Goal: Task Accomplishment & Management: Manage account settings

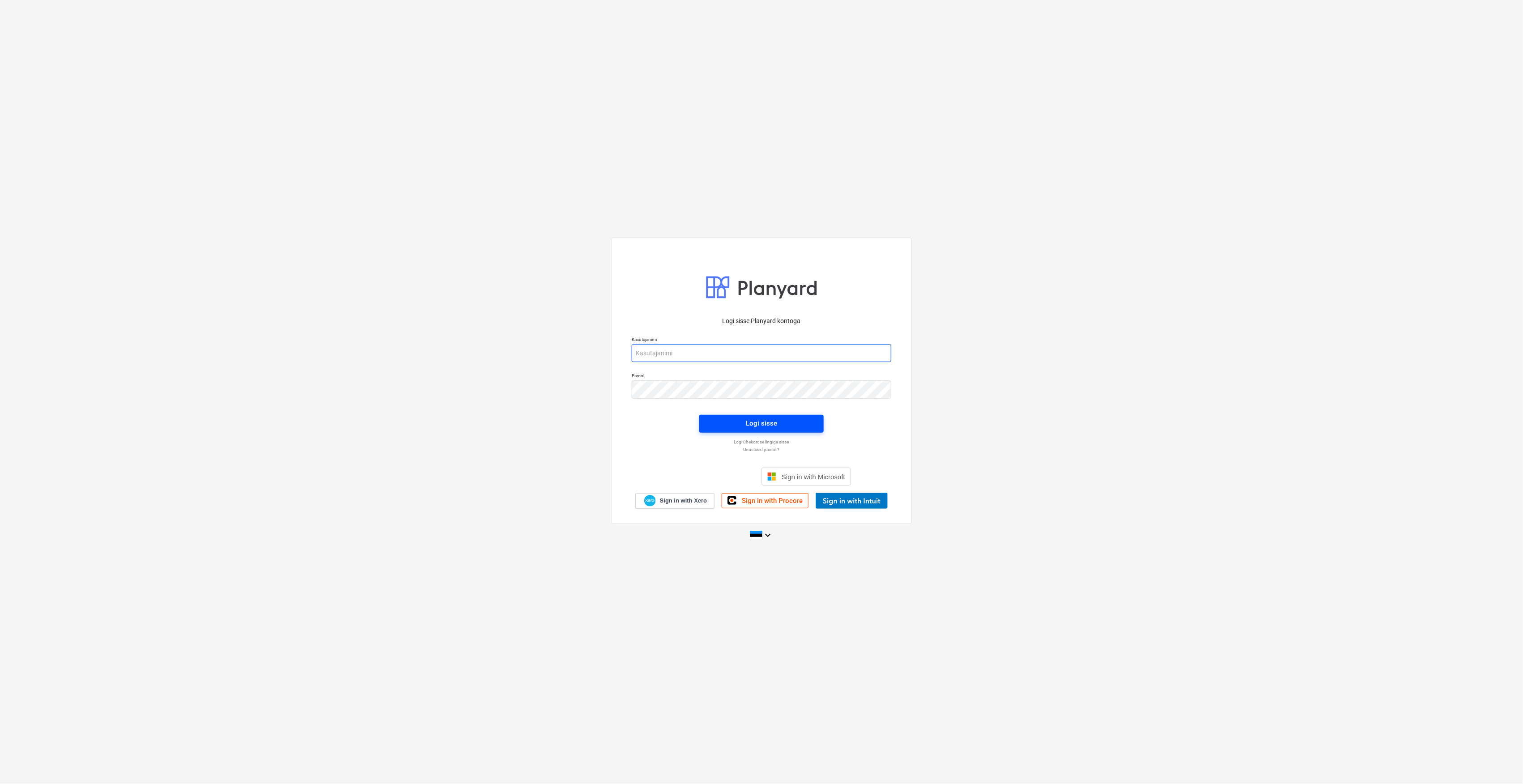
type input "[EMAIL_ADDRESS][DOMAIN_NAME]"
click at [751, 428] on div "Logi sisse" at bounding box center [761, 424] width 32 height 12
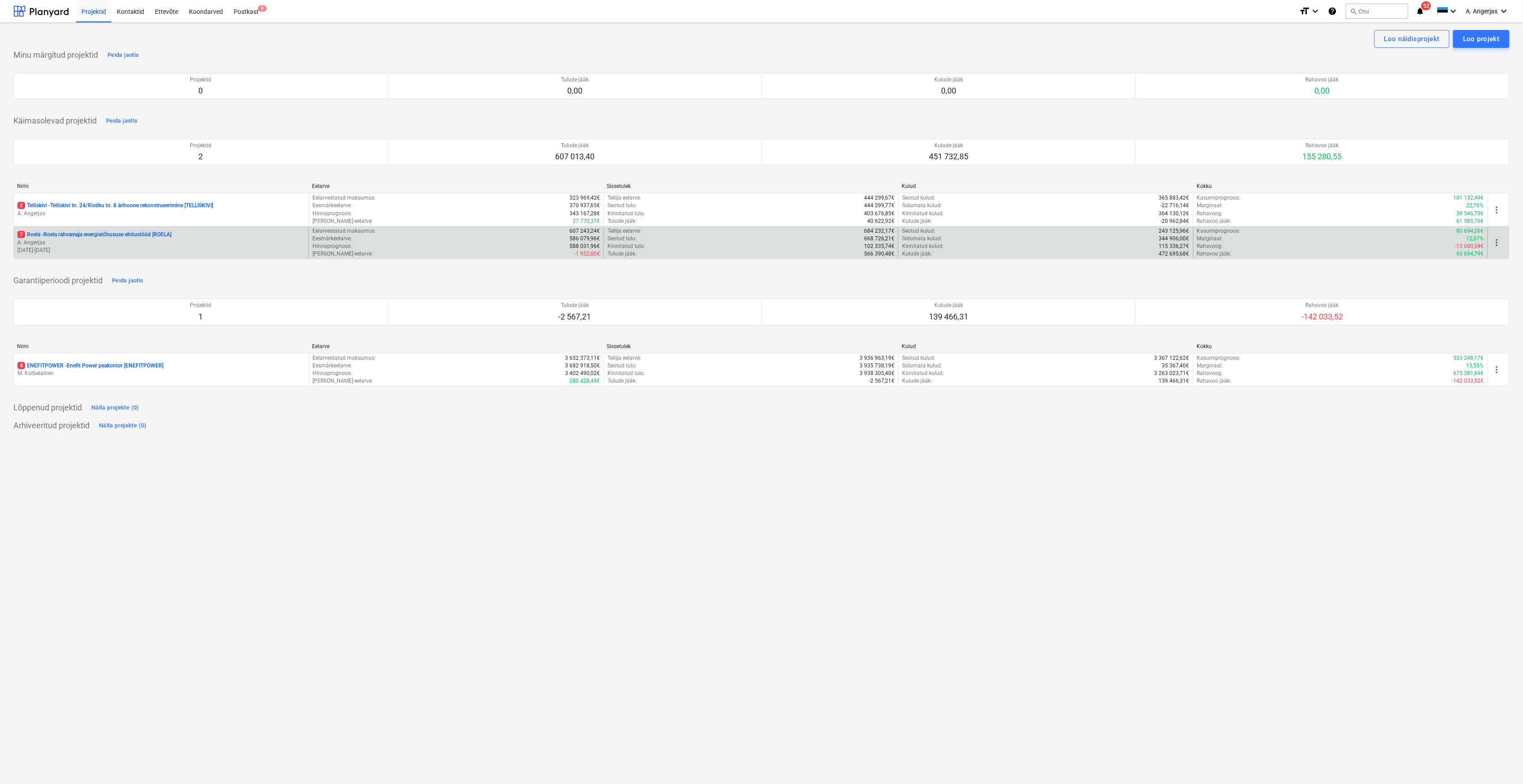
click at [160, 236] on p "7 Roela - Roela rahvamaja energiatõhususe ehitustööd [ROELA]" at bounding box center [94, 234] width 154 height 8
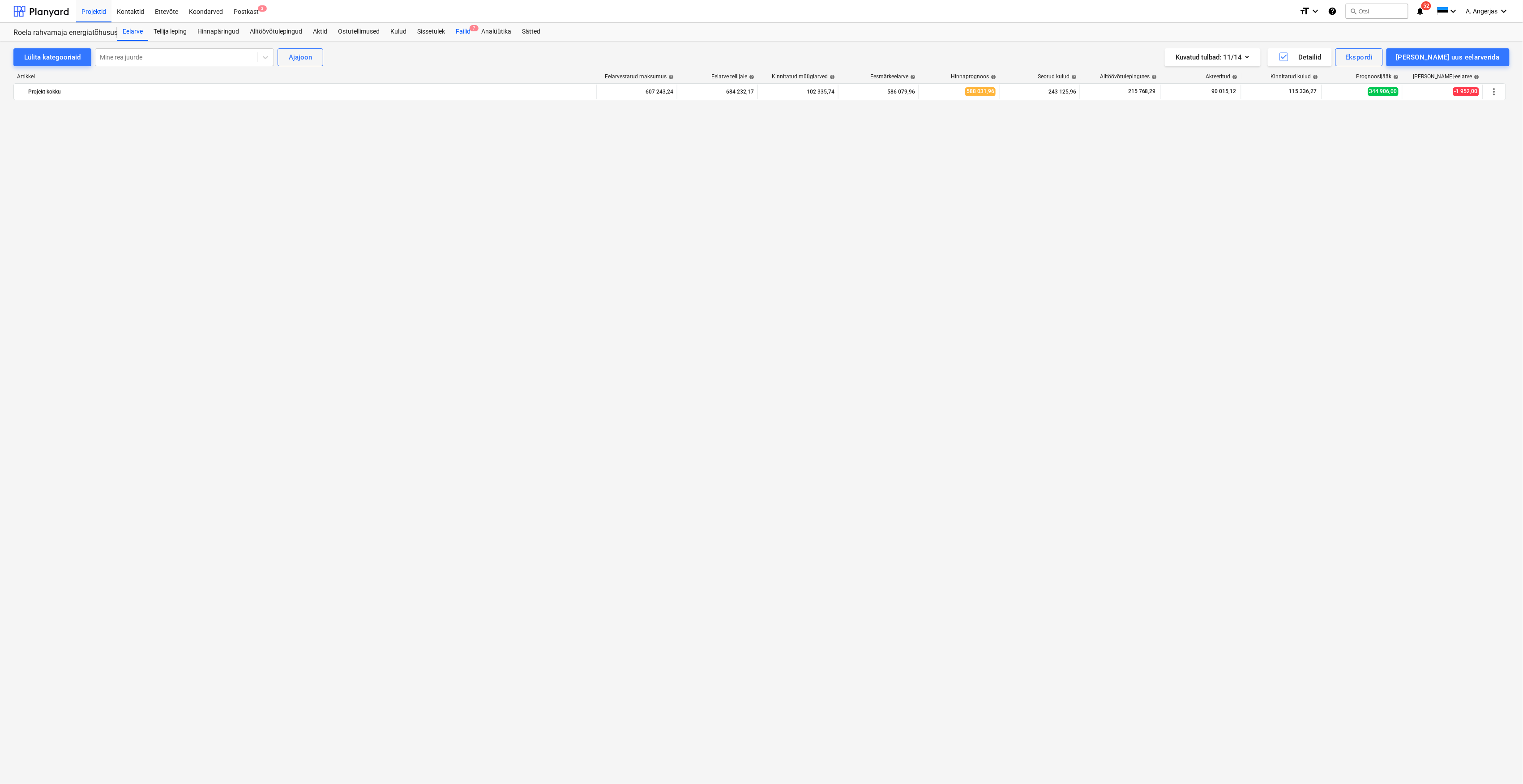
click at [457, 32] on div "Failid 7" at bounding box center [463, 32] width 26 height 18
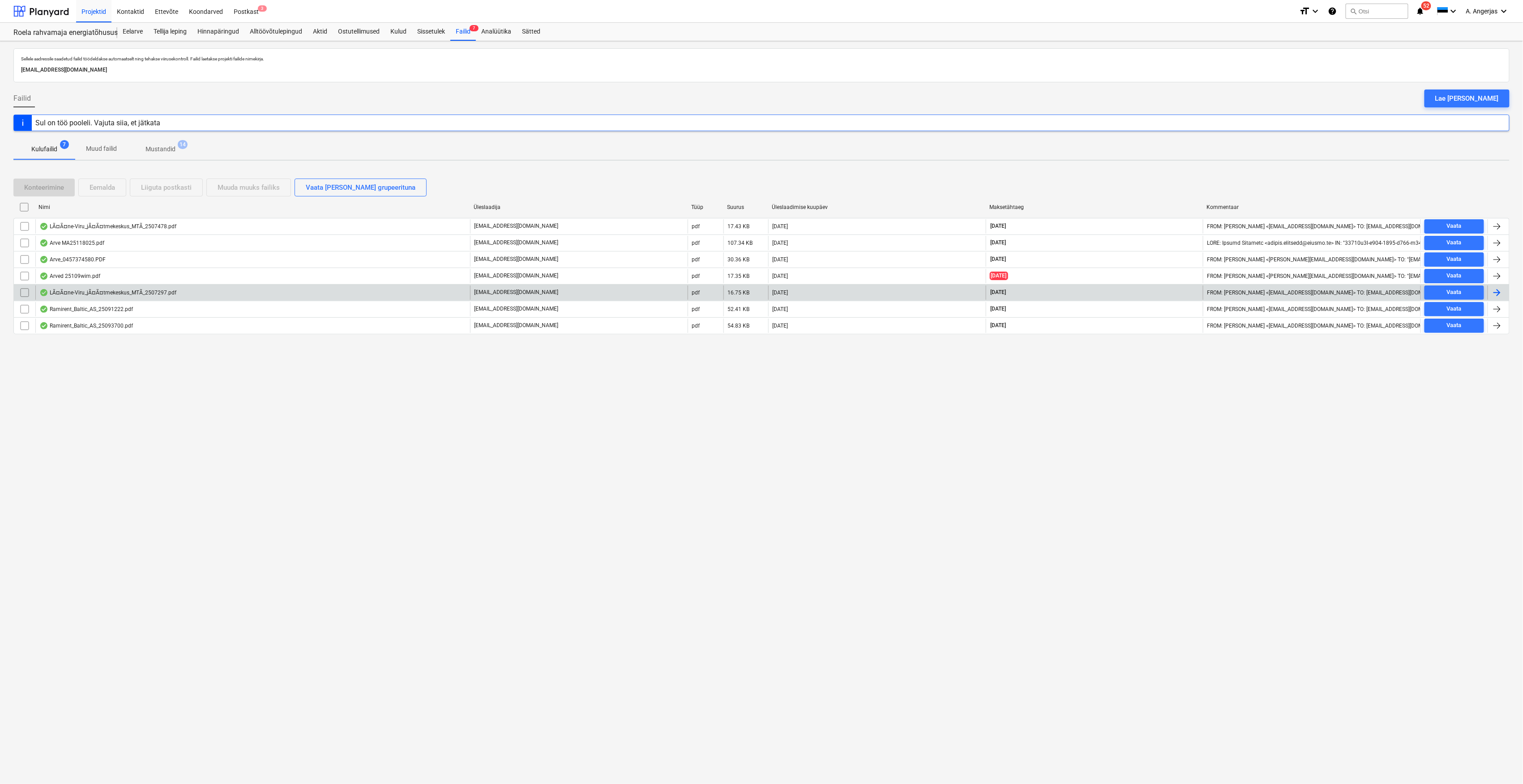
click at [123, 292] on div "LÃ¤Ã¤ne-Viru_jÃ¤Ã¤tmekeskus_MTÃ_2507297.pdf" at bounding box center [108, 292] width 137 height 7
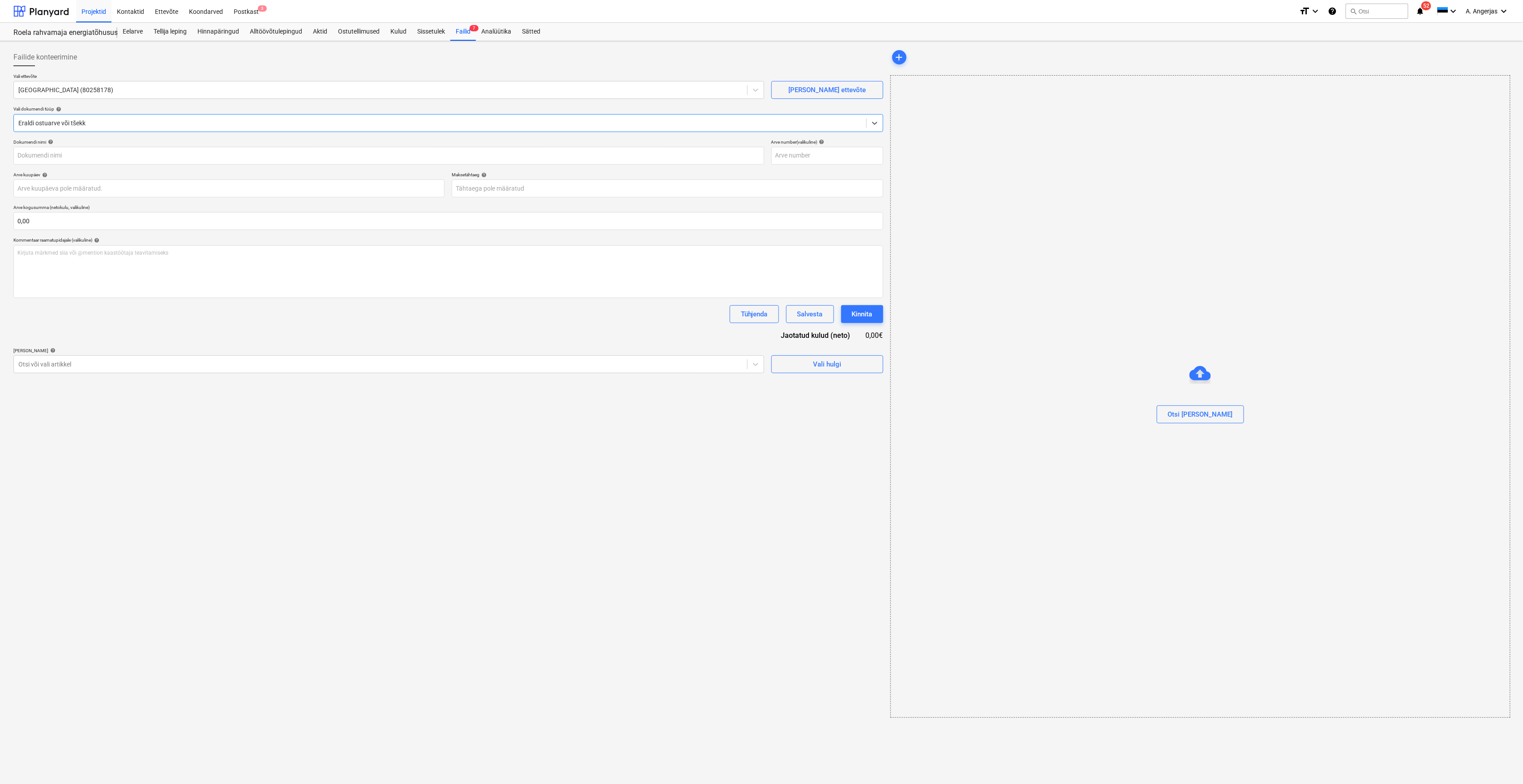
type input "2507297"
type input "[DATE]"
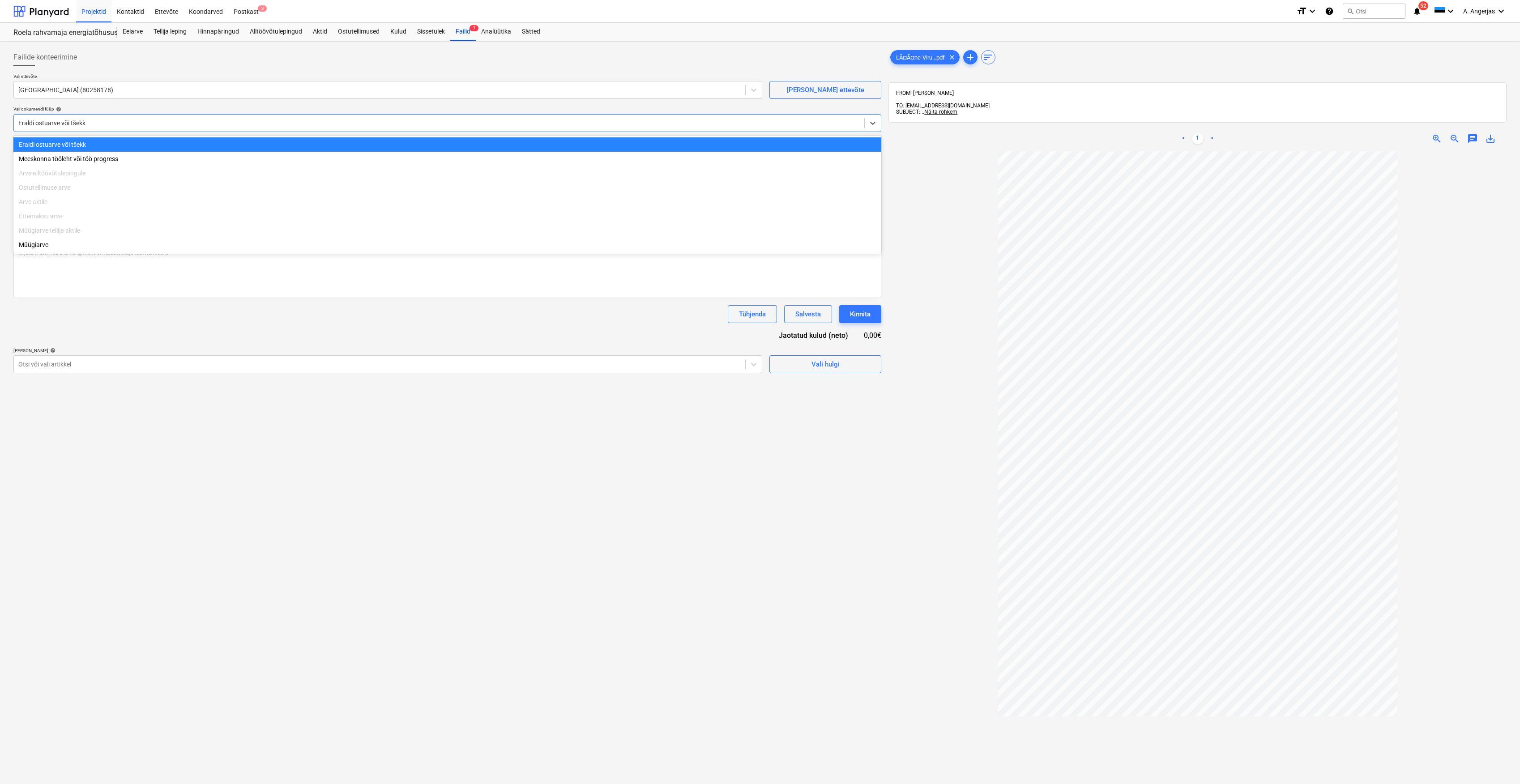
click at [288, 120] on div at bounding box center [438, 123] width 841 height 9
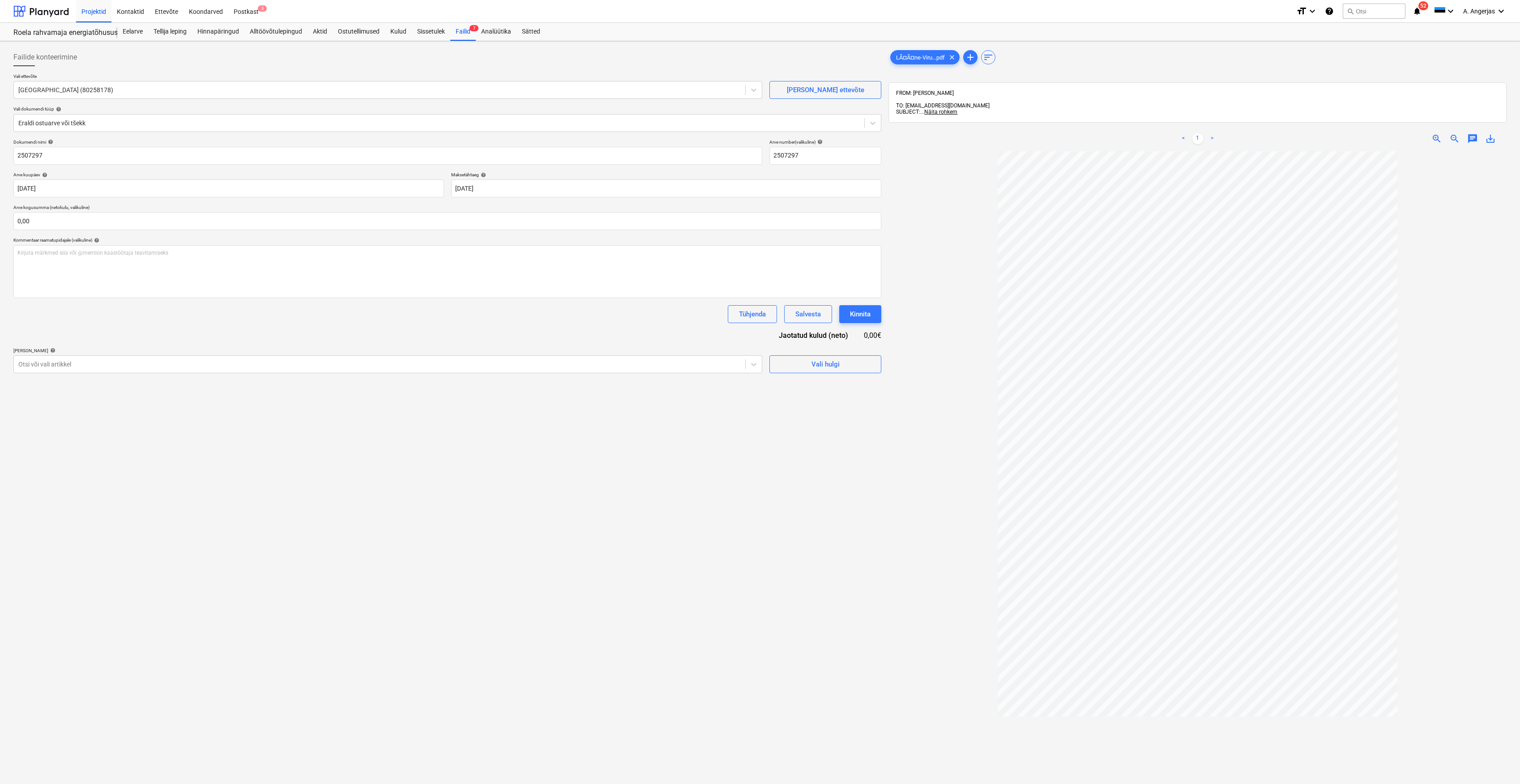
click at [343, 486] on div "Failide konteerimine Vali ettevõte Lääne-Viru Jäätmekeskus MTÜ (80258178) [PERS…" at bounding box center [447, 479] width 875 height 869
click at [215, 224] on input "text" at bounding box center [448, 220] width 868 height 18
type input "235,77"
click at [281, 580] on div "Failide konteerimine Vali ettevõte Lääne-Viru Jäätmekeskus MTÜ (80258178) [PERS…" at bounding box center [447, 479] width 875 height 869
click at [824, 390] on div "Vali hulgi" at bounding box center [825, 387] width 28 height 12
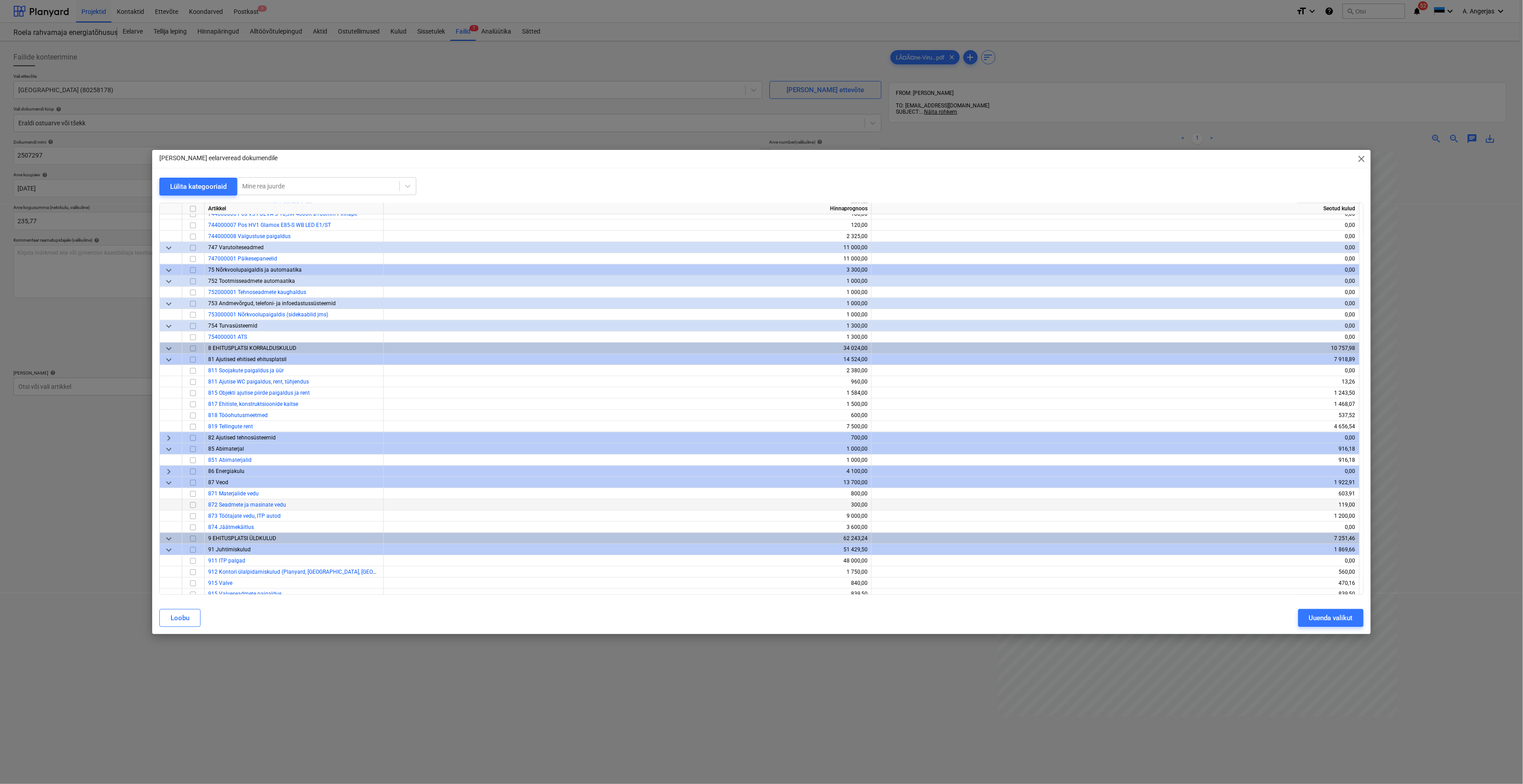
scroll to position [3223, 0]
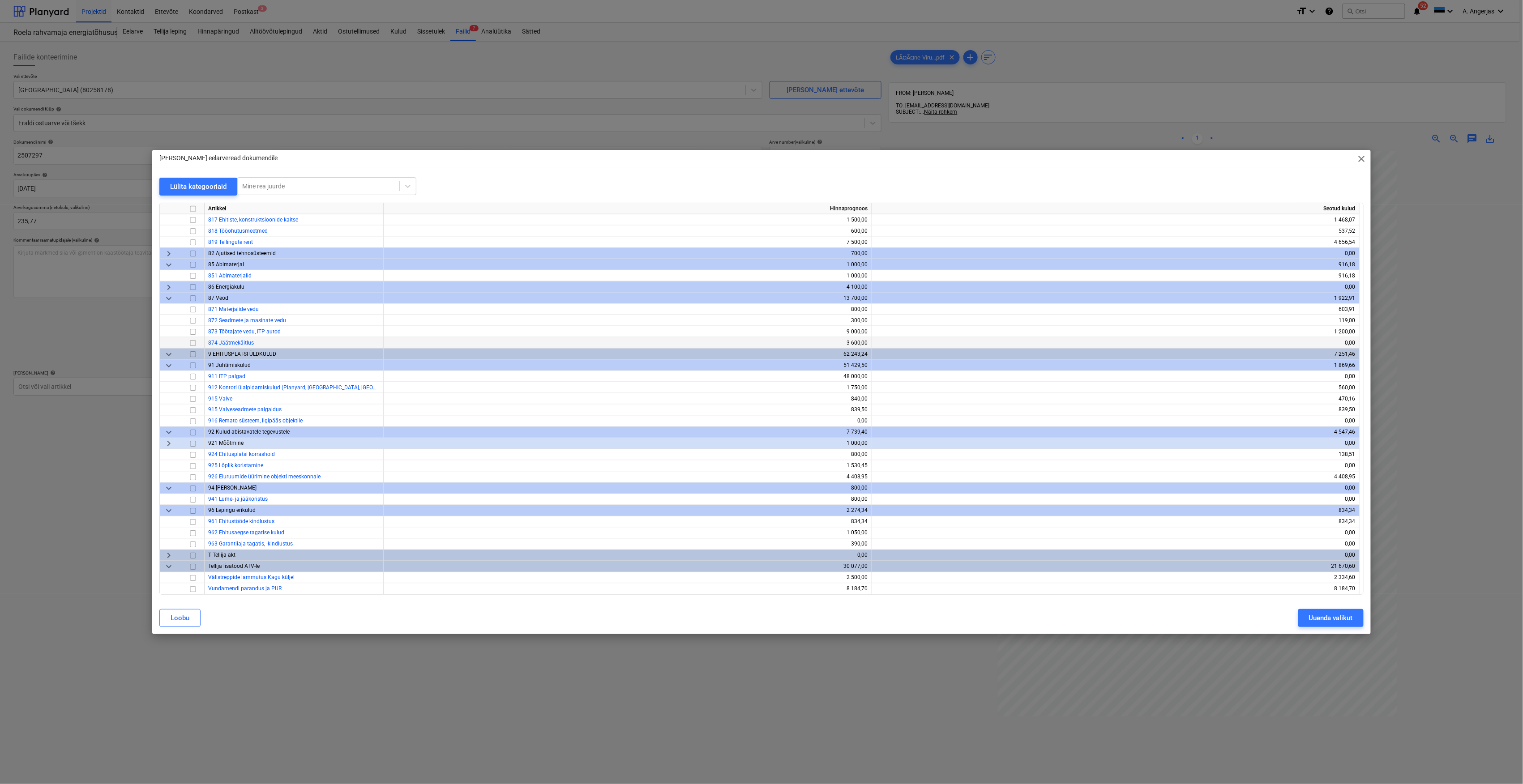
click at [192, 342] on input "checkbox" at bounding box center [193, 343] width 11 height 11
click at [1346, 618] on div "Uuenda valikut" at bounding box center [1331, 618] width 44 height 12
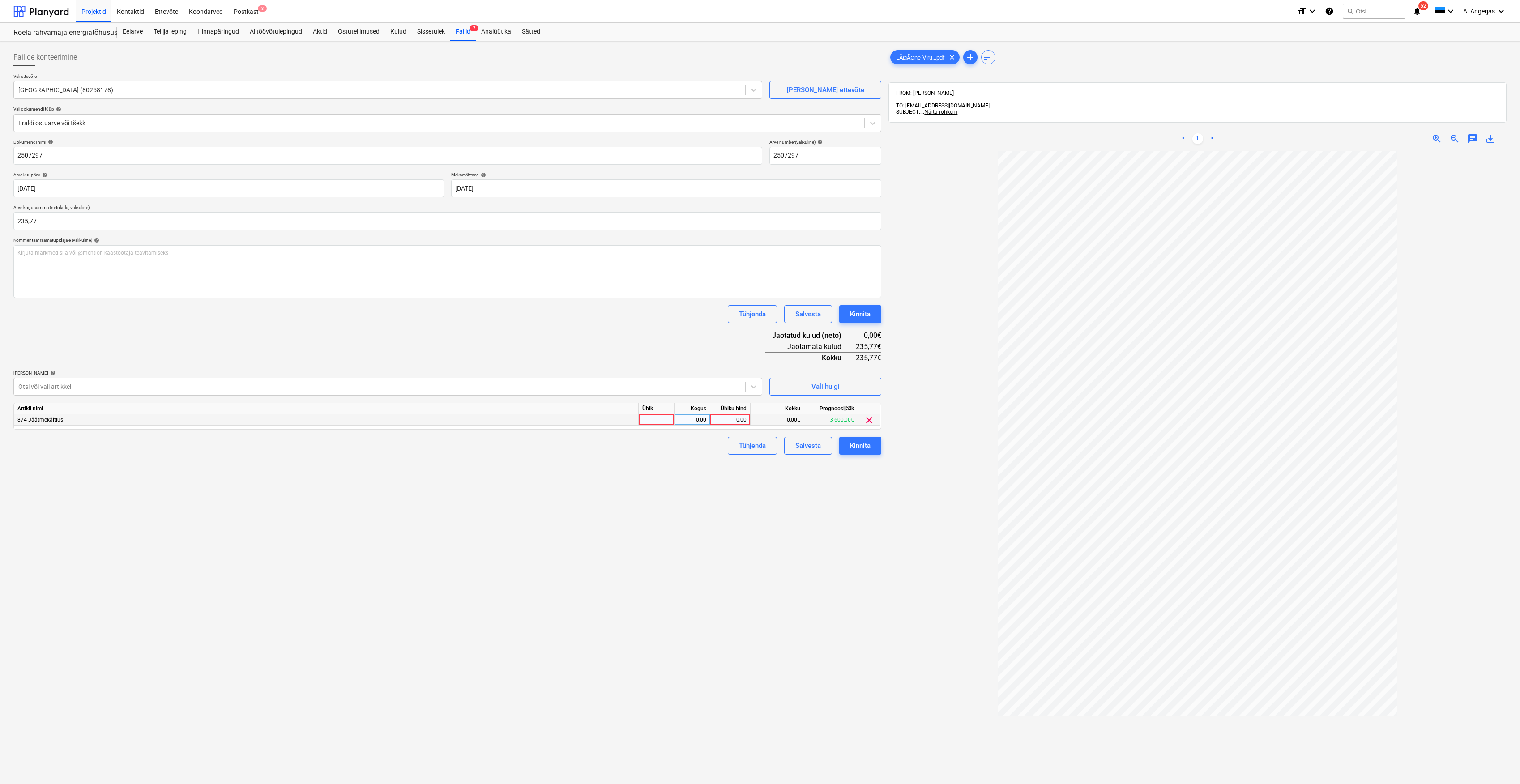
click at [657, 419] on div at bounding box center [657, 419] width 36 height 11
type input "tk"
click at [692, 418] on div "0,00" at bounding box center [691, 419] width 28 height 11
click at [738, 416] on div "0,00" at bounding box center [730, 419] width 33 height 11
type input "235,77"
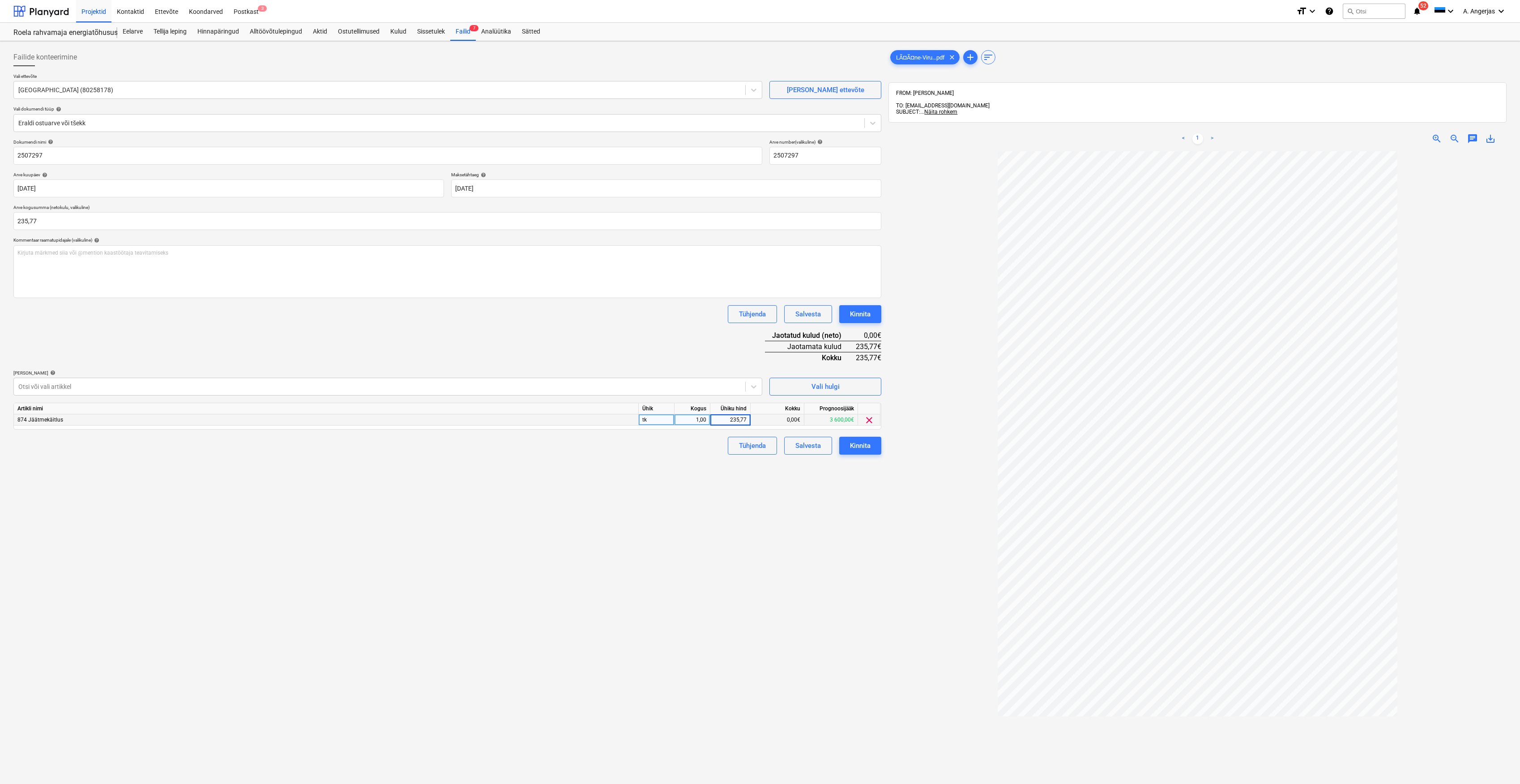
click at [691, 482] on div "Failide konteerimine Vali ettevõte Lääne-Viru Jäätmekeskus MTÜ (80258178) [PERS…" at bounding box center [447, 479] width 875 height 869
click at [852, 446] on div "Kinnita" at bounding box center [860, 446] width 21 height 12
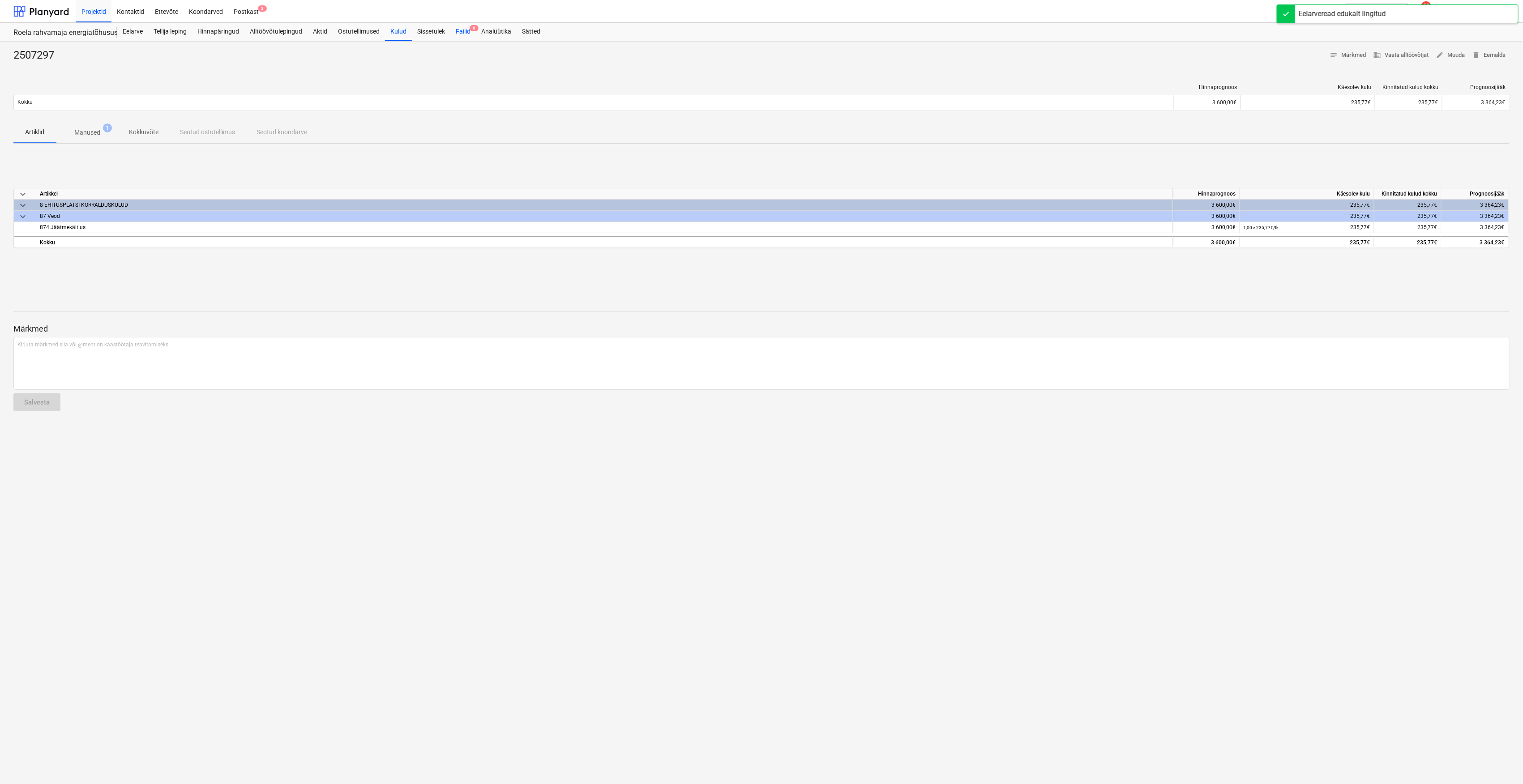
click at [462, 36] on div "Failid 6" at bounding box center [463, 32] width 26 height 18
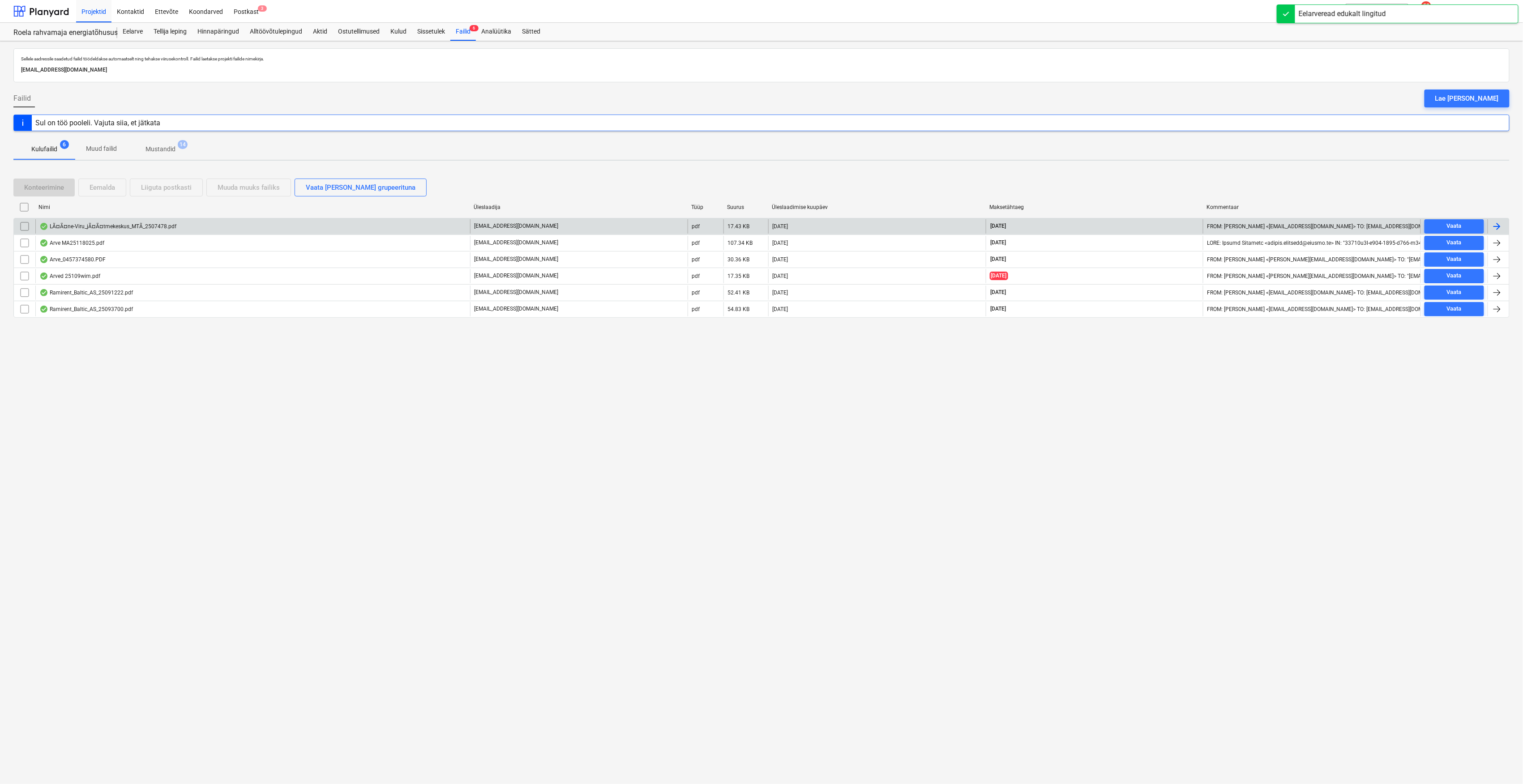
click at [131, 228] on div "LÃ¤Ã¤ne-Viru_jÃ¤Ã¤tmekeskus_MTÃ_2507478.pdf" at bounding box center [108, 226] width 137 height 7
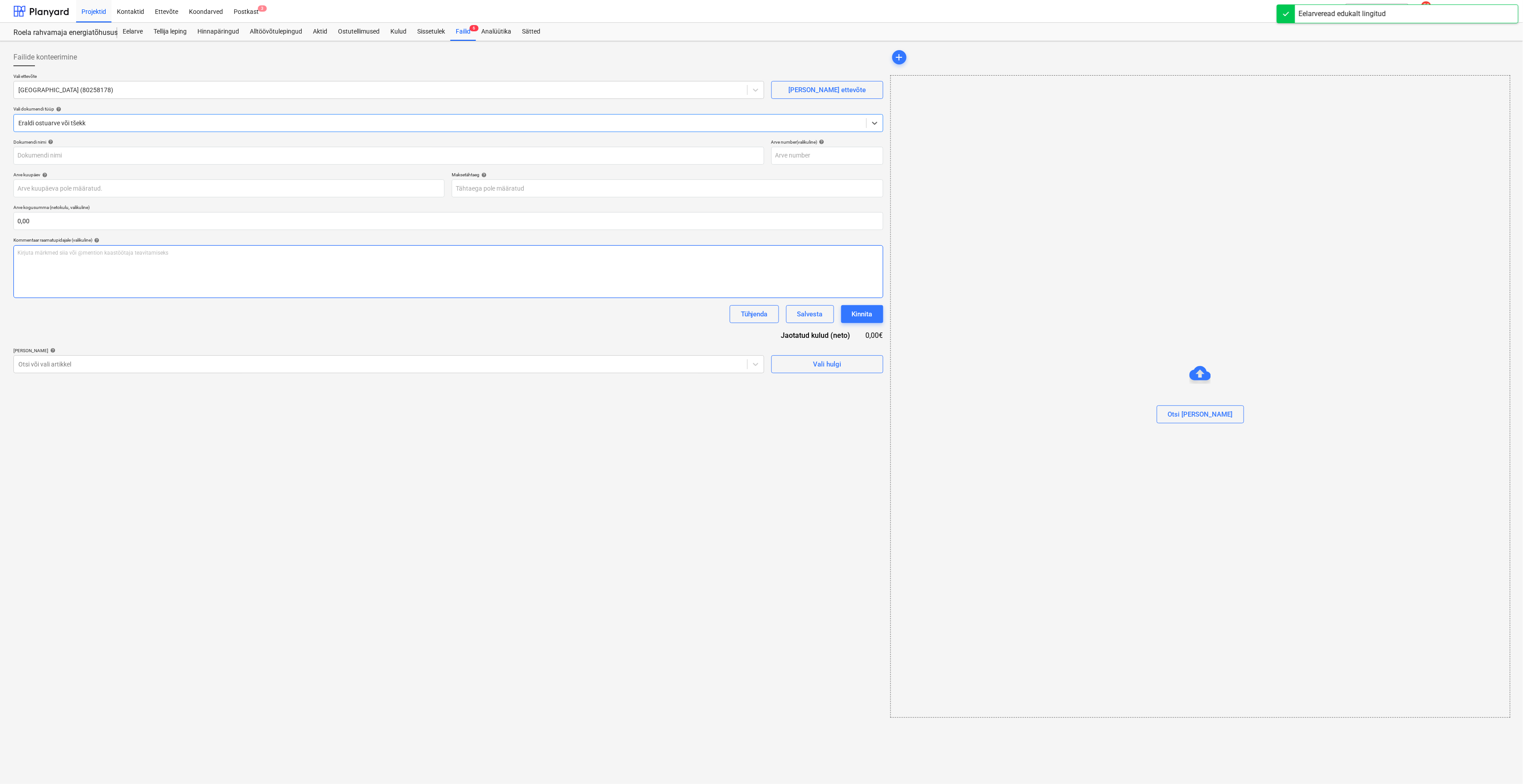
type input "2507478"
type input "[DATE]"
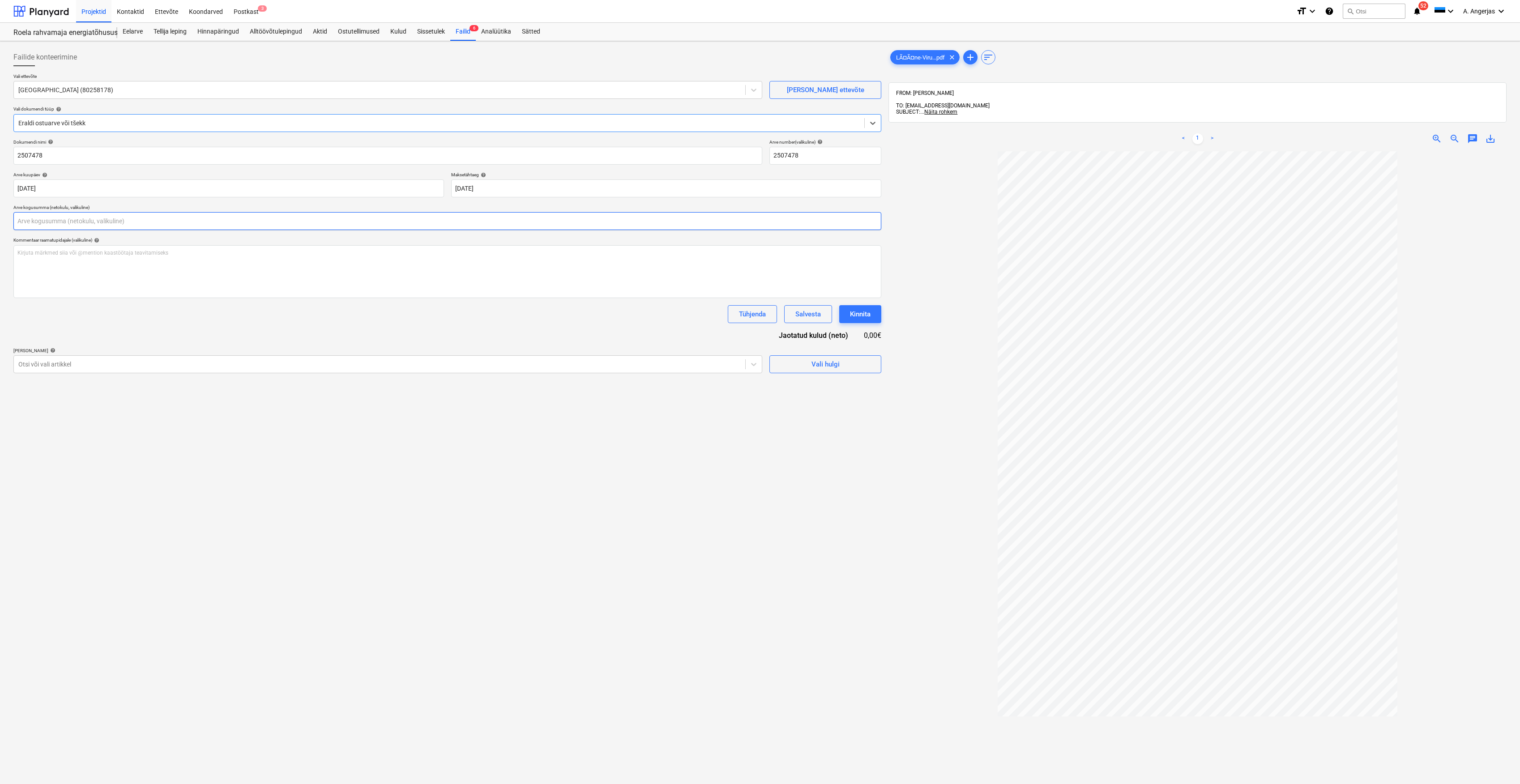
click at [67, 214] on input "text" at bounding box center [448, 220] width 868 height 18
type input "386,23"
click at [203, 332] on div "Dokumendi nimi help 2507478 Arve number (valikuline) help 2507478 Arve kuupäev …" at bounding box center [448, 267] width 868 height 256
click at [815, 395] on button "Vali hulgi" at bounding box center [825, 386] width 112 height 18
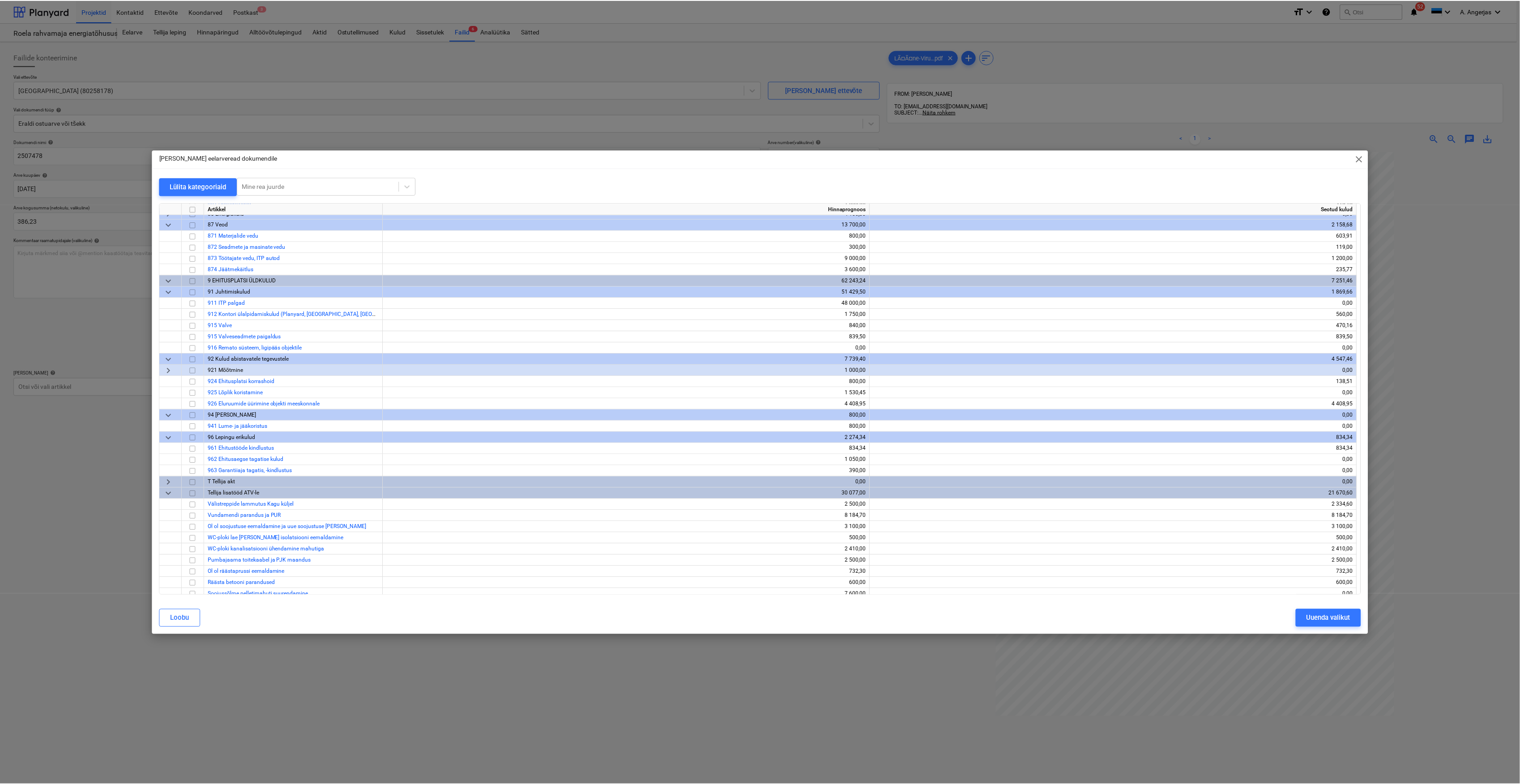
scroll to position [3275, 0]
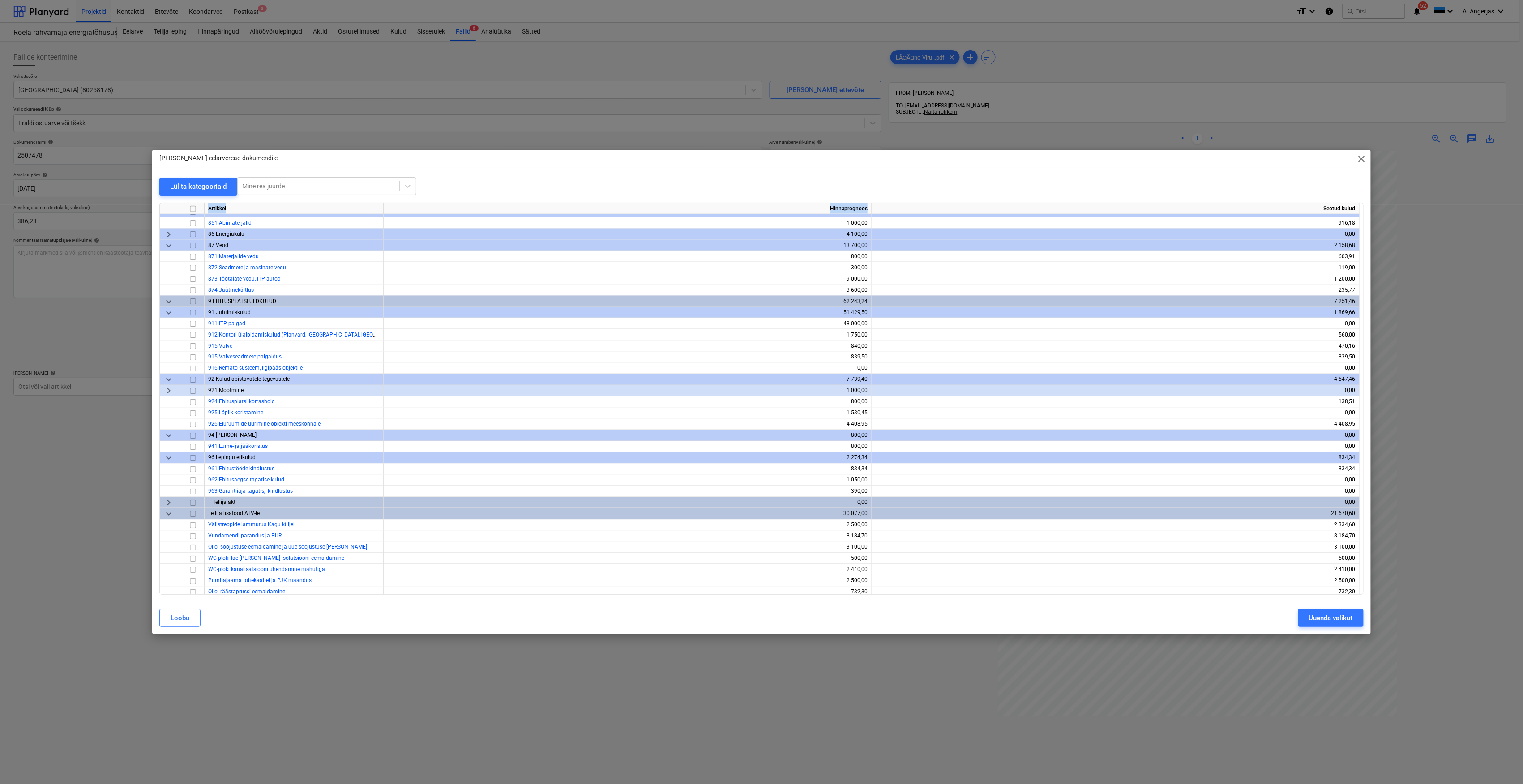
drag, startPoint x: 906, startPoint y: 177, endPoint x: 894, endPoint y: 207, distance: 32.3
click at [894, 207] on div "[PERSON_NAME] eelarveread dokumendile close Lülita kategooriaid Mine rea juurde…" at bounding box center [761, 392] width 1218 height 485
click at [194, 289] on input "checkbox" at bounding box center [193, 290] width 11 height 11
click at [1324, 612] on div "Uuenda valikut" at bounding box center [1331, 618] width 44 height 12
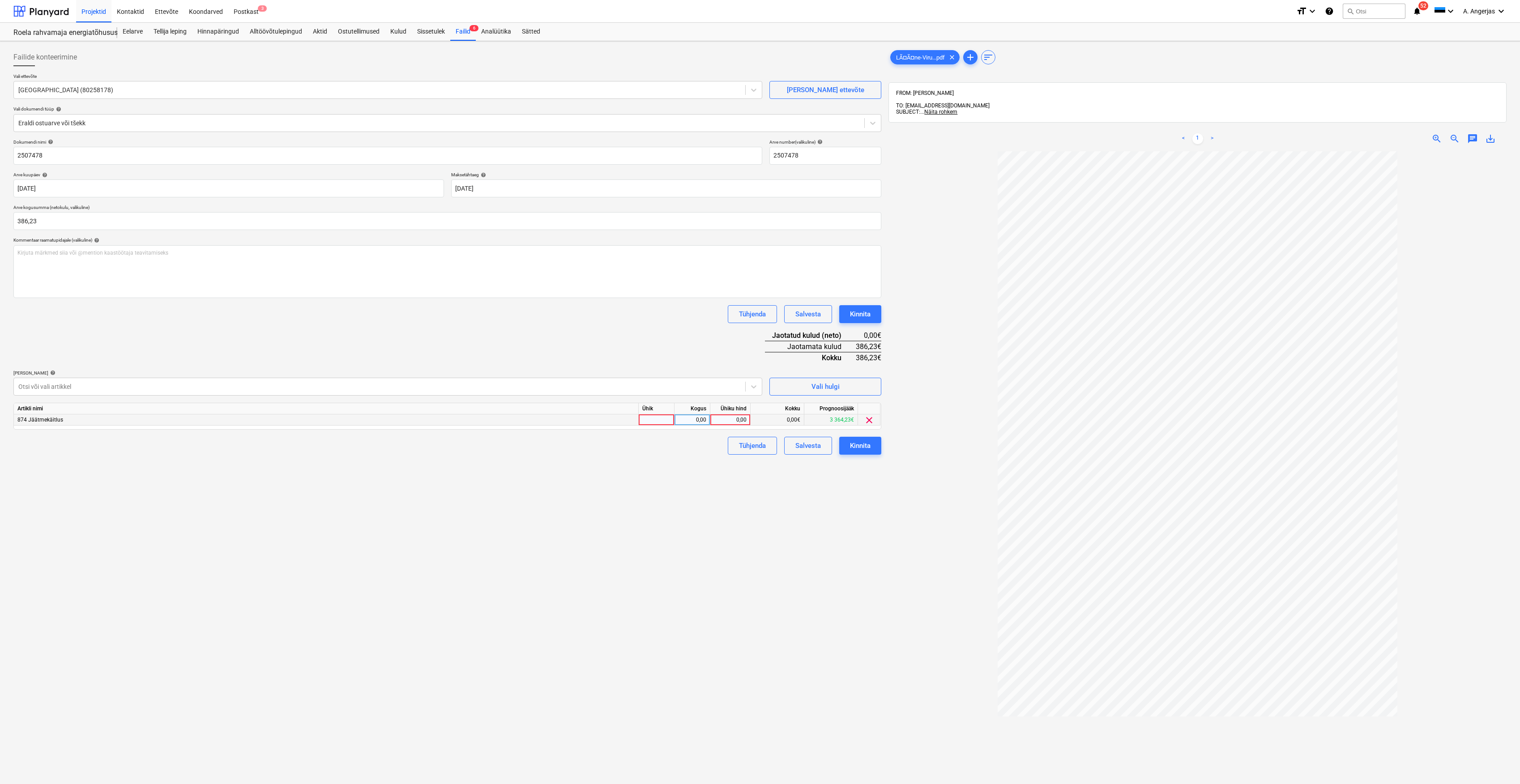
click at [664, 419] on div at bounding box center [657, 419] width 36 height 11
type input "tk"
type input "386,23"
click at [653, 501] on div "Failide konteerimine Vali ettevõte Lääne-Viru Jäätmekeskus MTÜ (80258178) [PERS…" at bounding box center [447, 479] width 875 height 869
click at [723, 425] on div "0,00" at bounding box center [730, 419] width 33 height 11
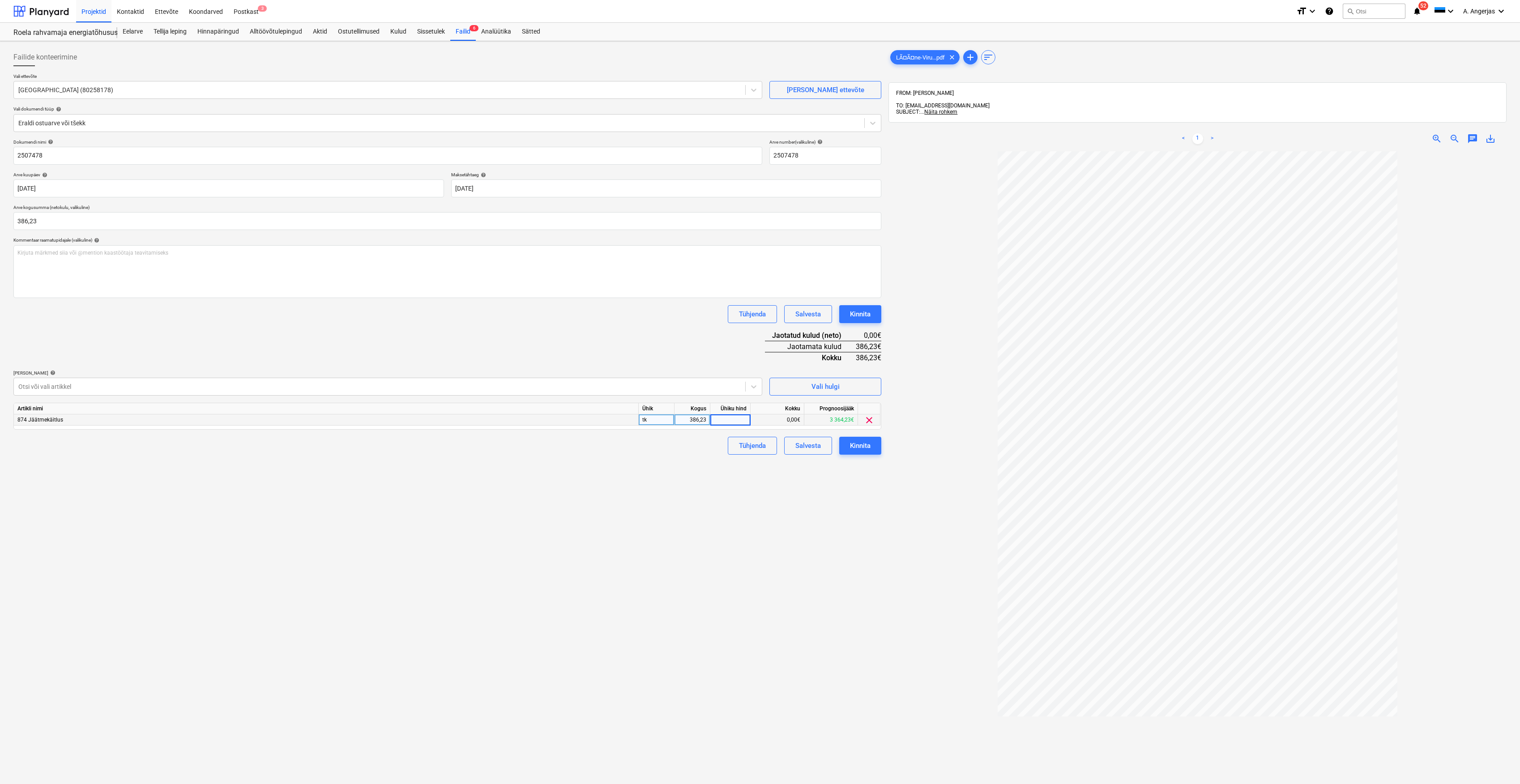
click at [706, 423] on div "386,23" at bounding box center [692, 419] width 36 height 11
type input "1"
click at [721, 419] on div "0,00" at bounding box center [730, 419] width 33 height 11
type input "286,23"
click at [694, 540] on div "Failide konteerimine Vali ettevõte Lääne-Viru Jäätmekeskus MTÜ (80258178) [PERS…" at bounding box center [447, 479] width 875 height 869
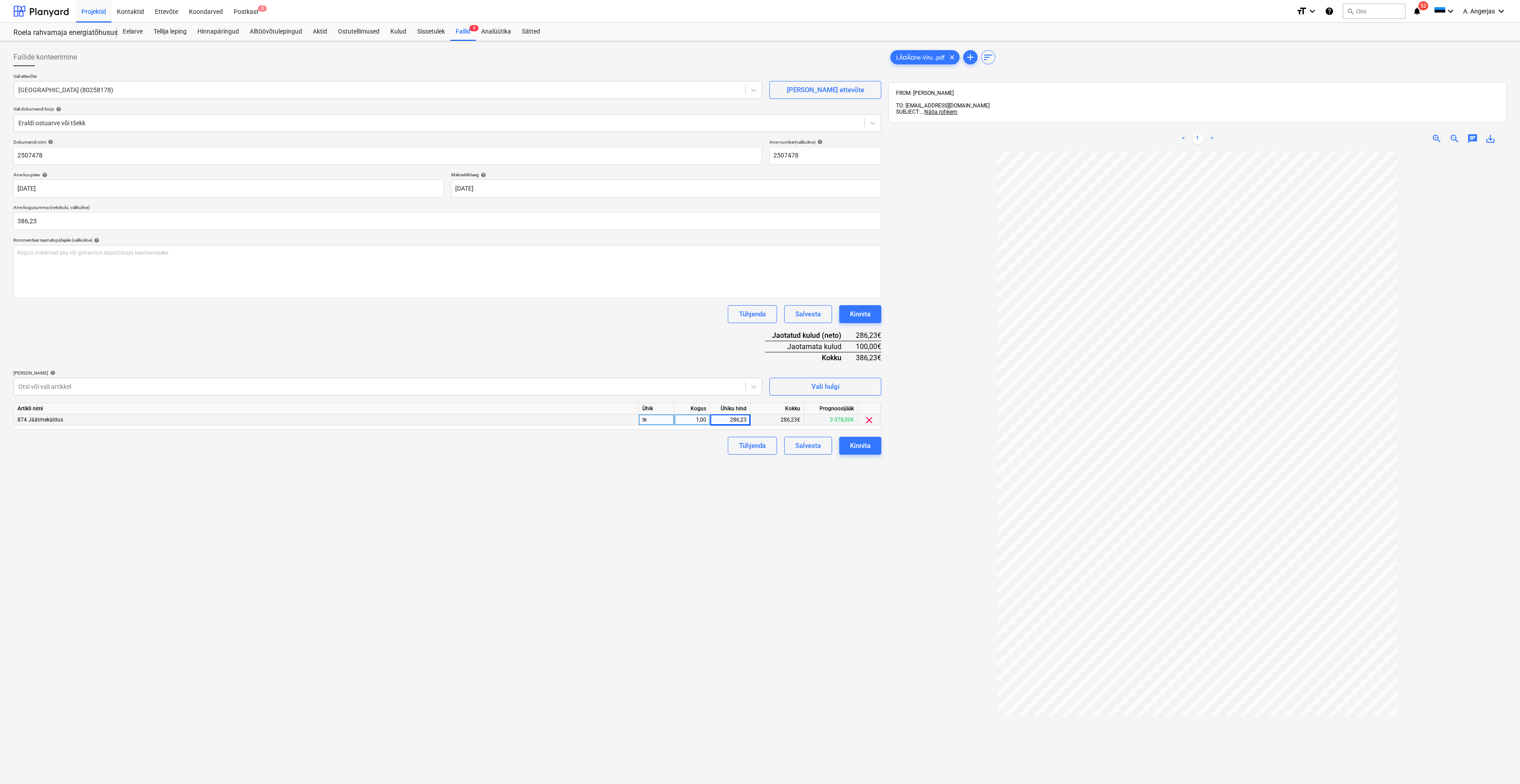
click at [735, 418] on div "286,23" at bounding box center [730, 419] width 33 height 11
click at [734, 419] on input "286,23" at bounding box center [730, 419] width 39 height 11
type input "386,23"
click at [696, 495] on div "Failide konteerimine Vali ettevõte Lääne-Viru Jäätmekeskus MTÜ (80258178) [PERS…" at bounding box center [447, 479] width 875 height 869
click at [874, 450] on button "Kinnita" at bounding box center [860, 445] width 42 height 18
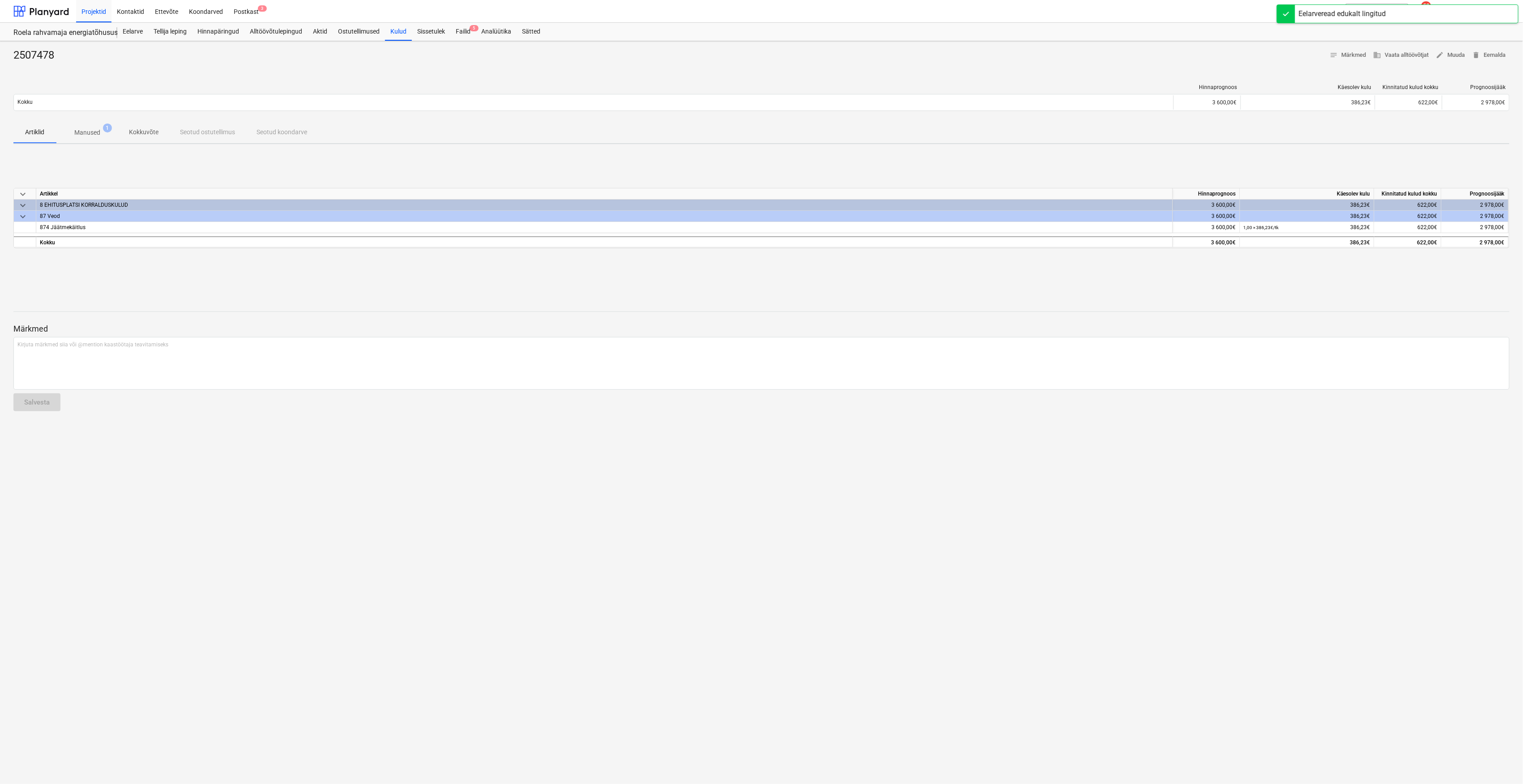
drag, startPoint x: 477, startPoint y: 47, endPoint x: 475, endPoint y: 43, distance: 4.5
click at [477, 46] on div "2507478 notes Märkmed business Vaata alltöövõtjat edit Muuda delete Eemalda Hin…" at bounding box center [761, 413] width 1523 height 743
click at [474, 40] on link "Failid 5" at bounding box center [463, 32] width 26 height 18
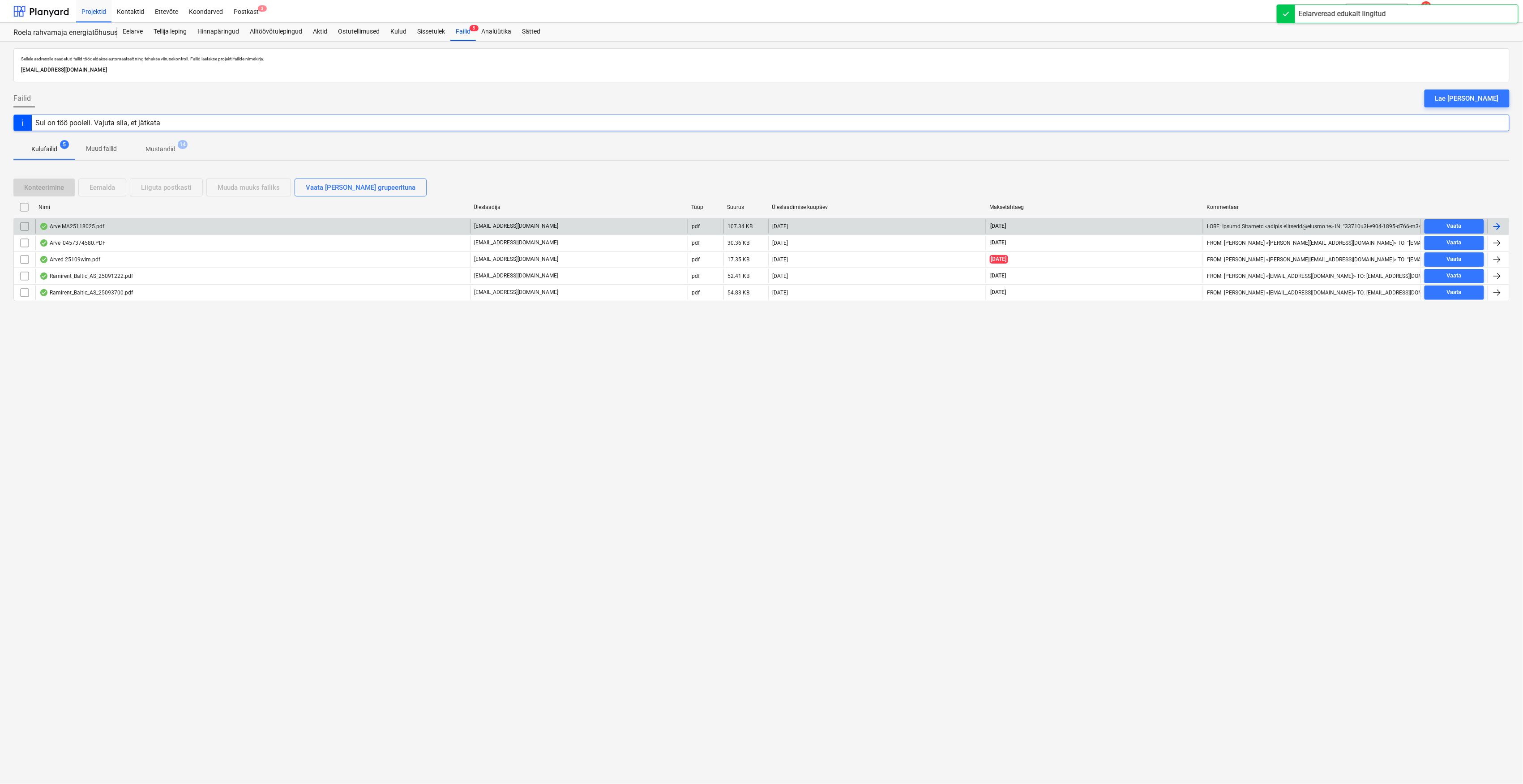
click at [149, 226] on div "Arve MA25118025.pdf" at bounding box center [252, 226] width 435 height 15
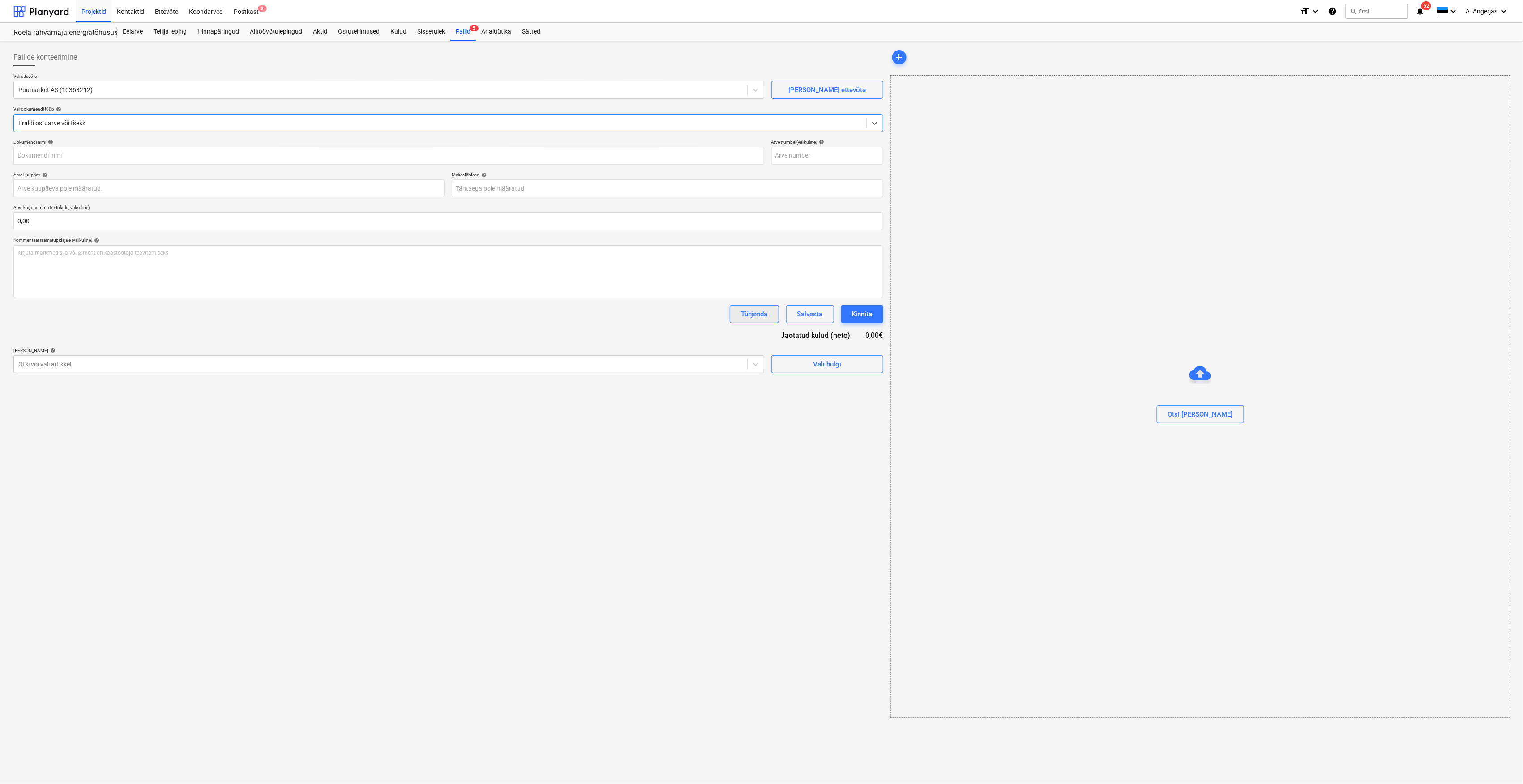
type input "MT25150957"
type input "[DATE]"
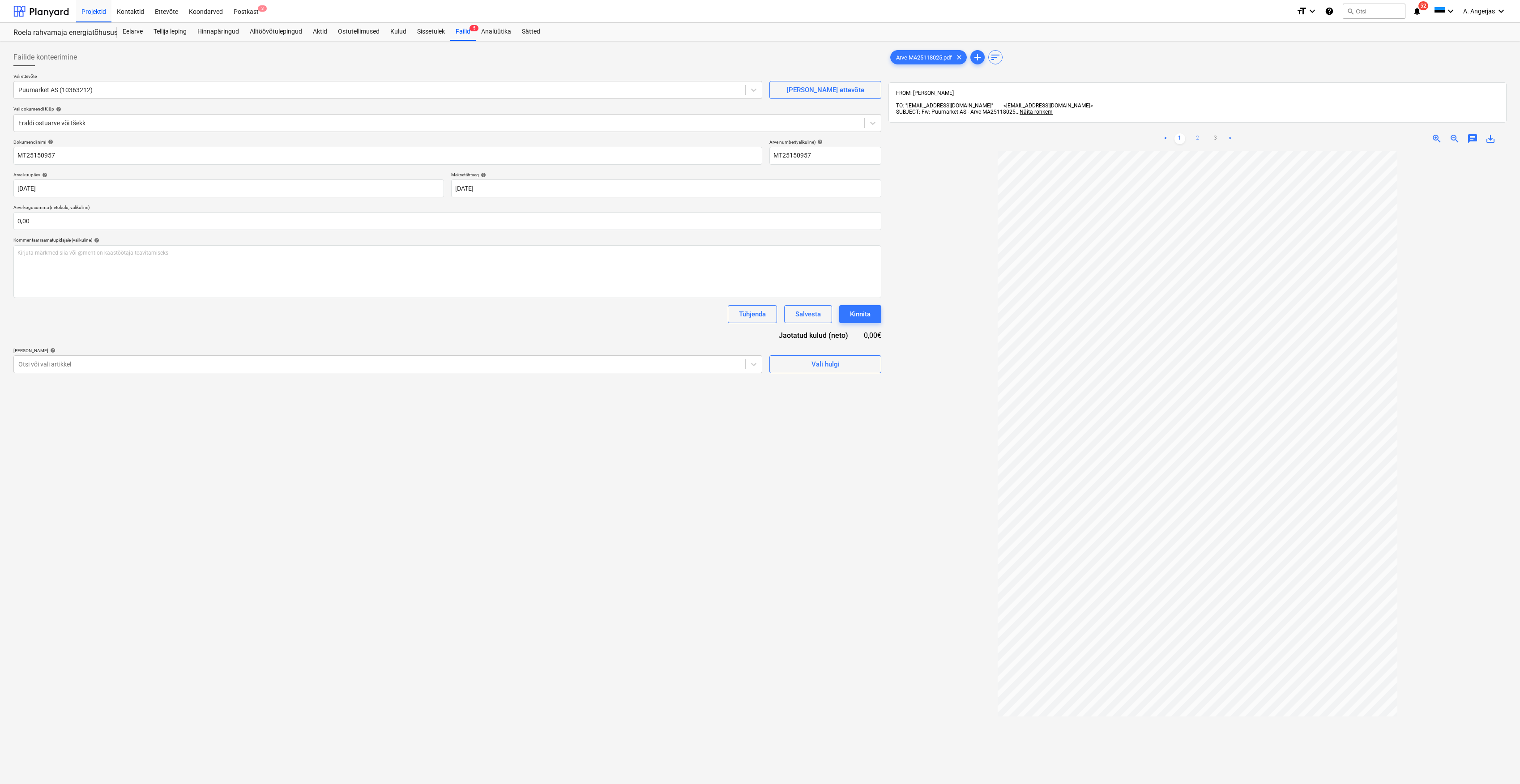
click at [1194, 133] on link "2" at bounding box center [1197, 138] width 11 height 11
click at [1215, 133] on link "3" at bounding box center [1215, 138] width 11 height 11
click at [1197, 133] on link "2" at bounding box center [1197, 138] width 11 height 11
click at [1181, 133] on link "1" at bounding box center [1179, 138] width 11 height 11
click at [461, 33] on div "Failid 5" at bounding box center [463, 32] width 26 height 18
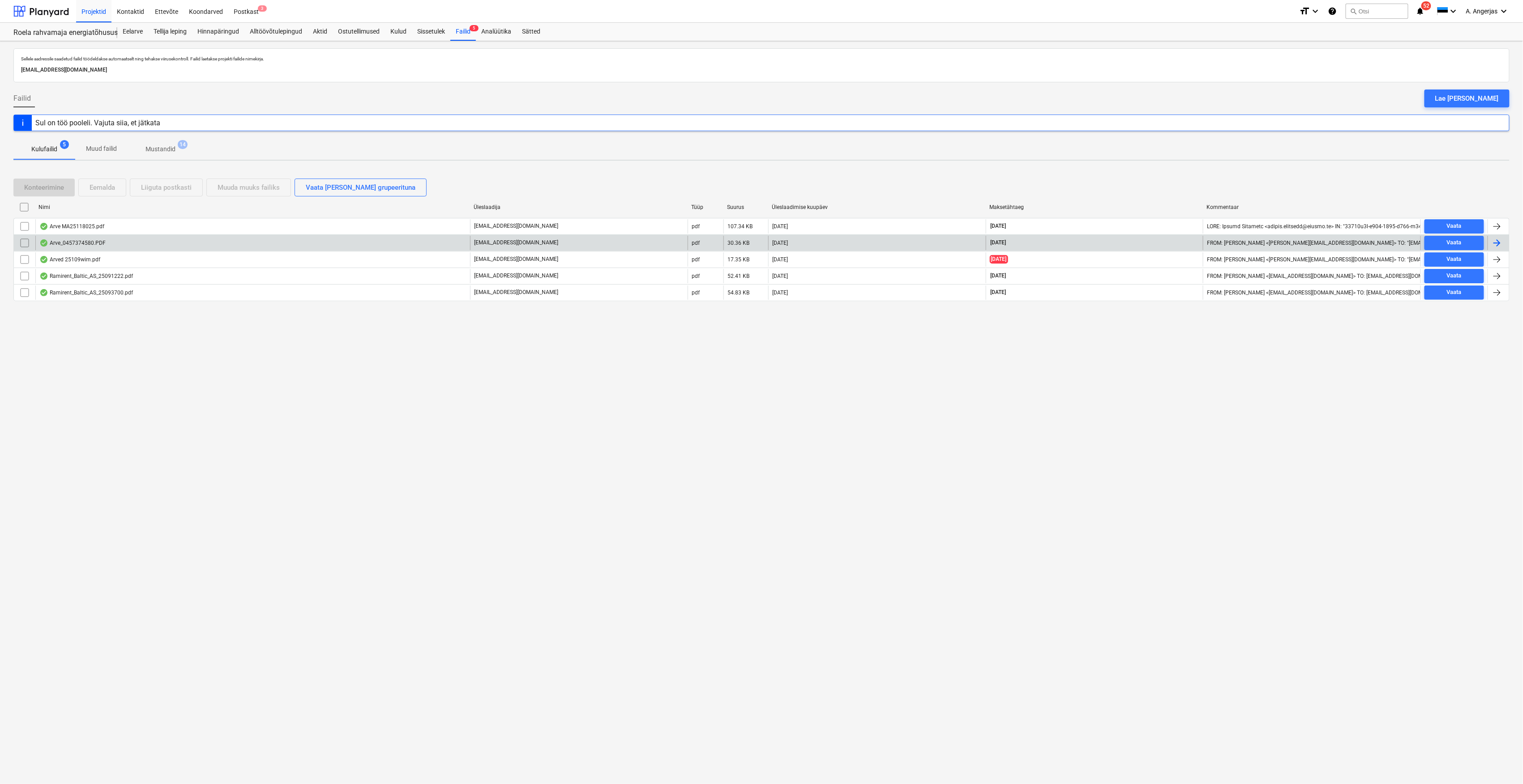
click at [94, 250] on div "Arve_0457374580.PDF" at bounding box center [252, 243] width 435 height 15
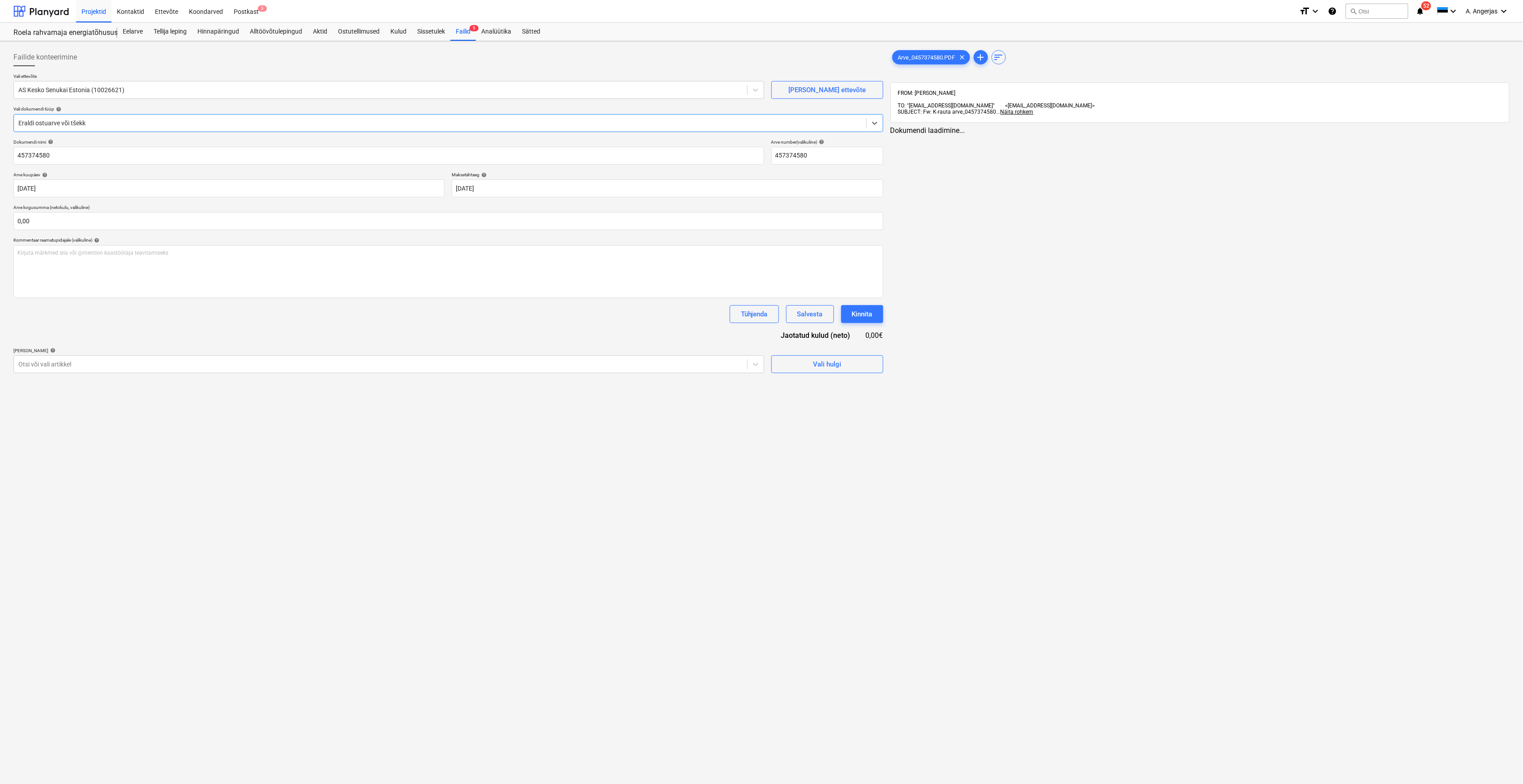
type input "457374580"
type input "[DATE]"
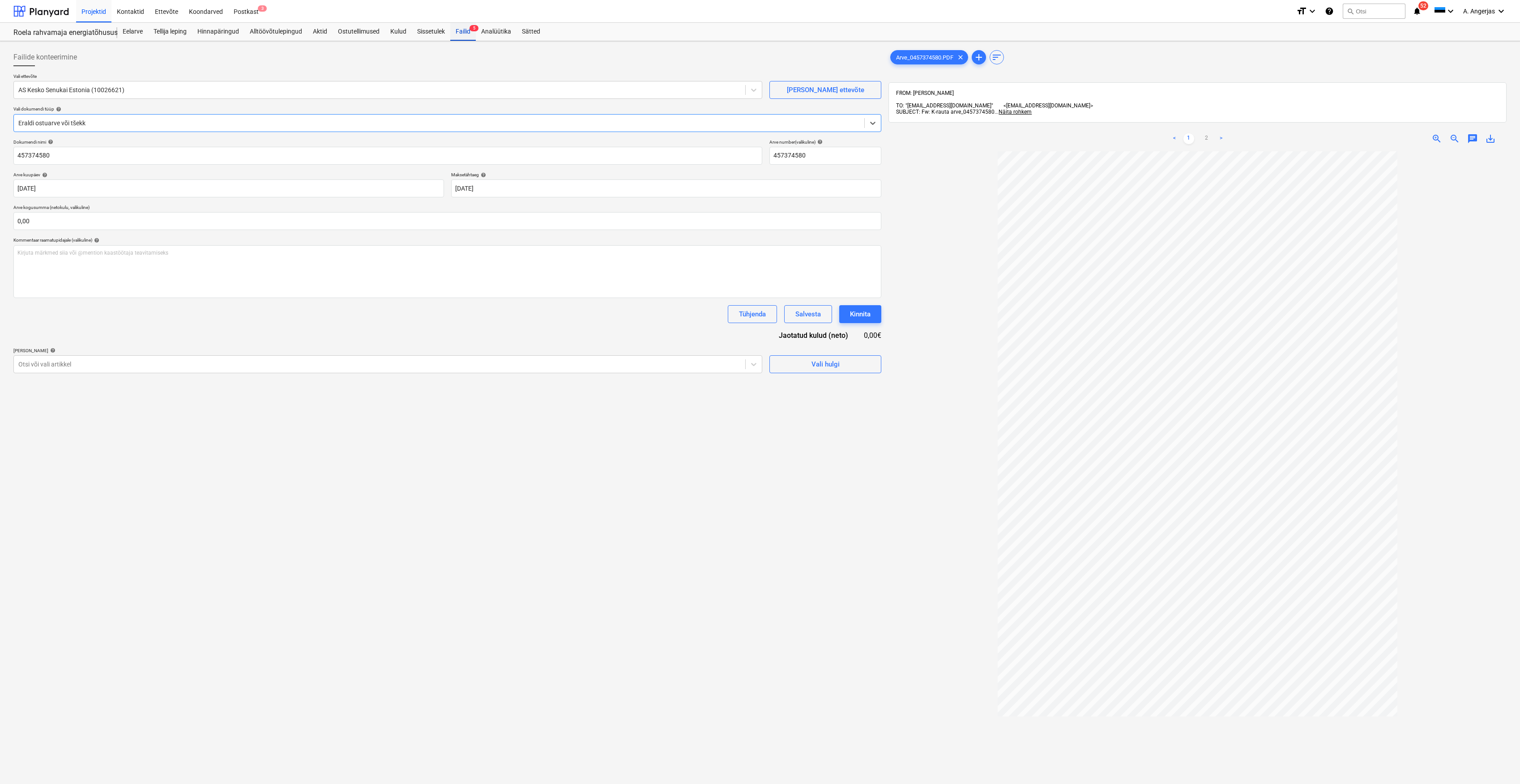
click at [464, 38] on div "Failid 5" at bounding box center [463, 32] width 26 height 18
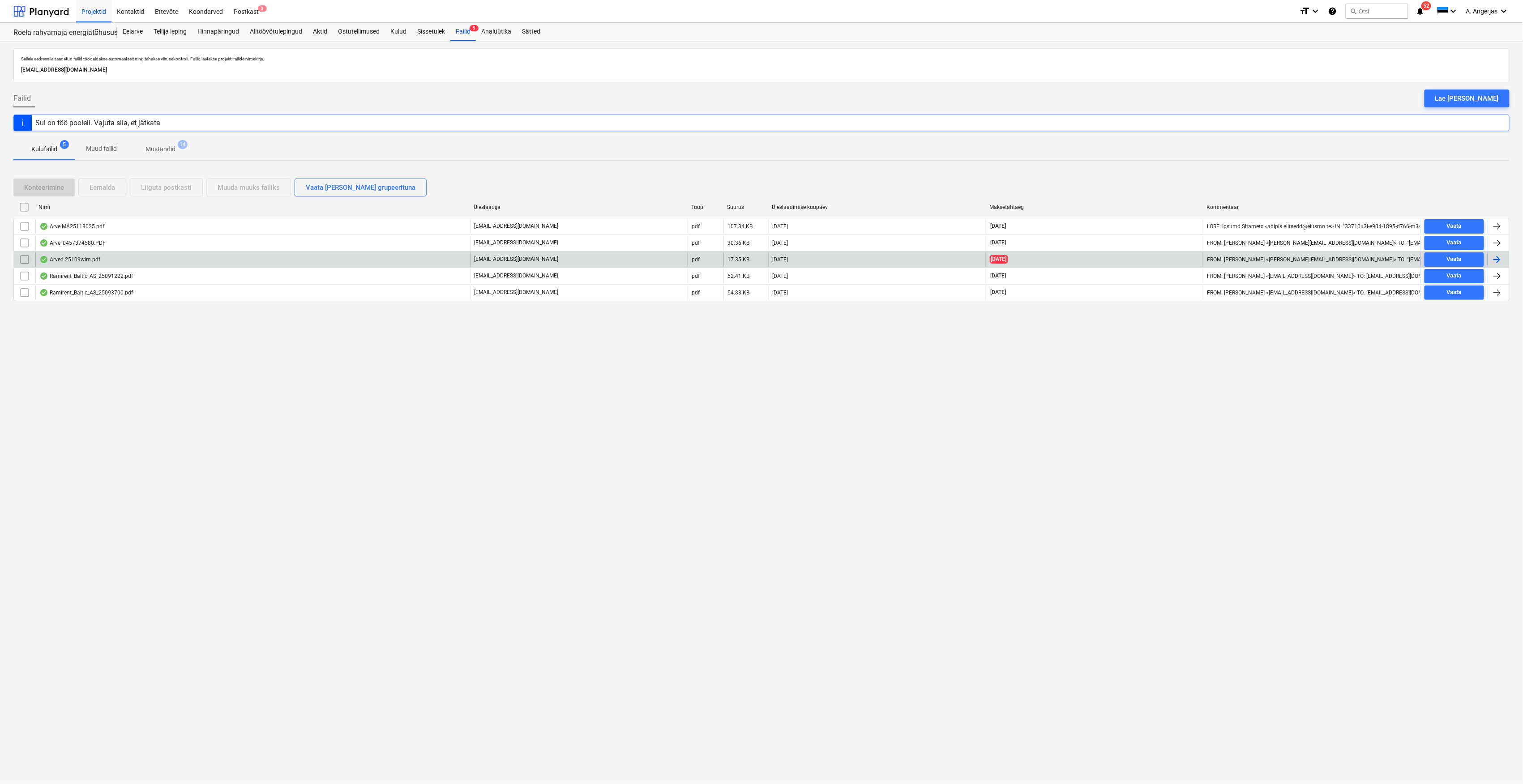
click at [117, 256] on div "Arved 25109wim.pdf" at bounding box center [252, 259] width 435 height 15
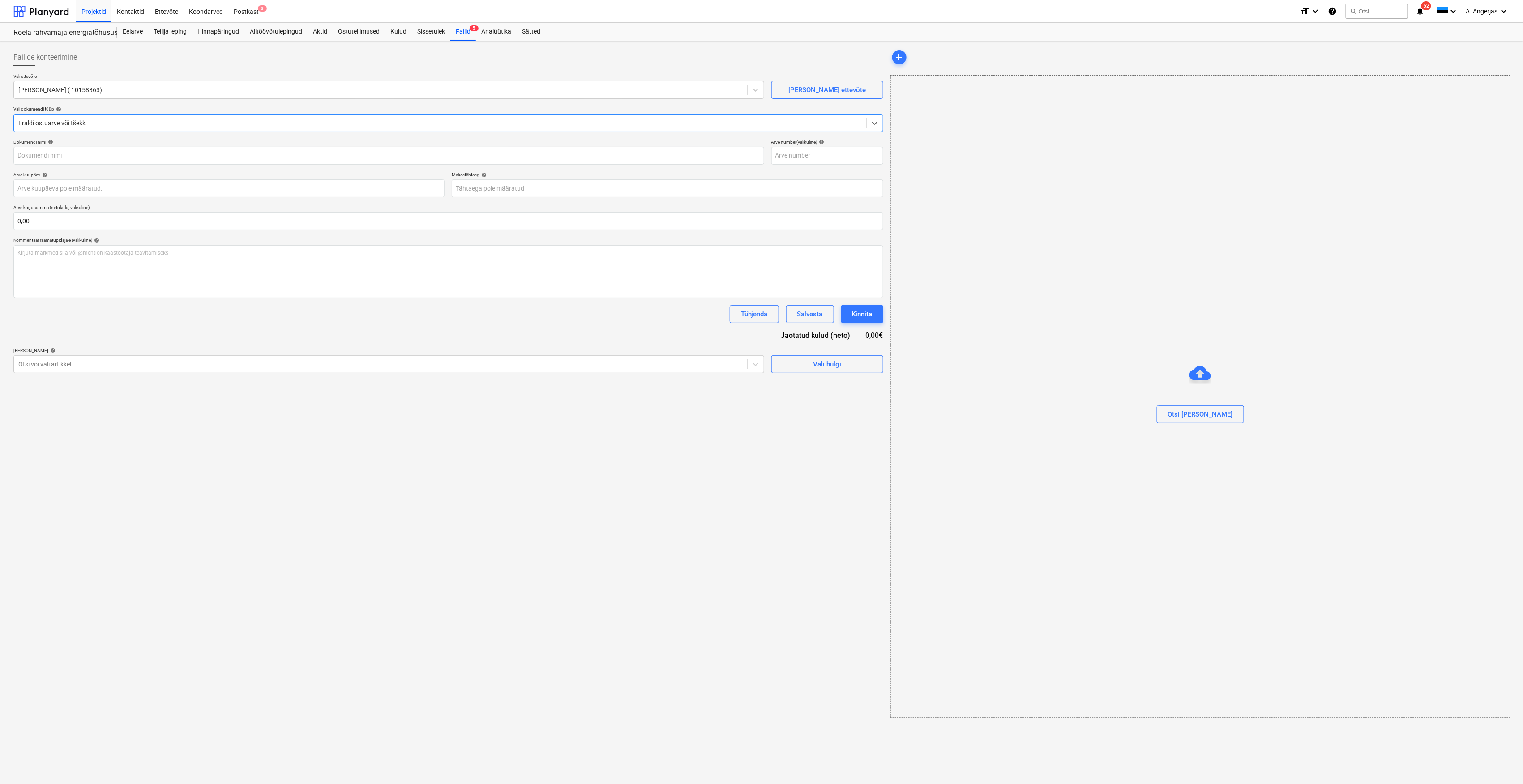
type input "25109"
type input "[DATE]"
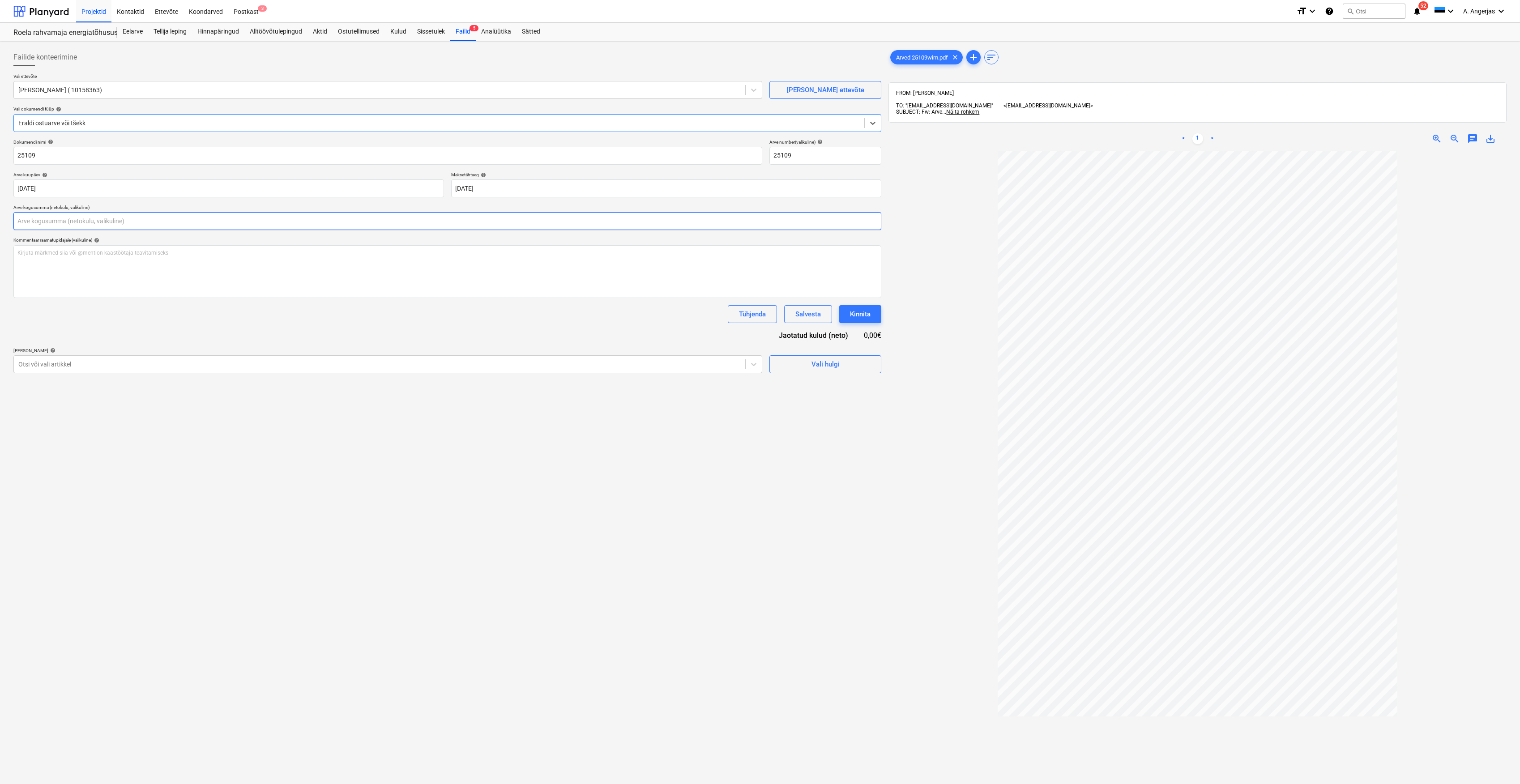
click at [100, 217] on input "text" at bounding box center [448, 220] width 868 height 18
type input "318,61"
click at [265, 325] on div "Dokumendi nimi help 25109 Arve number (valikuline) help 25109 Arve kuupäev help…" at bounding box center [448, 267] width 868 height 256
click at [74, 122] on div at bounding box center [438, 123] width 841 height 9
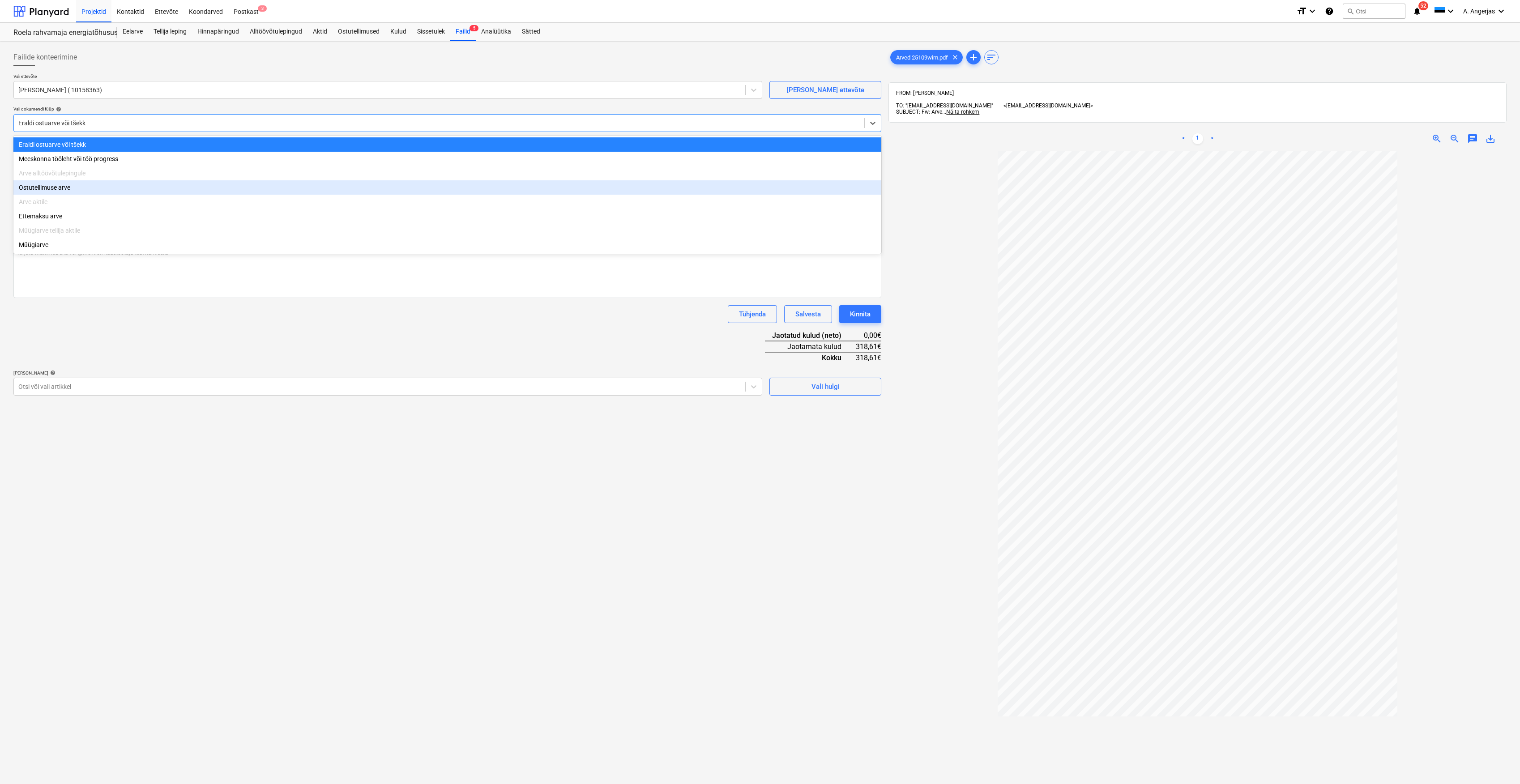
click at [55, 192] on div "Ostutellimuse arve" at bounding box center [448, 187] width 868 height 15
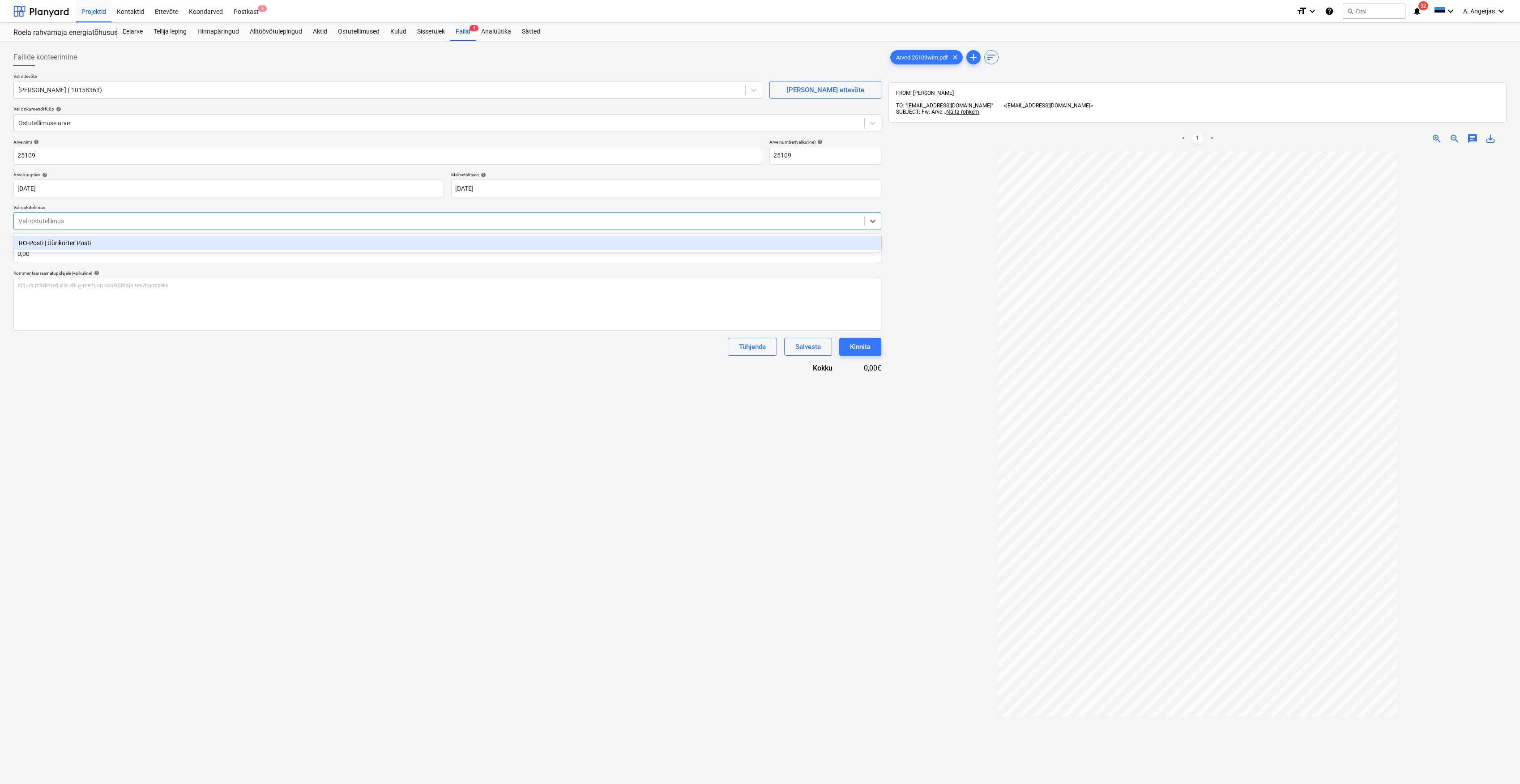
click at [69, 212] on div "Vali ostutellimus" at bounding box center [448, 220] width 868 height 18
click at [77, 247] on div "RO-Posti | Üürikorter Posti" at bounding box center [448, 243] width 868 height 15
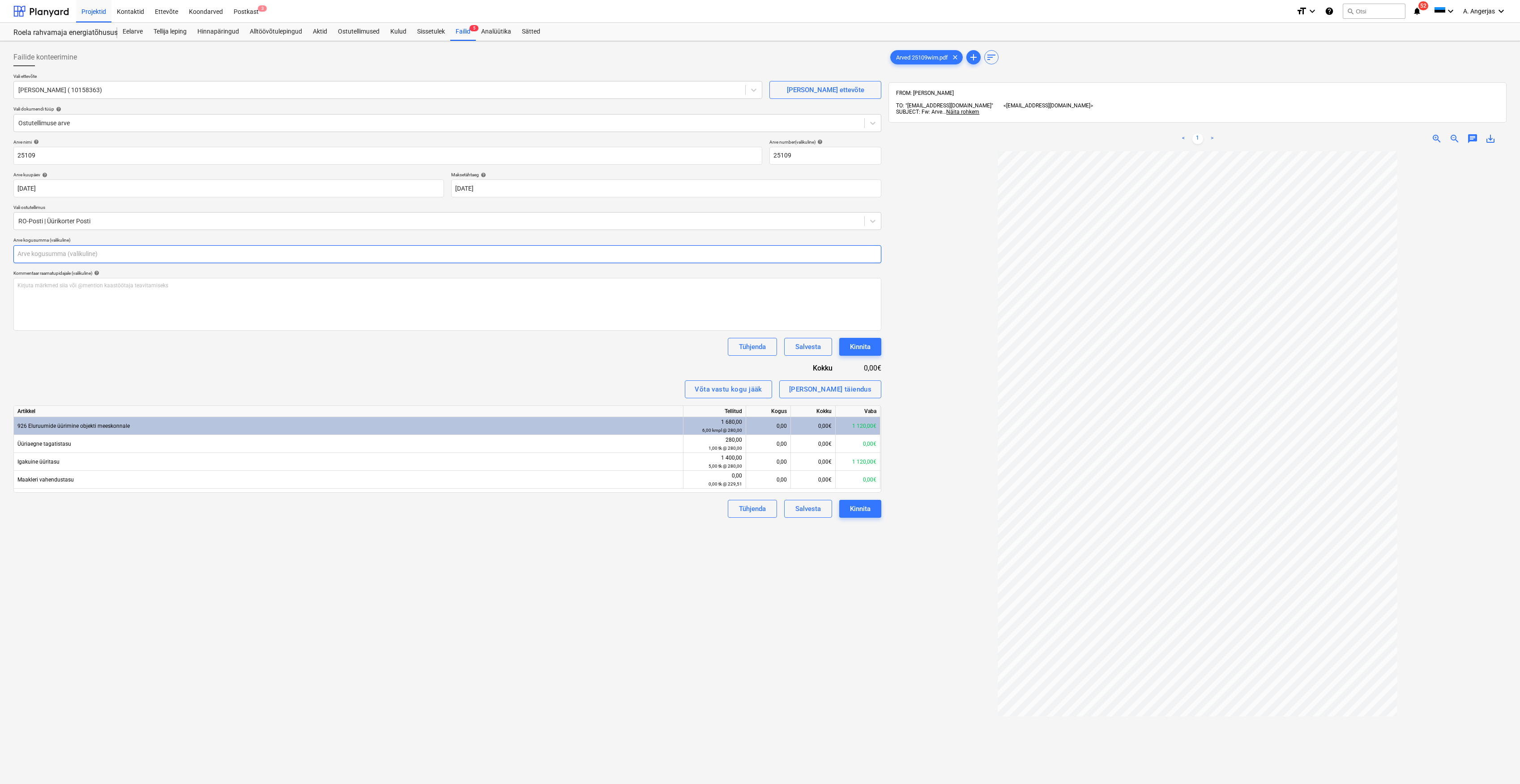
click at [69, 256] on input "text" at bounding box center [448, 254] width 868 height 18
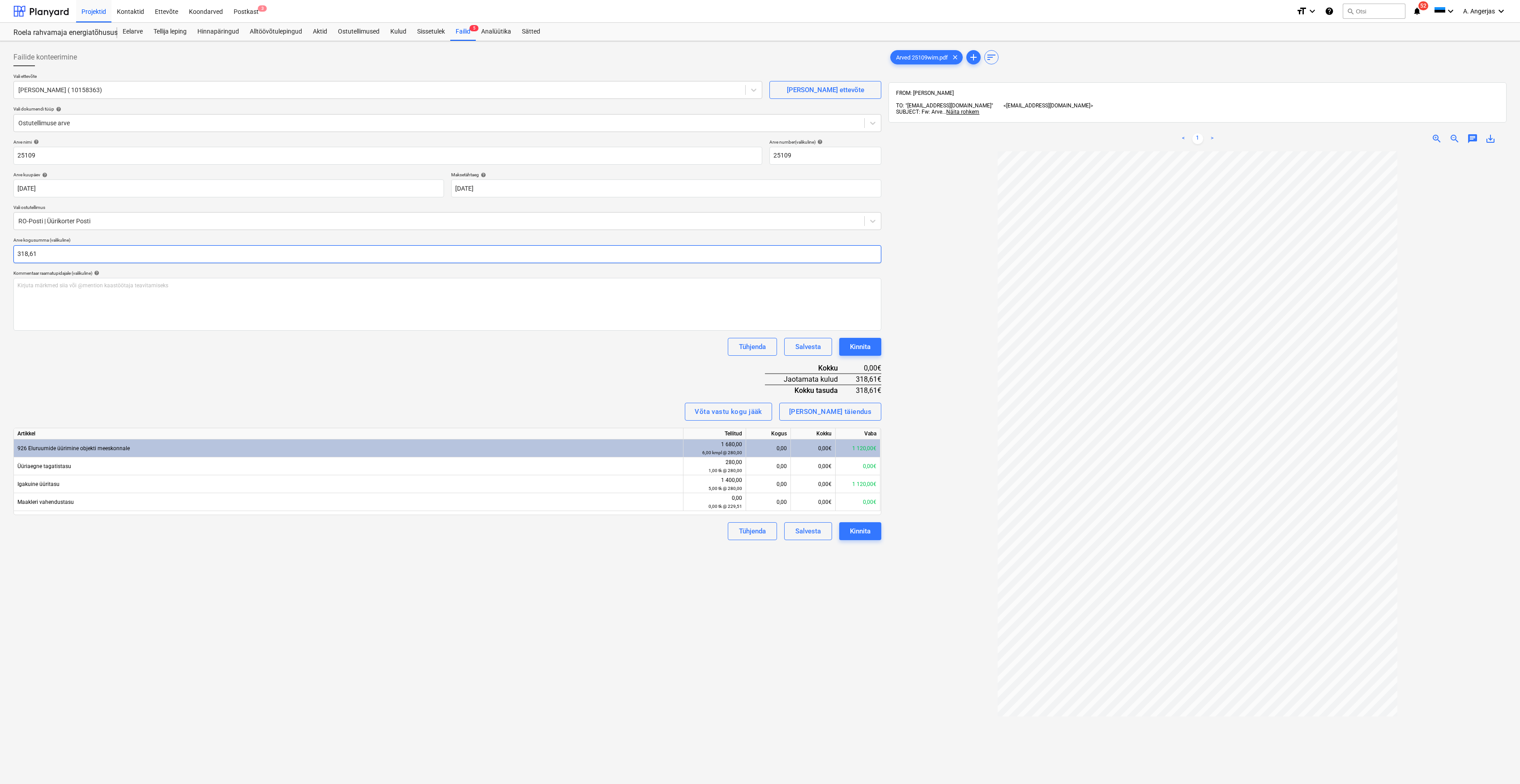
type input "318,61"
click at [713, 660] on div "Failide konteerimine Vali ettevõte [PERSON_NAME] OÜ ( 10158363) [PERSON_NAME] u…" at bounding box center [447, 479] width 875 height 869
click at [769, 485] on div "0,00" at bounding box center [768, 484] width 37 height 18
type input "1"
click at [809, 489] on div "0,00€" at bounding box center [813, 484] width 45 height 18
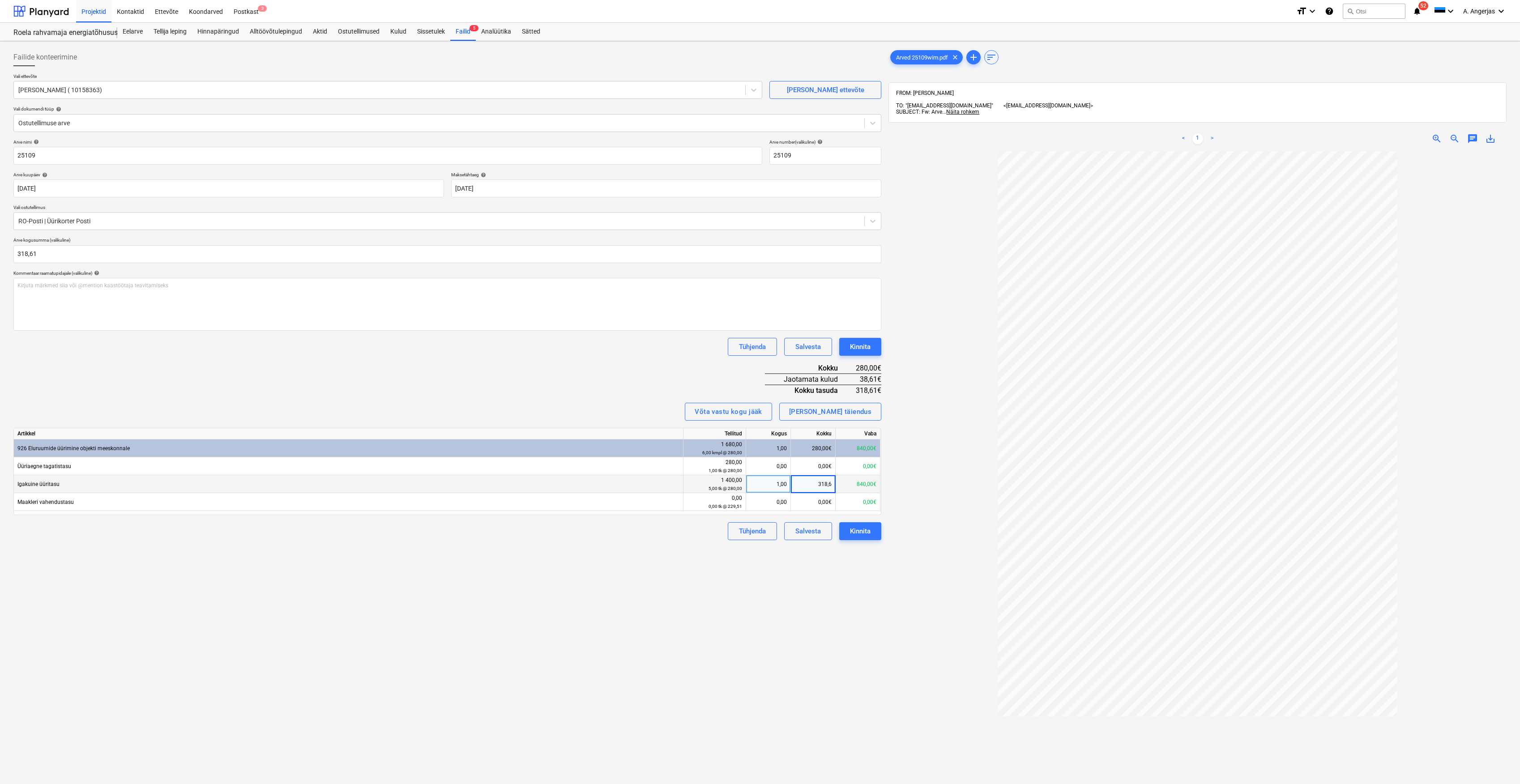
type input "318,61"
click at [781, 553] on div "Failide konteerimine Vali ettevõte [PERSON_NAME] OÜ ( 10158363) [PERSON_NAME] u…" at bounding box center [447, 479] width 875 height 869
click at [865, 532] on div "Kinnita" at bounding box center [860, 532] width 21 height 12
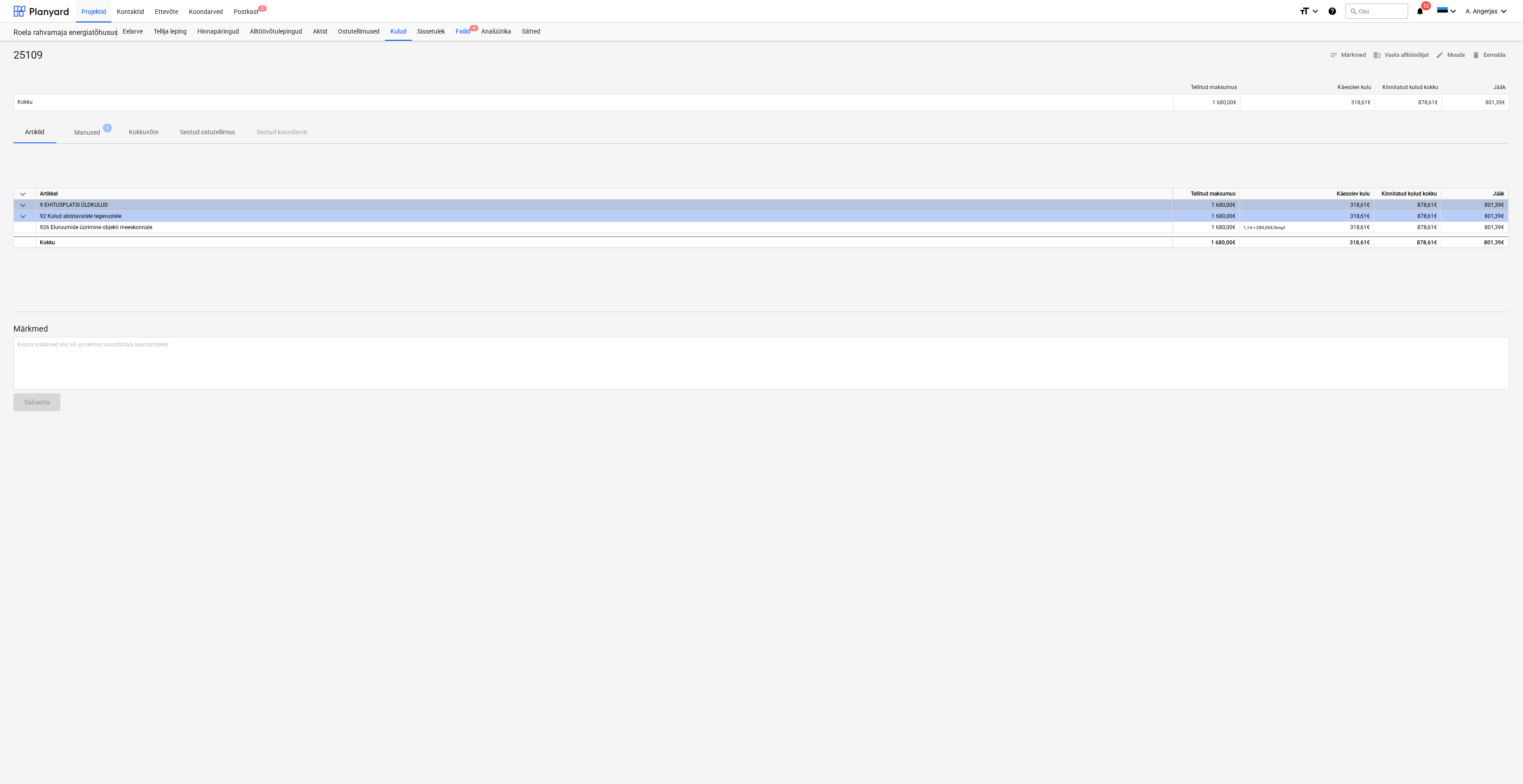
click at [471, 38] on div "Failid 4" at bounding box center [463, 32] width 26 height 18
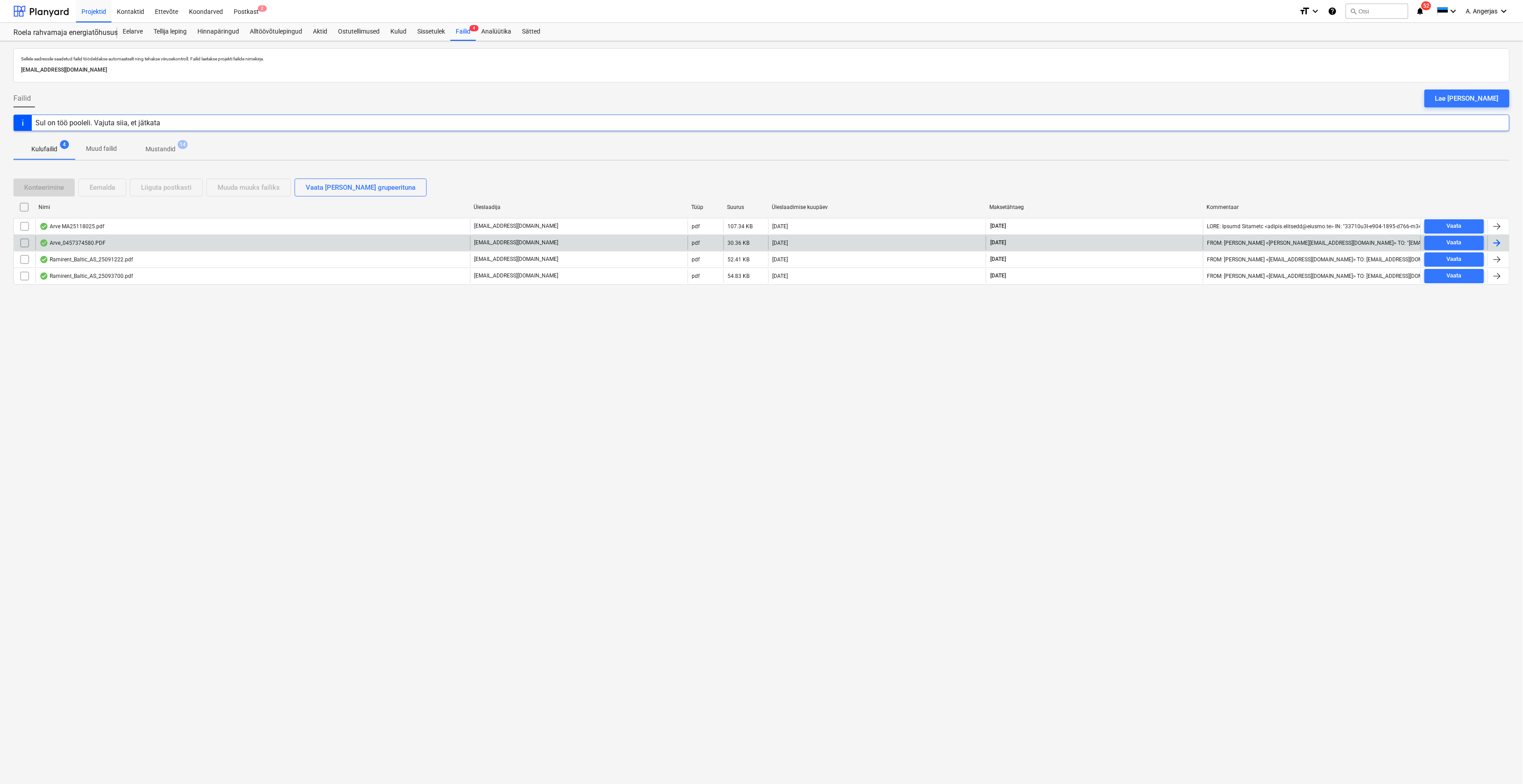
click at [162, 244] on div "Arve_0457374580.PDF" at bounding box center [252, 243] width 435 height 15
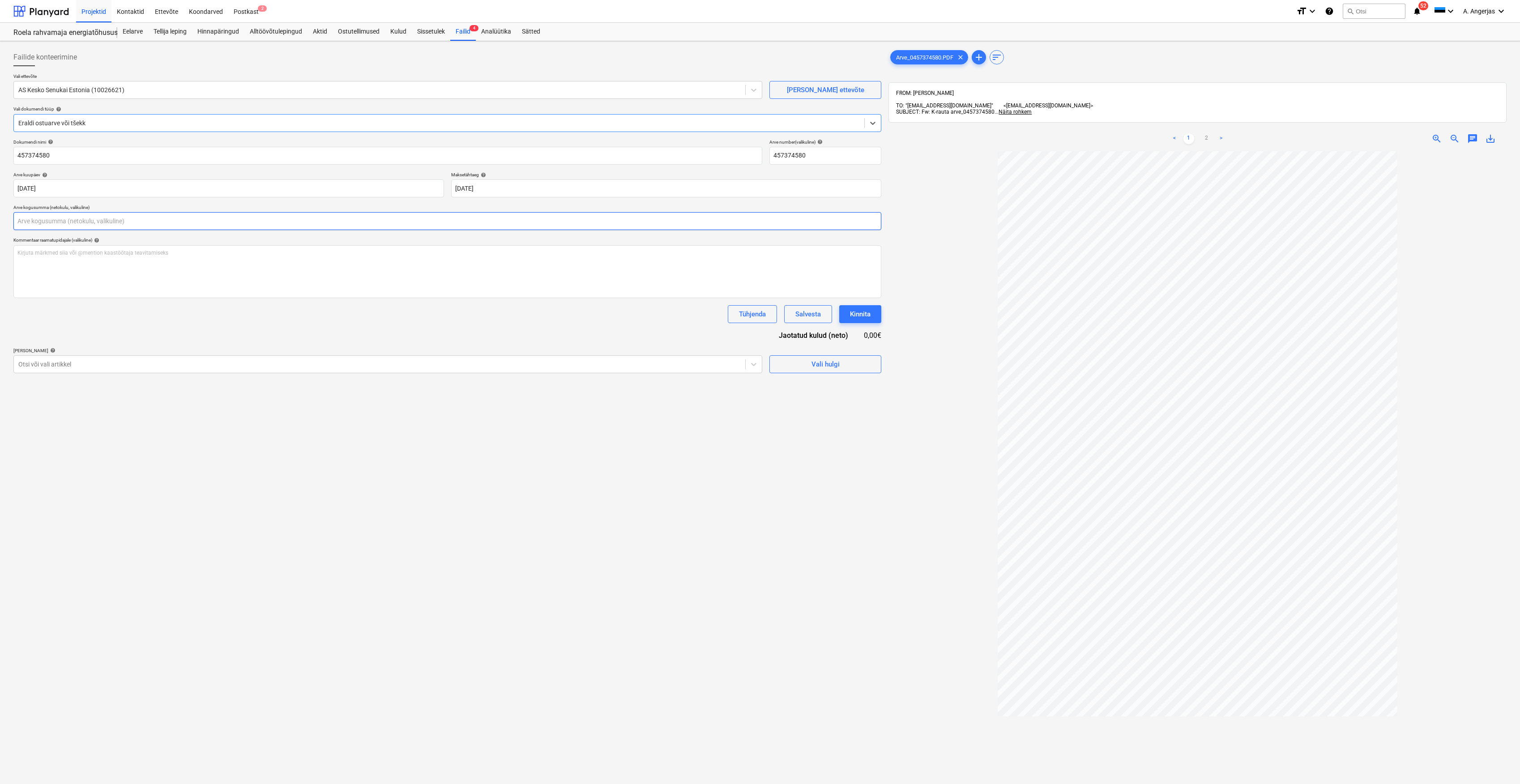
click at [45, 224] on input "text" at bounding box center [448, 220] width 868 height 18
type input "0,00"
click at [1202, 133] on link "2" at bounding box center [1206, 138] width 11 height 11
click at [74, 224] on input "text" at bounding box center [448, 220] width 868 height 18
type input "21,33"
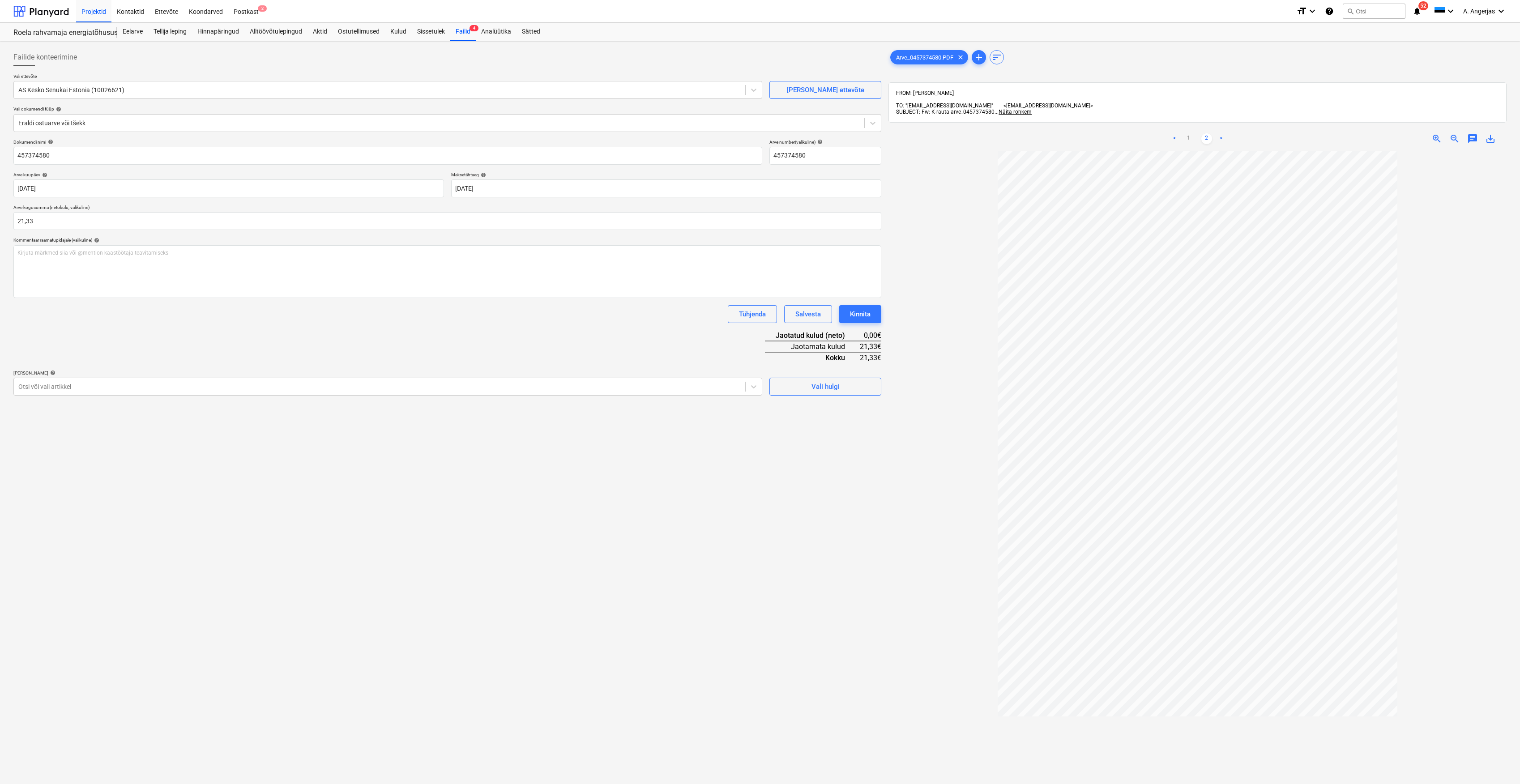
click at [227, 478] on div "Failide konteerimine Vali ettevõte AS Kesko Senukai Estonia (10026621) [PERSON_…" at bounding box center [447, 479] width 875 height 869
click at [788, 395] on div "Failide konteerimine Vali ettevõte AS Kesko Senukai Estonia (10026621) [PERSON_…" at bounding box center [447, 479] width 875 height 869
click at [797, 390] on span "Vali hulgi" at bounding box center [825, 387] width 89 height 12
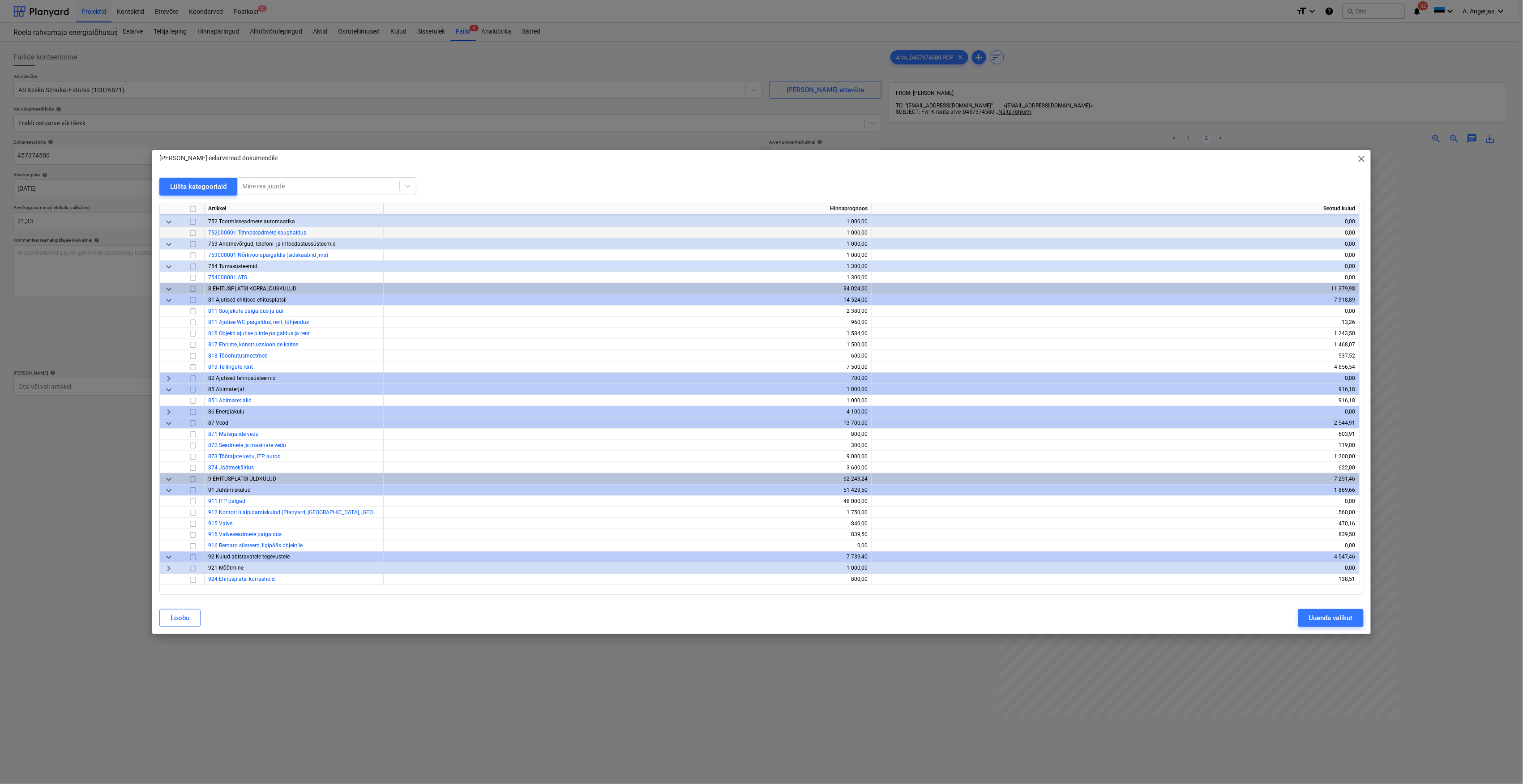
scroll to position [3103, 0]
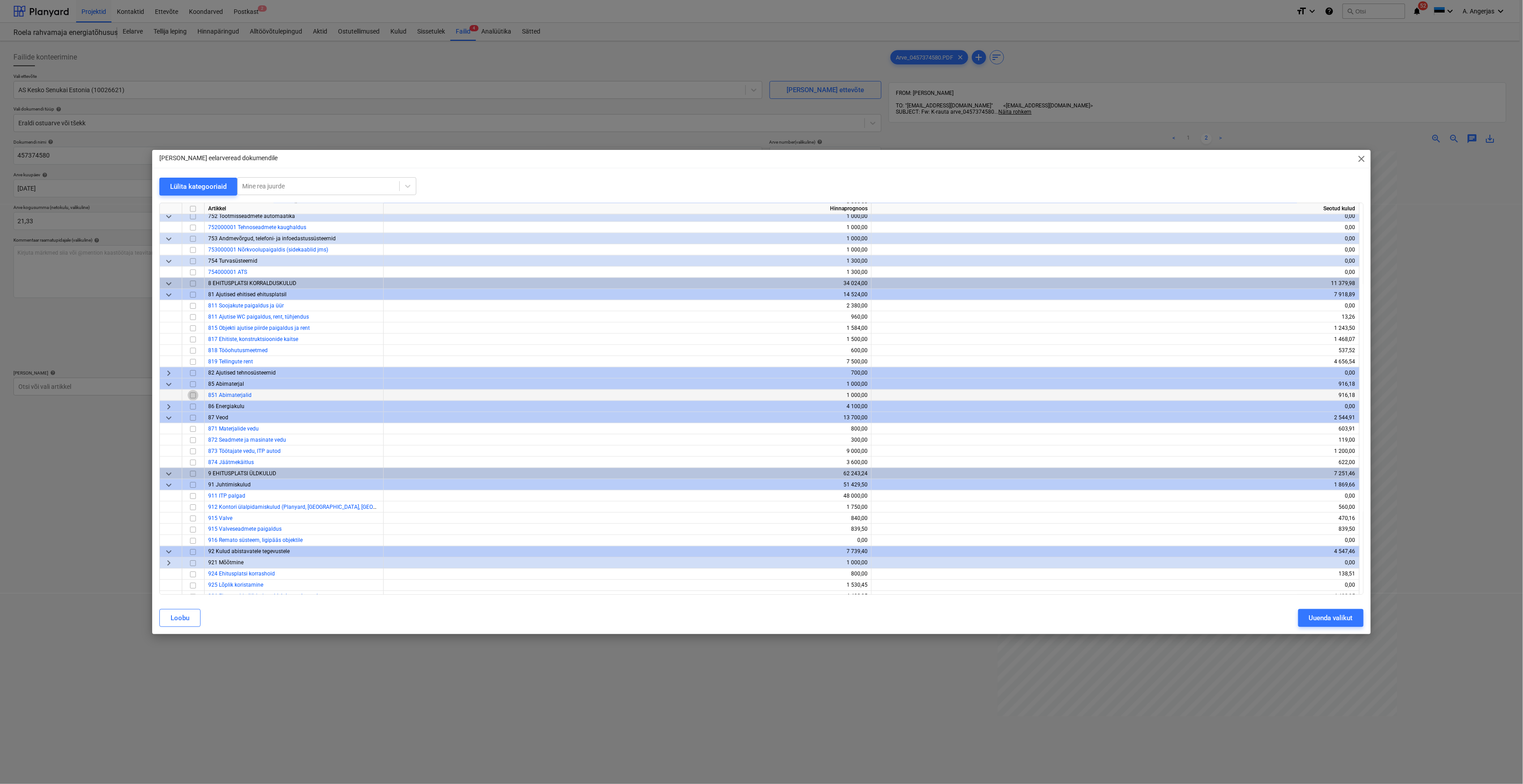
click at [191, 395] on input "checkbox" at bounding box center [193, 395] width 11 height 11
click at [1322, 616] on div "Uuenda valikut" at bounding box center [1331, 618] width 44 height 12
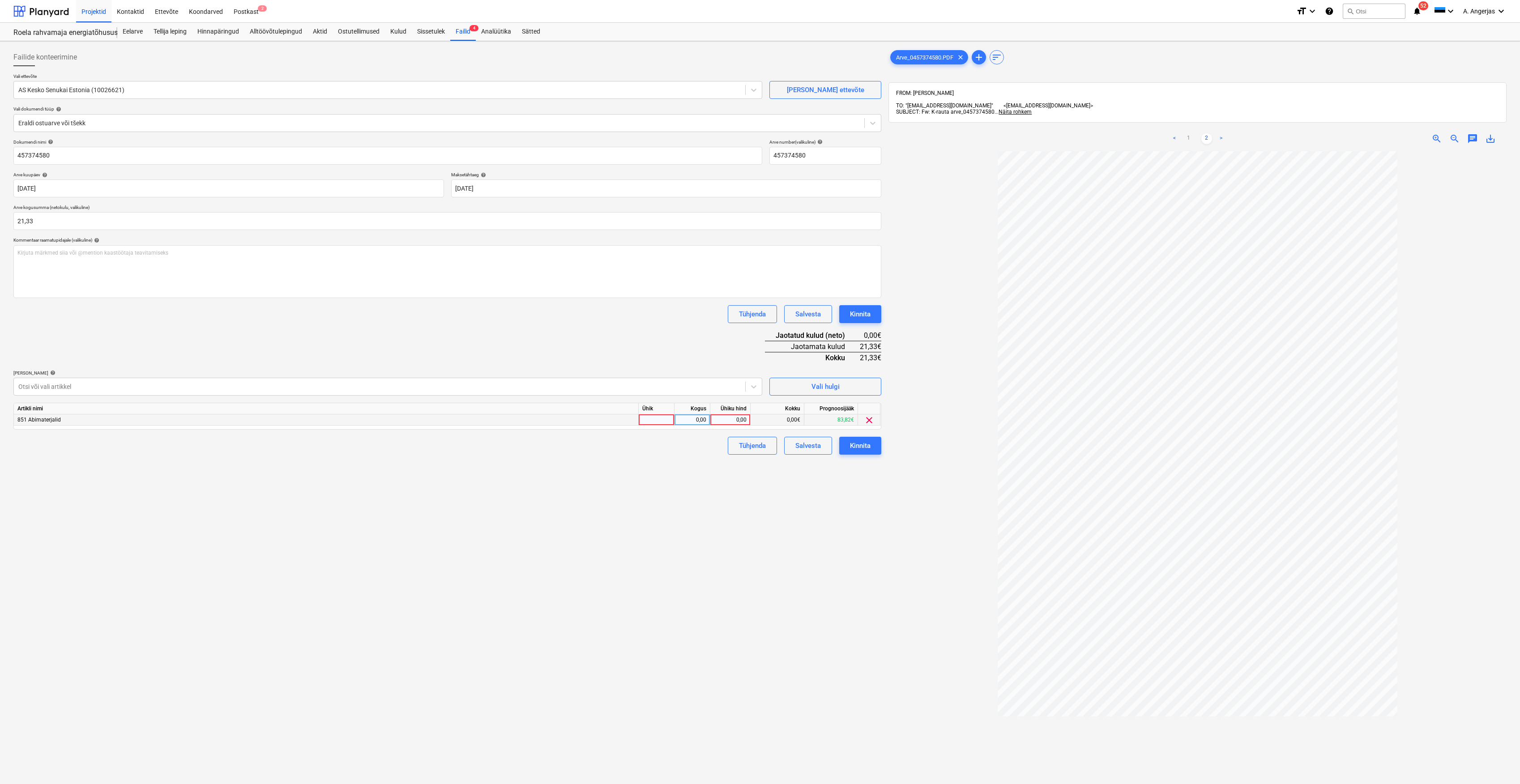
click at [656, 419] on div at bounding box center [657, 419] width 36 height 11
type input "tk"
click at [697, 421] on div "0,00" at bounding box center [691, 419] width 28 height 11
click at [725, 423] on div "0,00" at bounding box center [730, 419] width 33 height 11
type input "21,33"
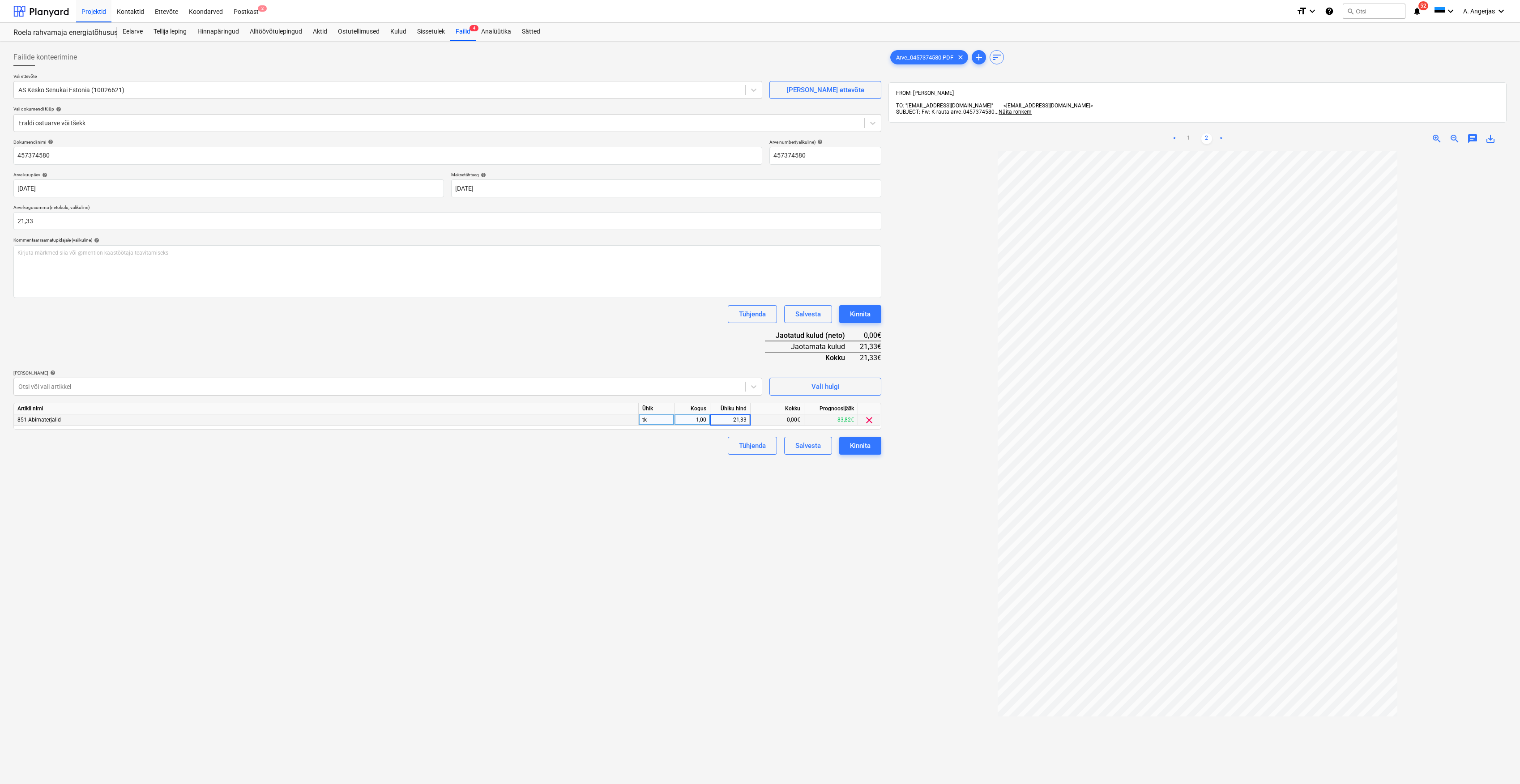
click at [792, 495] on div "Failide konteerimine Vali ettevõte AS Kesko Senukai Estonia (10026621) [PERSON_…" at bounding box center [447, 479] width 875 height 869
click at [859, 441] on div "Kinnita" at bounding box center [860, 446] width 21 height 12
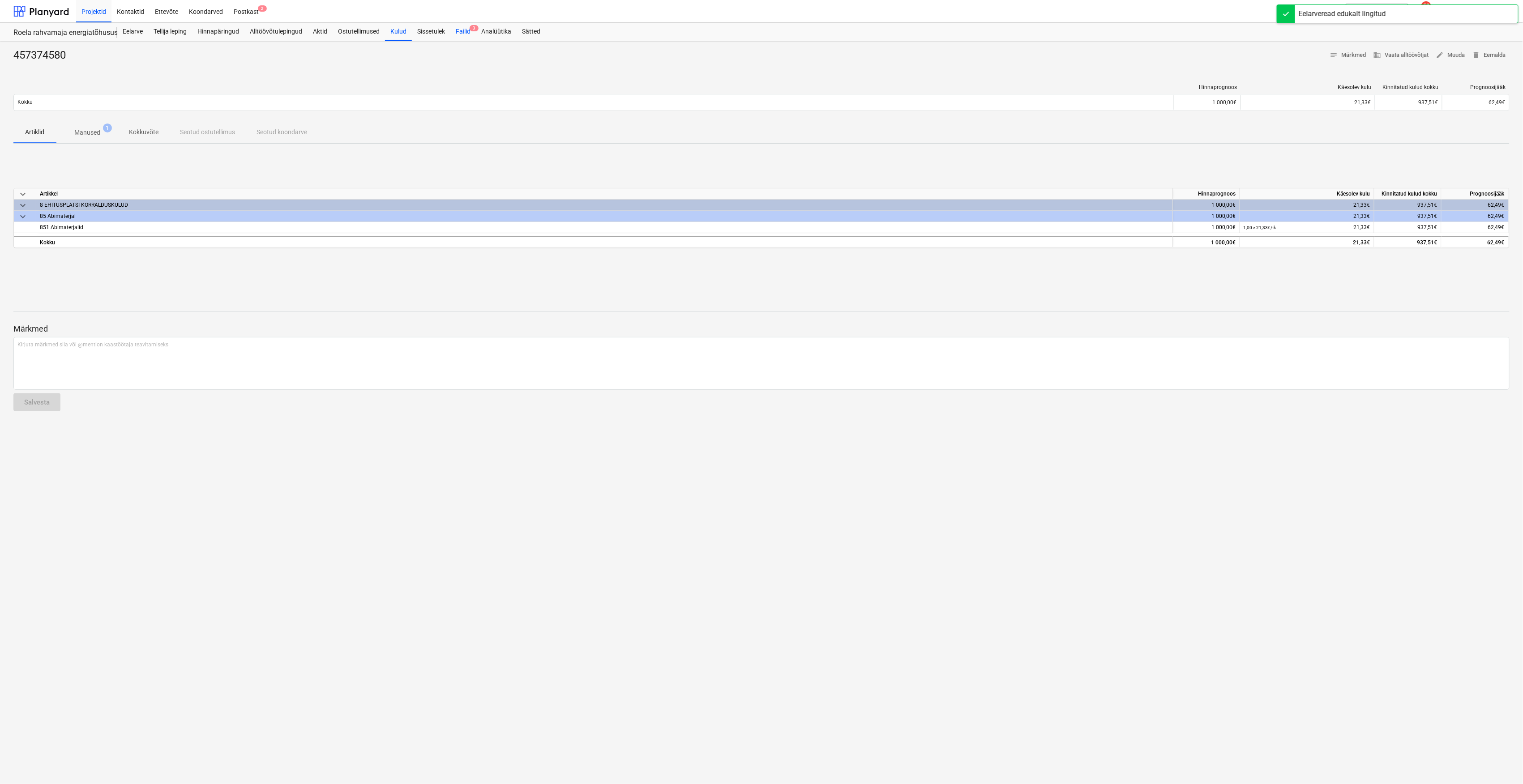
click at [467, 32] on div "Failid 3" at bounding box center [463, 32] width 26 height 18
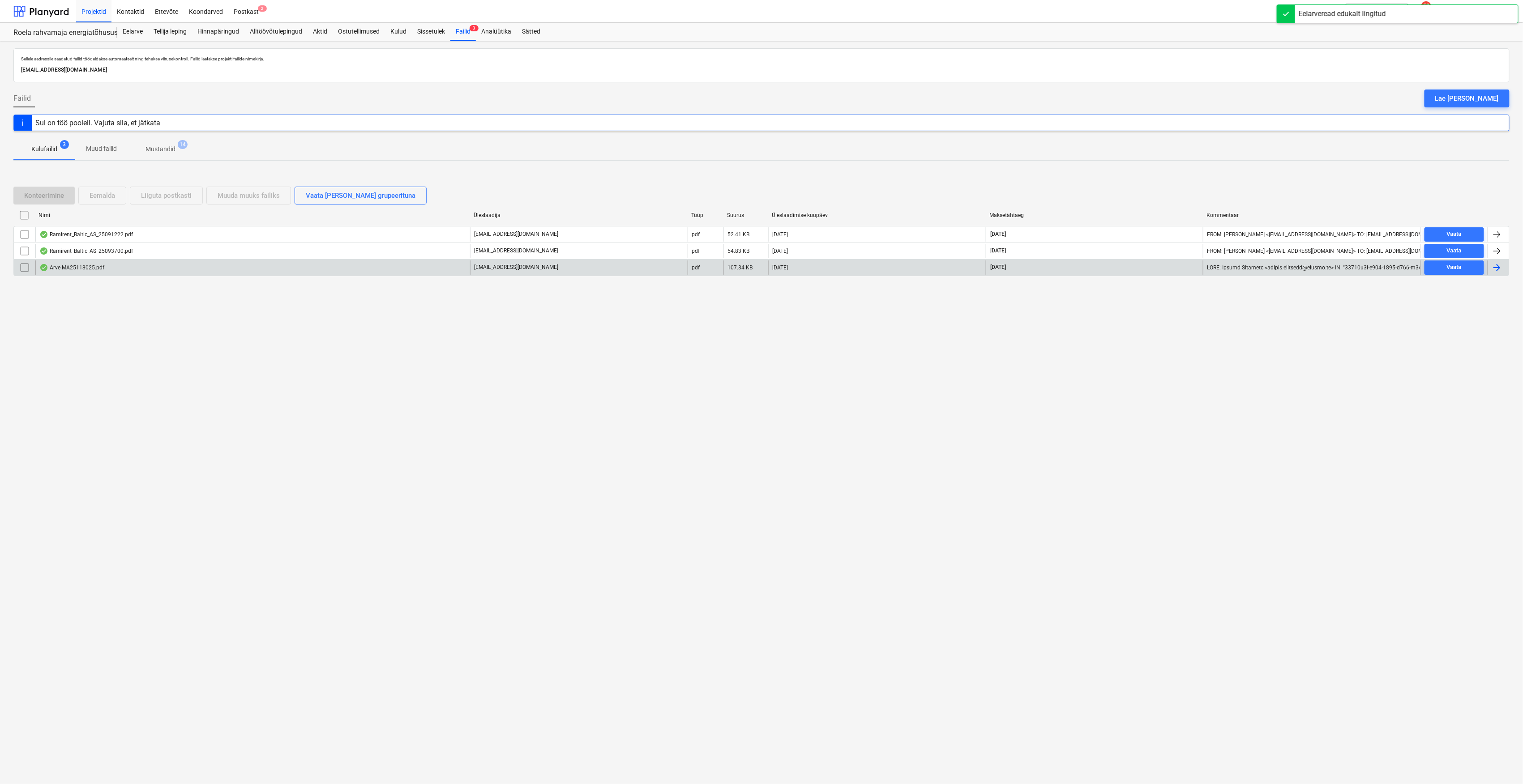
click at [129, 269] on div "Arve MA25118025.pdf" at bounding box center [252, 268] width 435 height 15
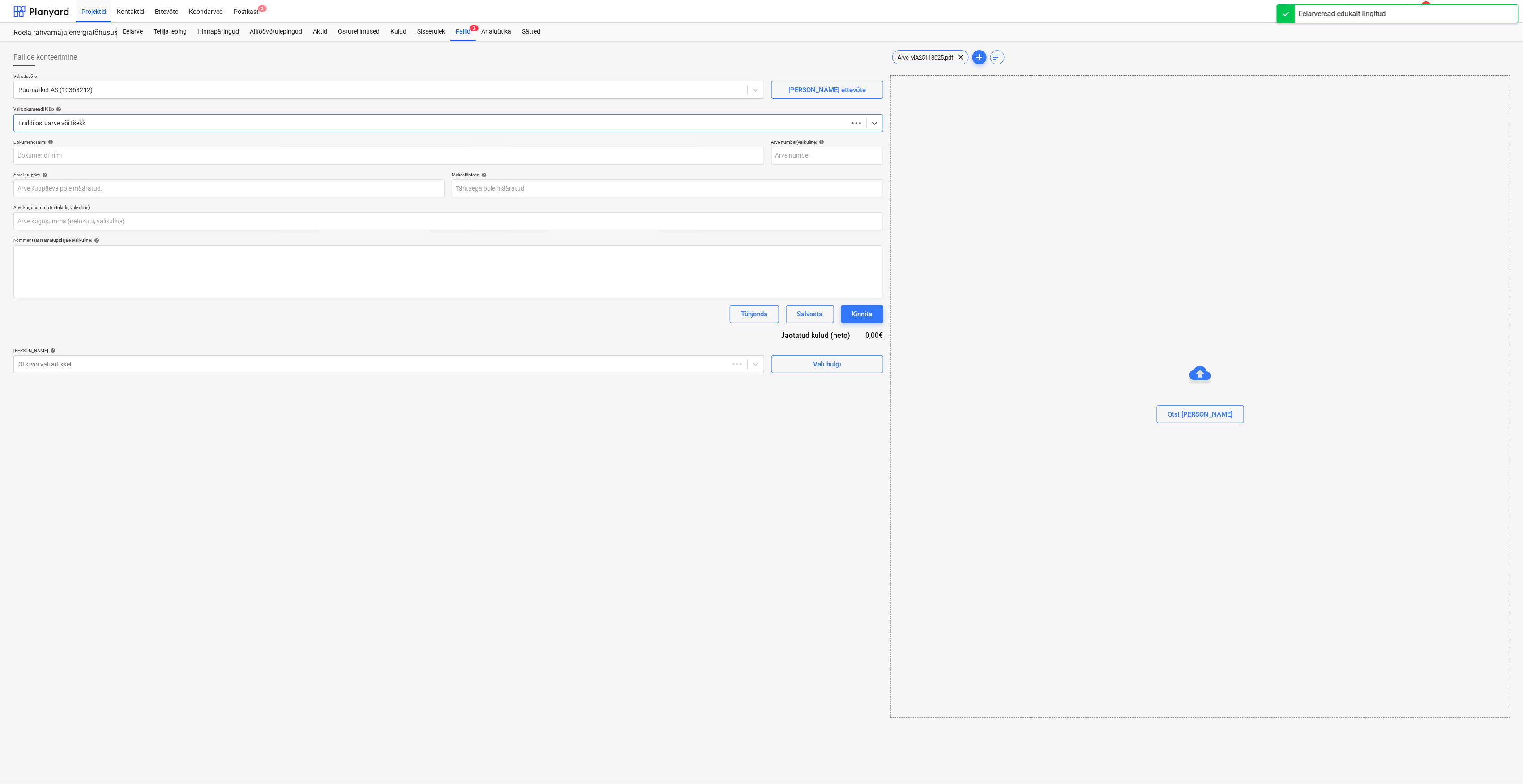
type input "MT25150957"
type input "[DATE]"
type input "0,00"
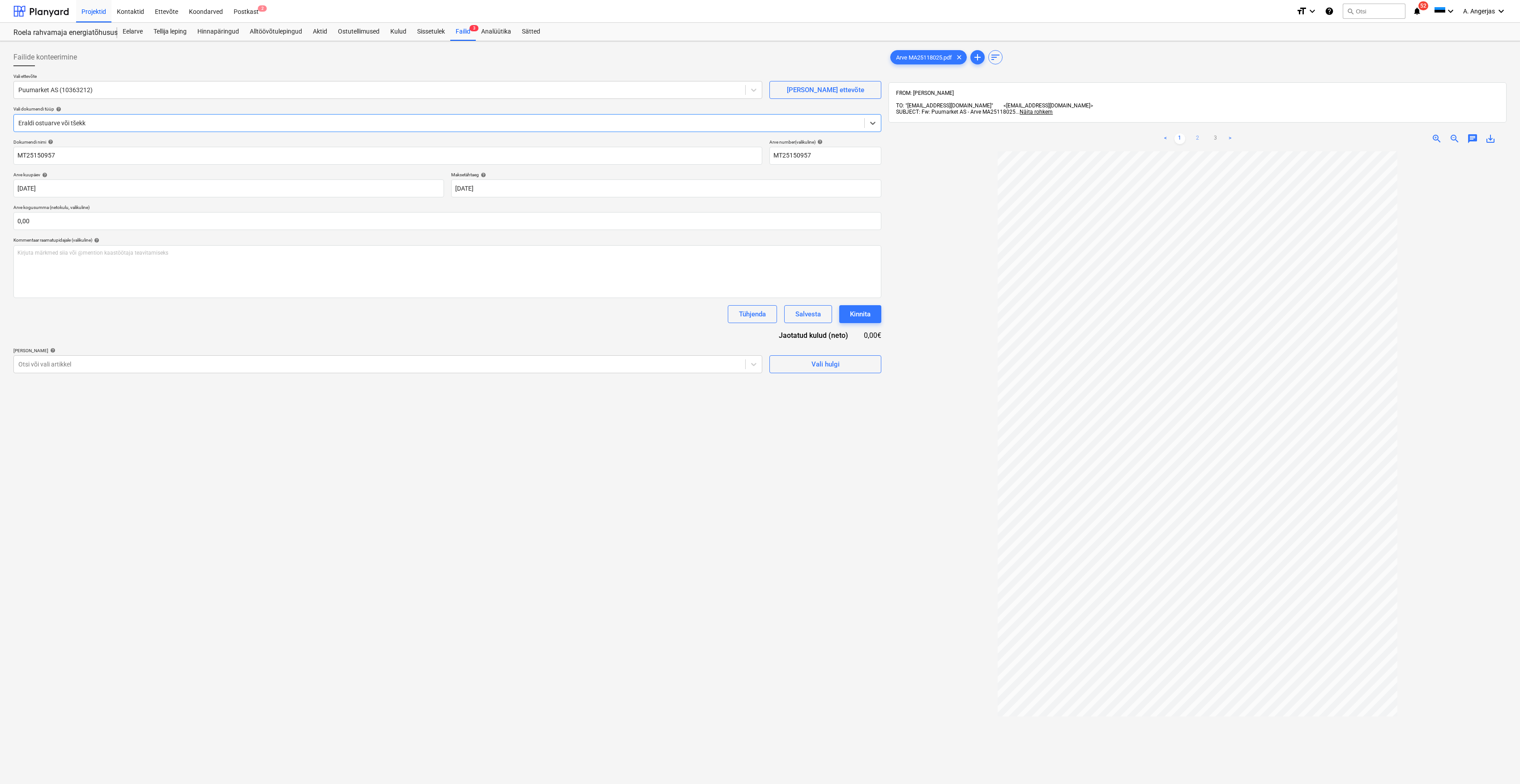
click at [1199, 135] on link "2" at bounding box center [1197, 138] width 11 height 11
click at [1212, 133] on link "3" at bounding box center [1215, 138] width 11 height 11
click at [1200, 133] on link "2" at bounding box center [1197, 138] width 11 height 11
click at [408, 34] on div "Kulud" at bounding box center [398, 32] width 27 height 18
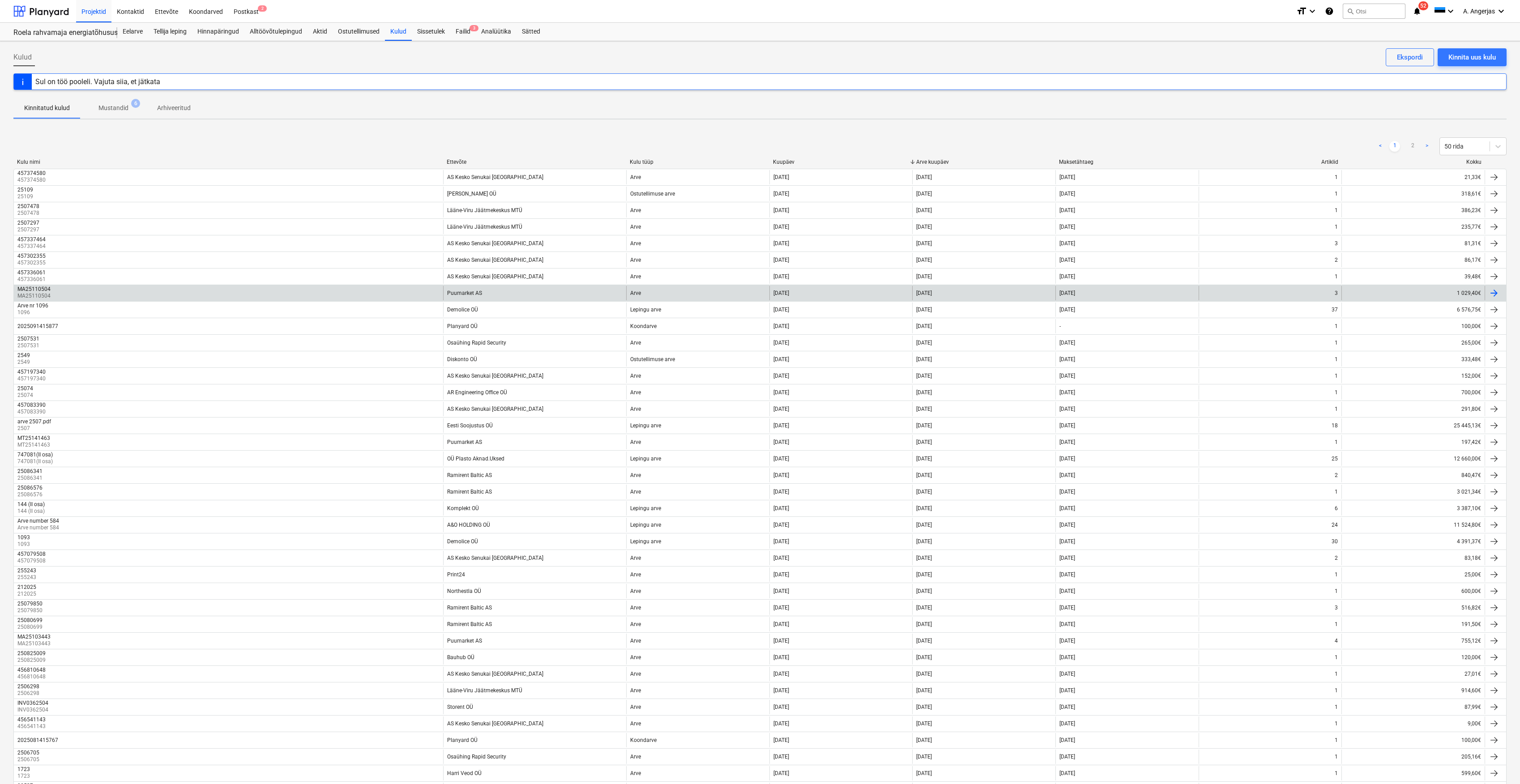
click at [395, 294] on div "MA25110504 MA25110504" at bounding box center [228, 292] width 429 height 15
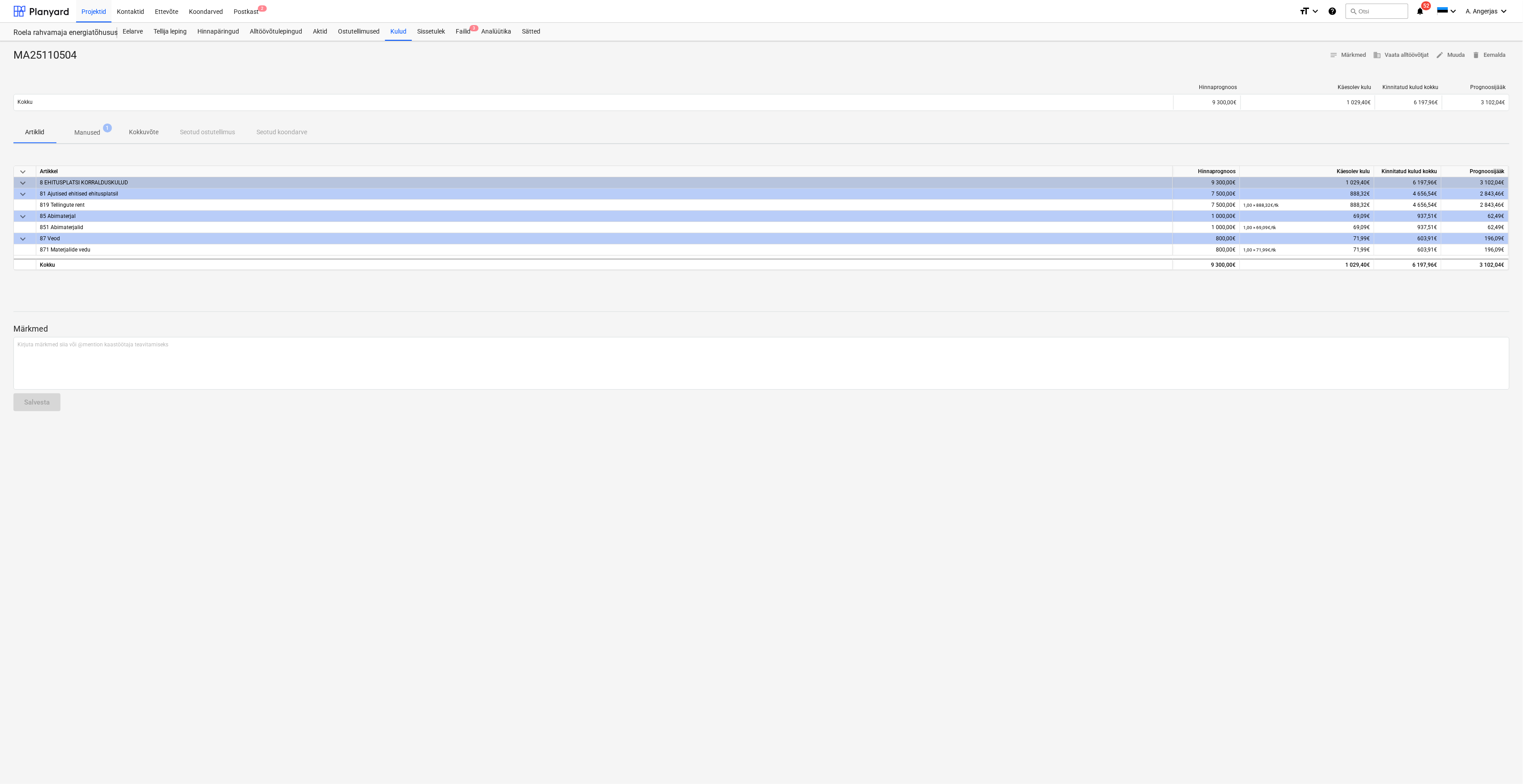
click at [104, 136] on span "Manused 1" at bounding box center [87, 132] width 40 height 9
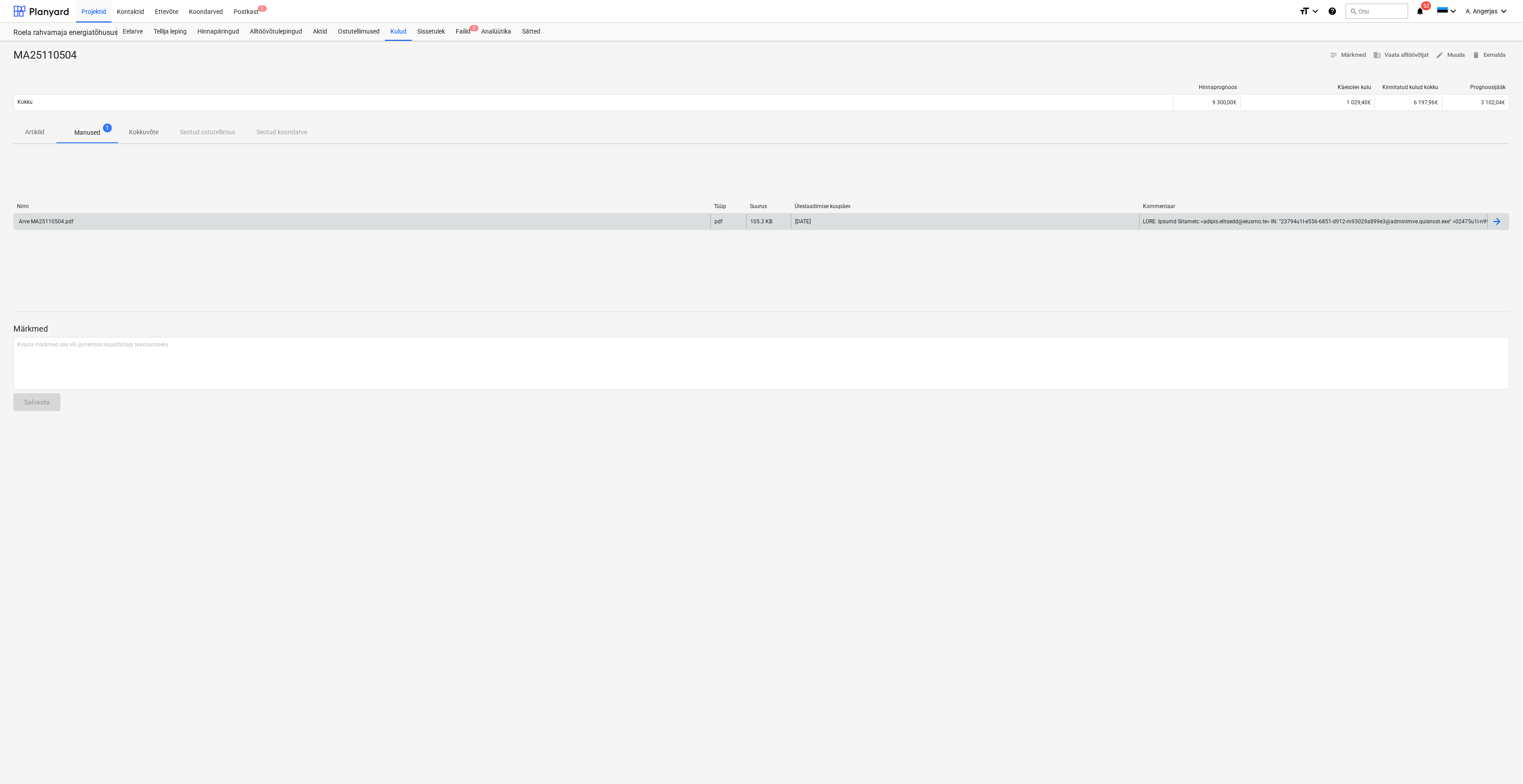
click at [75, 220] on div "Arve MA25110504.pdf" at bounding box center [362, 221] width 697 height 15
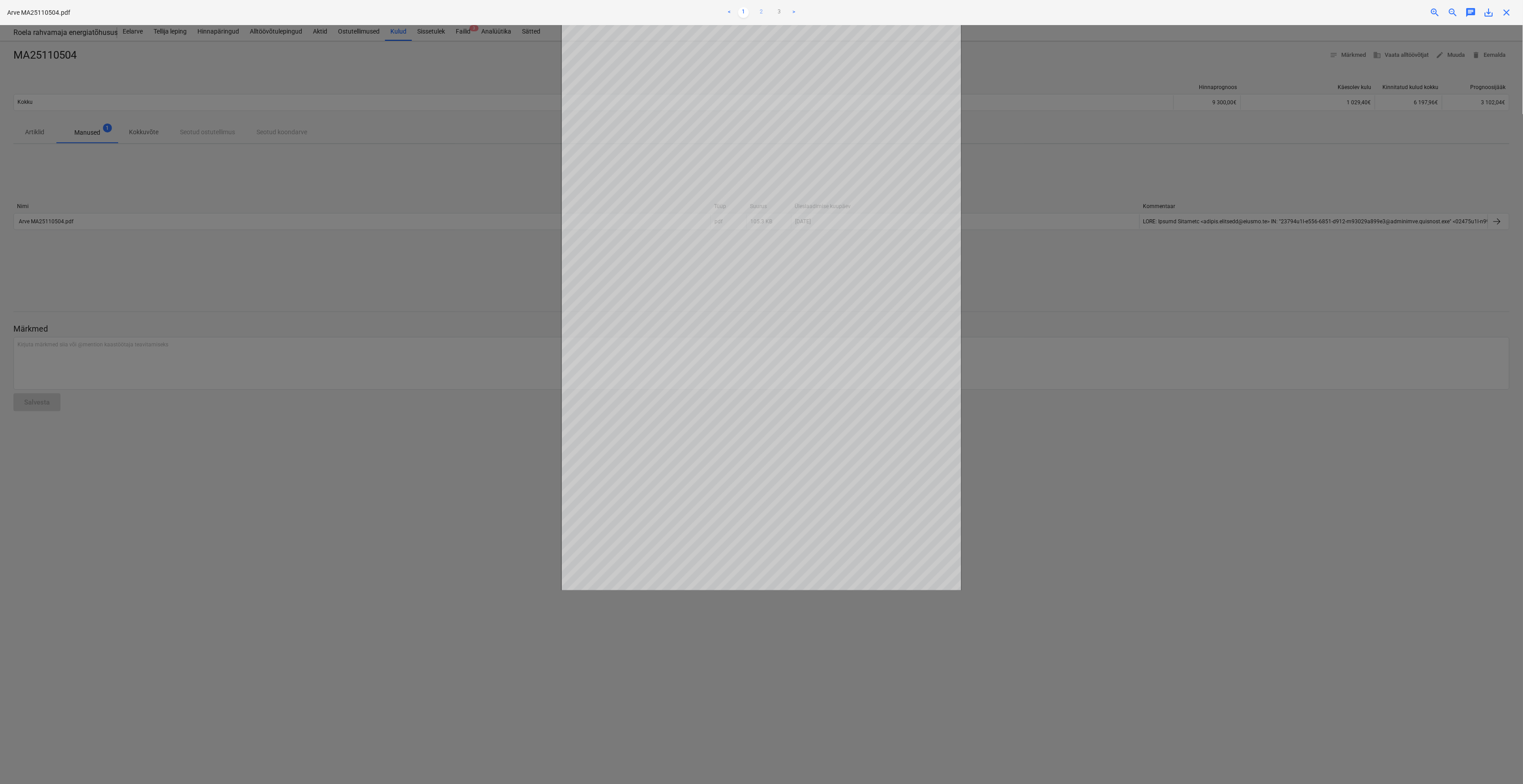
click at [761, 9] on link "2" at bounding box center [761, 12] width 11 height 11
click at [1012, 99] on div at bounding box center [761, 404] width 1523 height 759
click at [493, 120] on div at bounding box center [761, 404] width 1523 height 759
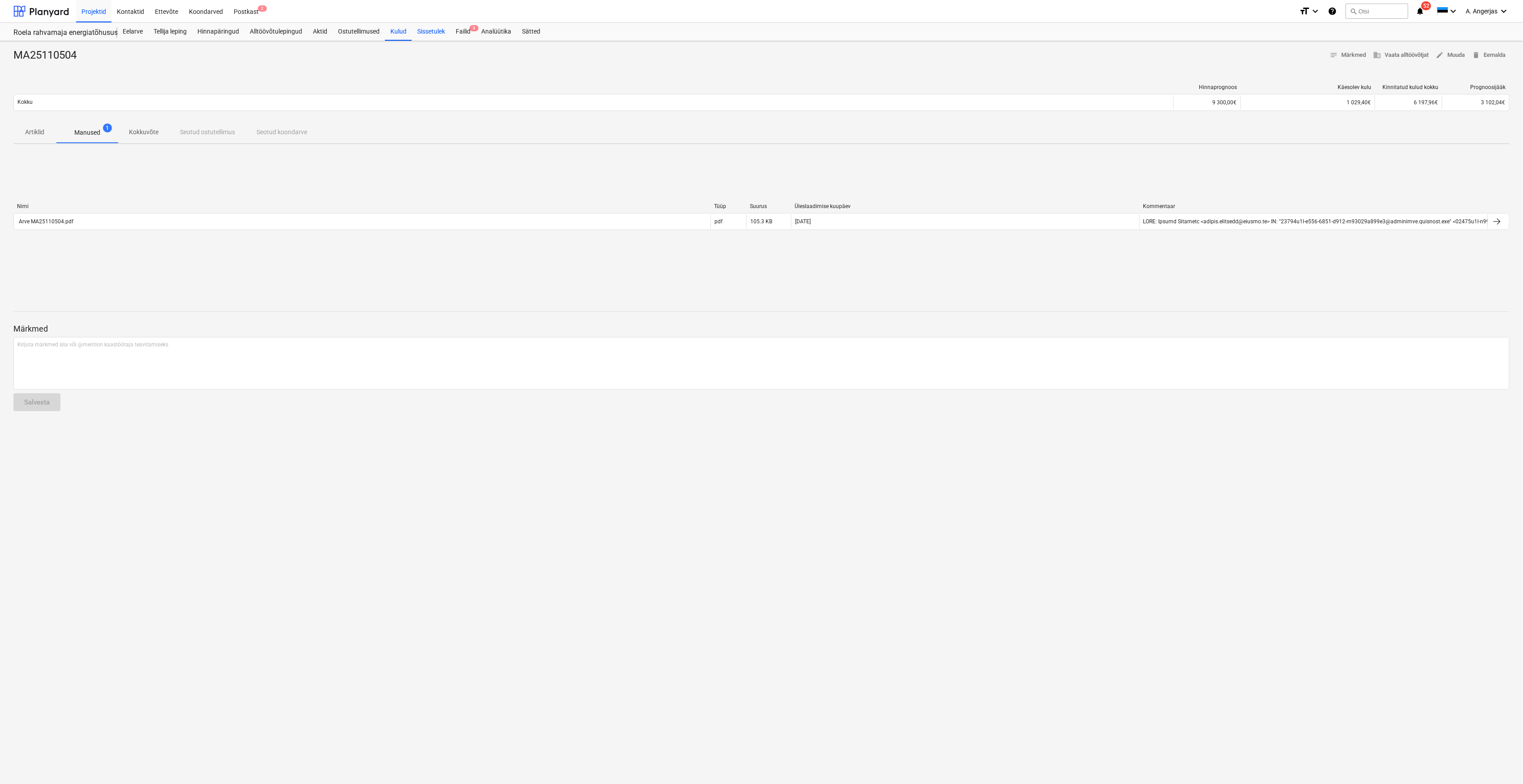
click at [449, 34] on div "Sissetulek" at bounding box center [431, 32] width 39 height 18
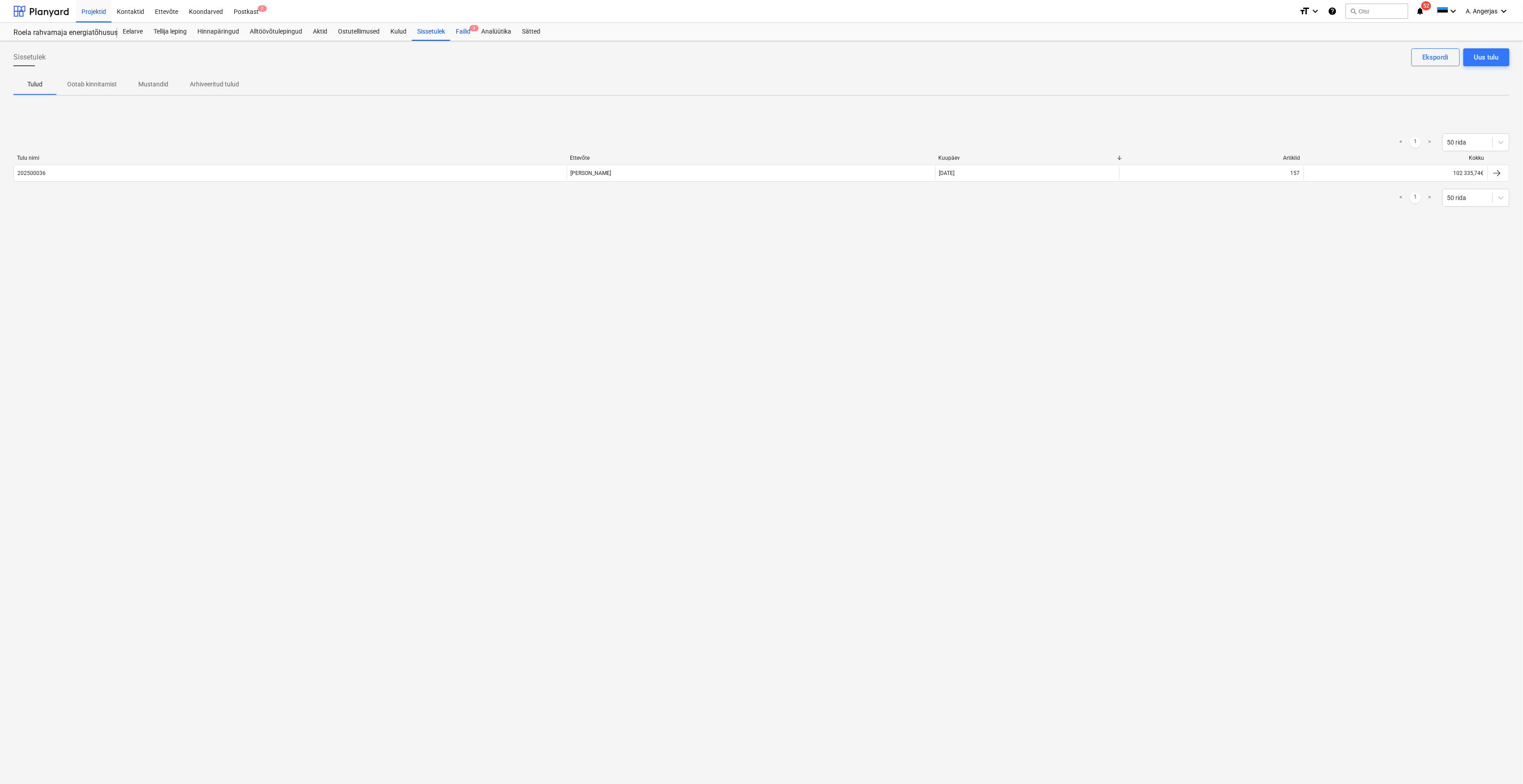
click at [456, 29] on div "Failid 3" at bounding box center [463, 32] width 26 height 18
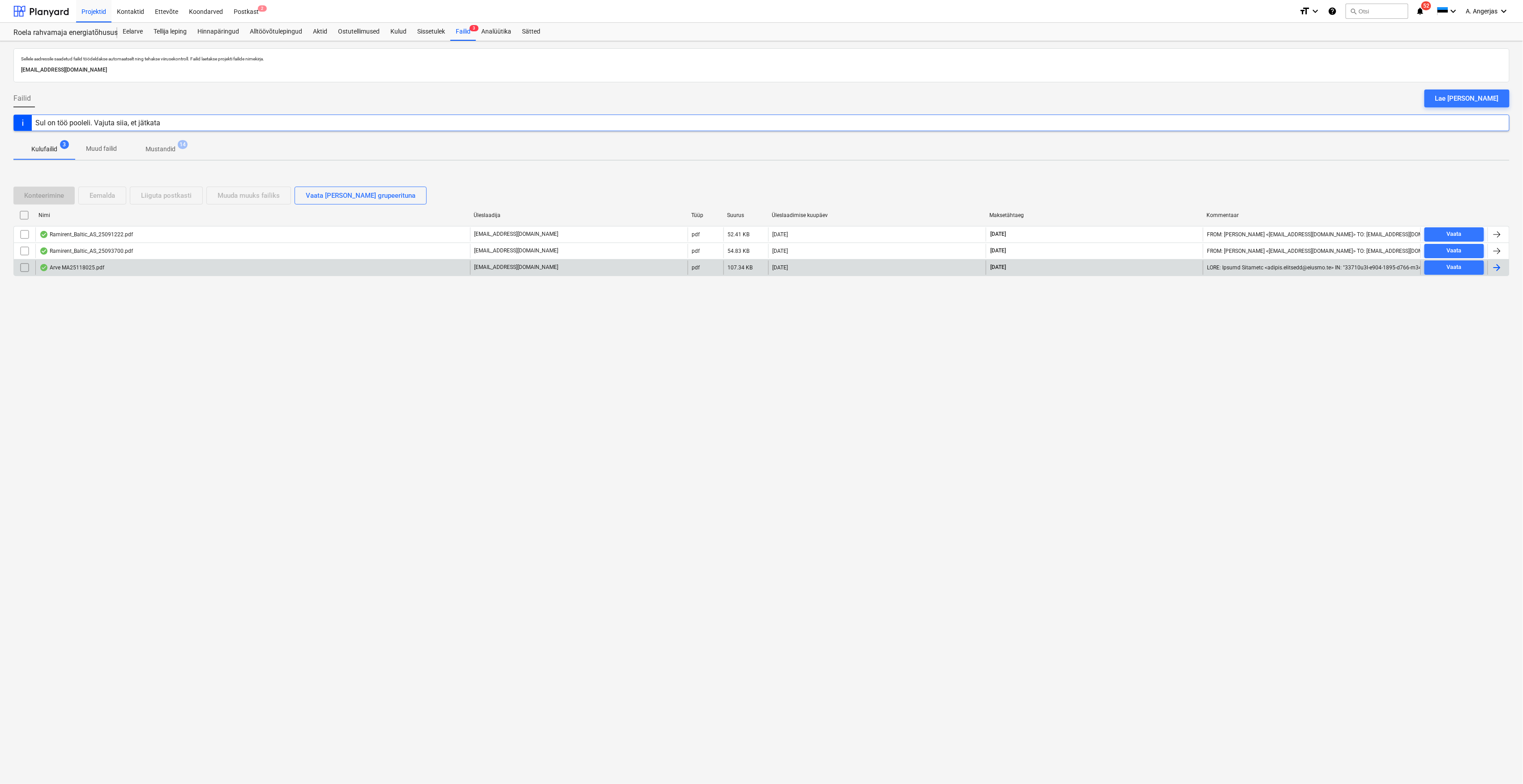
click at [92, 270] on div "Arve MA25118025.pdf" at bounding box center [72, 268] width 65 height 7
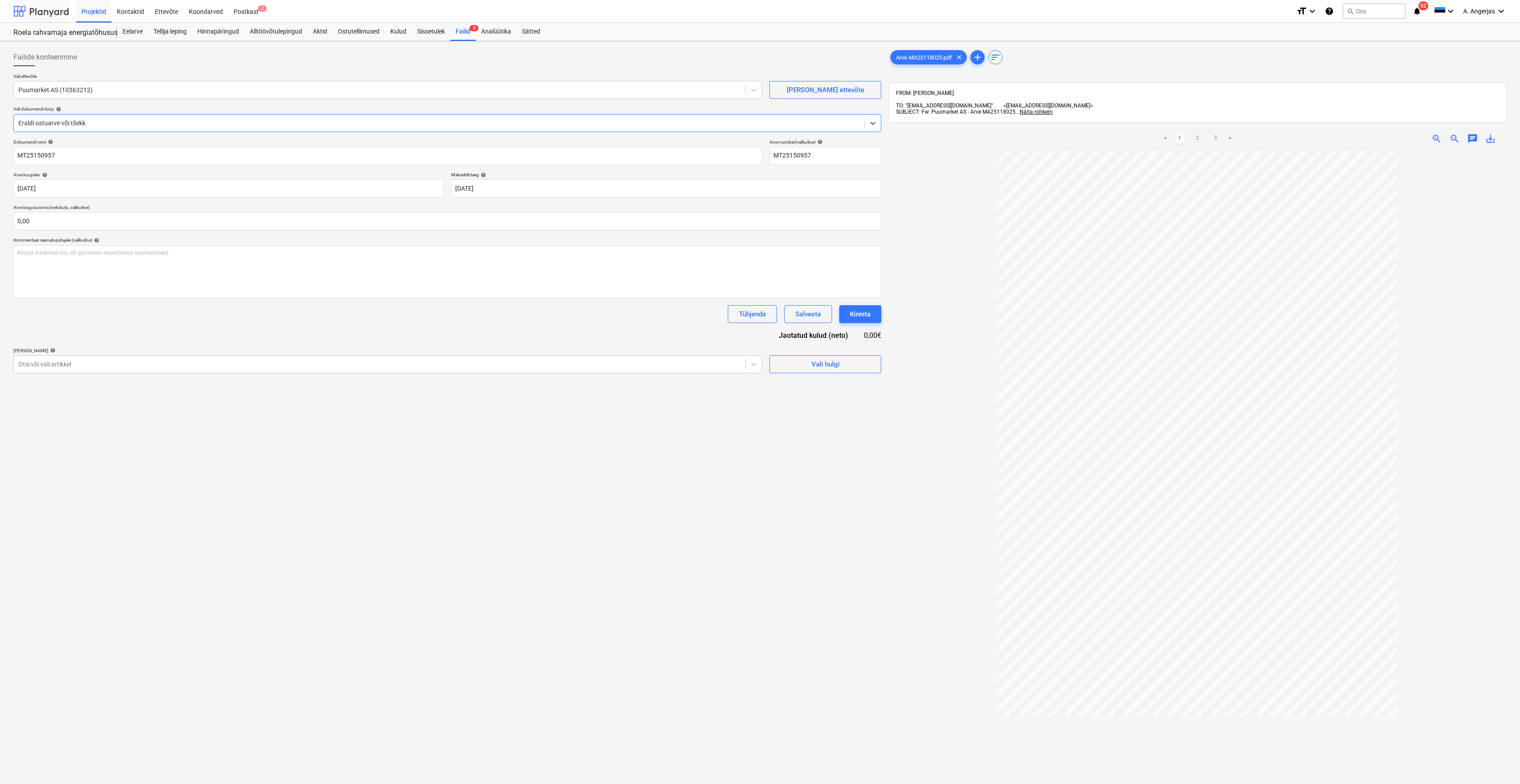
click at [40, 16] on div at bounding box center [41, 11] width 56 height 22
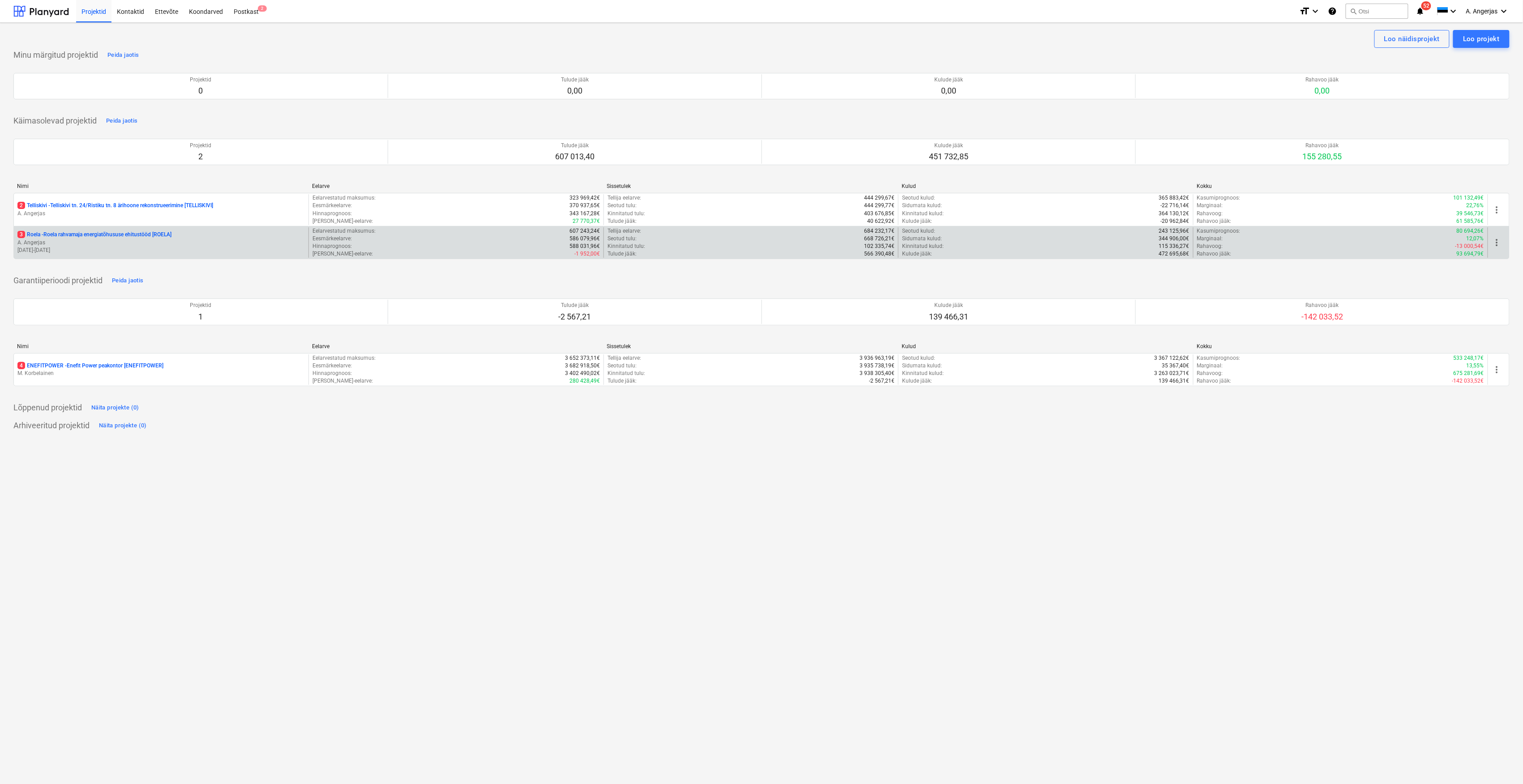
click at [50, 244] on p "A. Angerjas" at bounding box center [160, 243] width 287 height 8
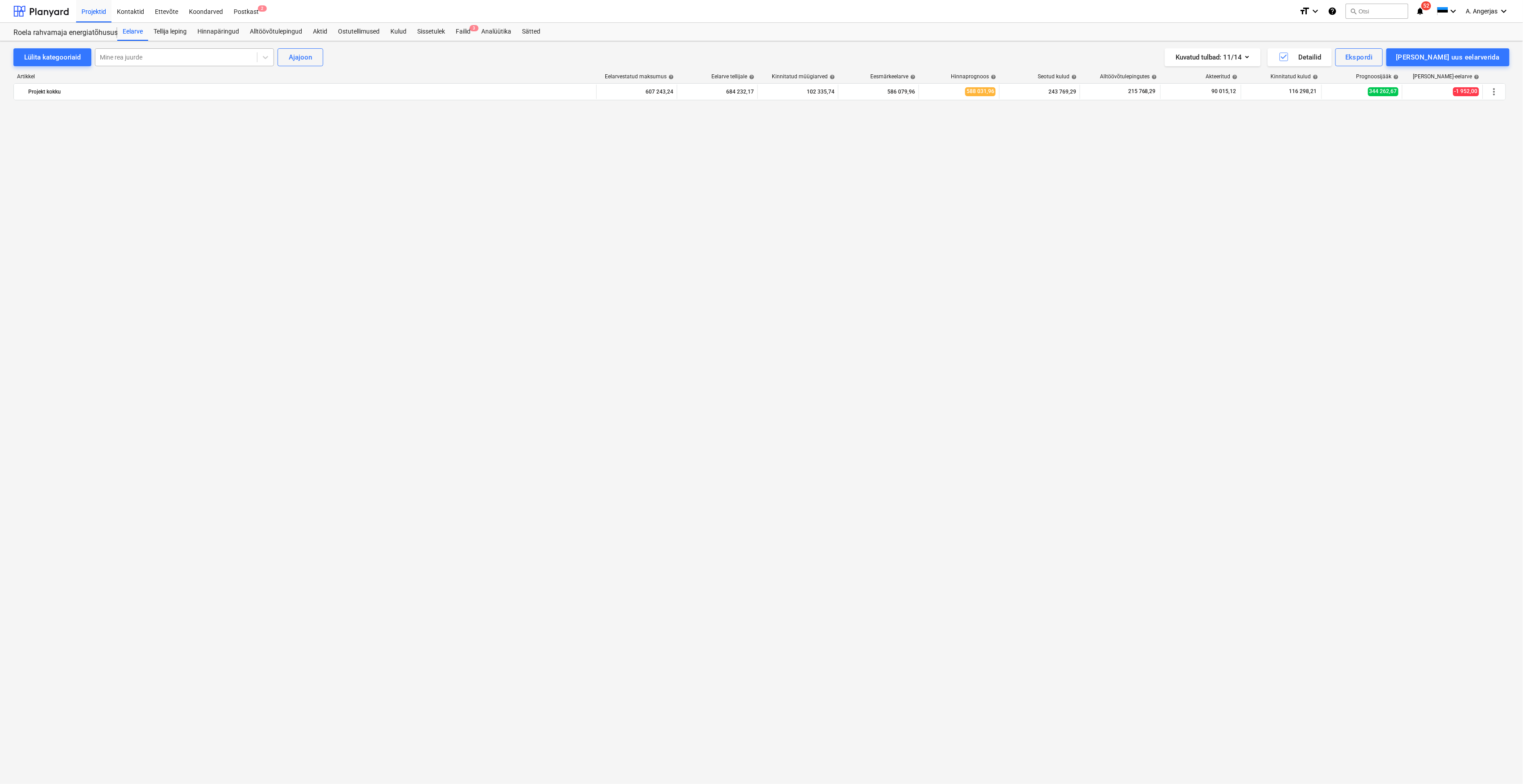
scroll to position [1372, 0]
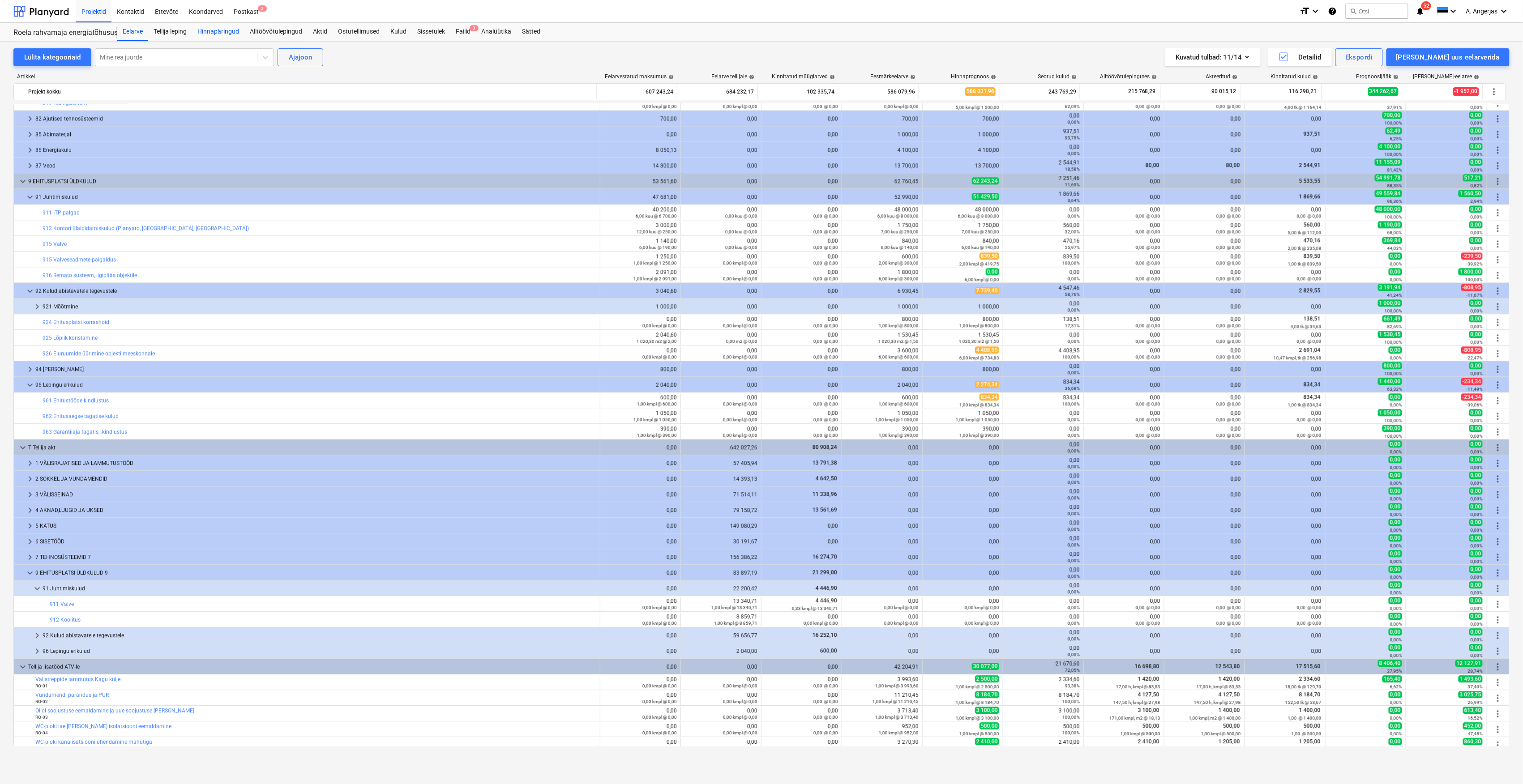
click at [225, 33] on div "Hinnapäringud" at bounding box center [218, 32] width 52 height 18
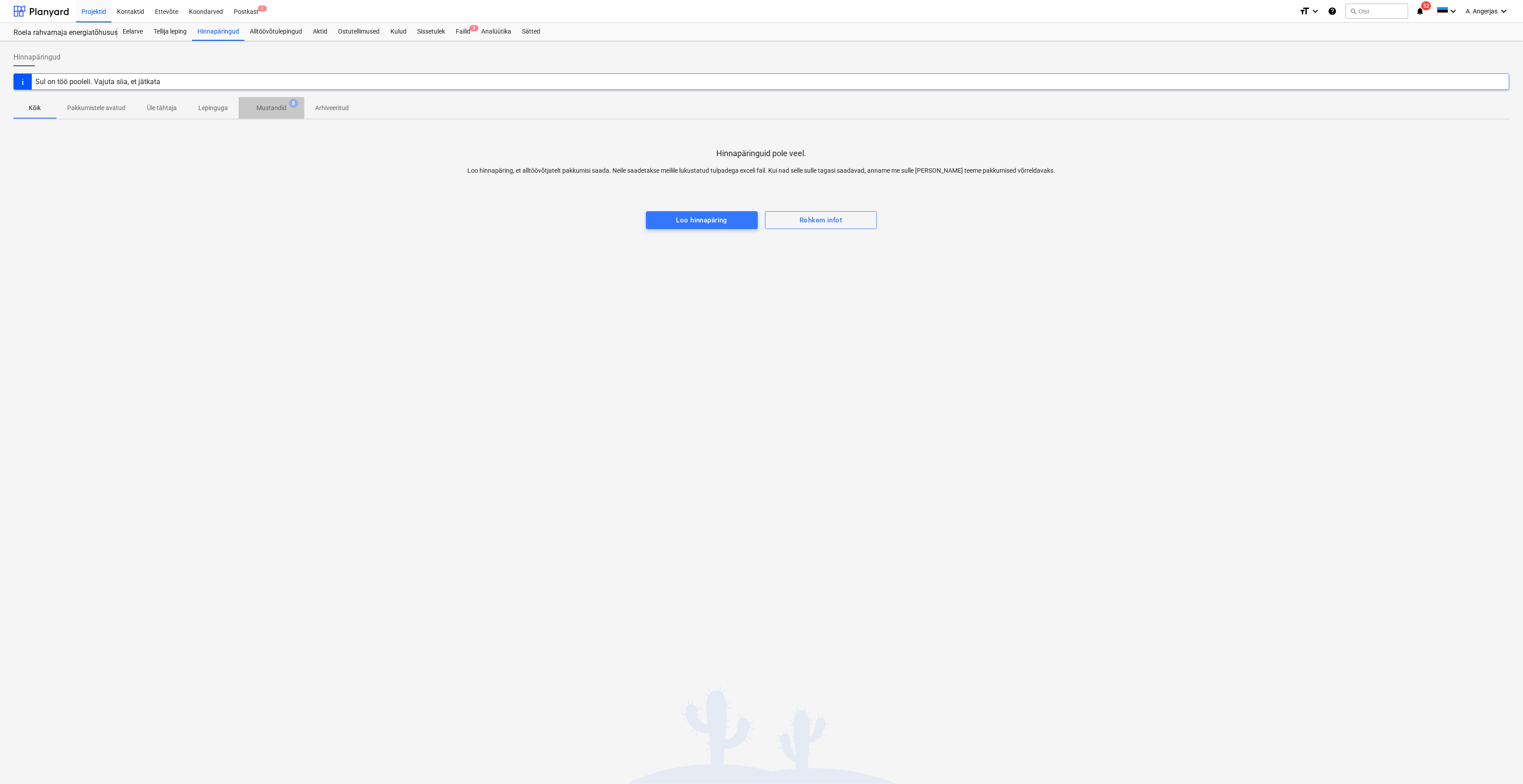
click at [257, 105] on p "Mustandid" at bounding box center [271, 108] width 30 height 9
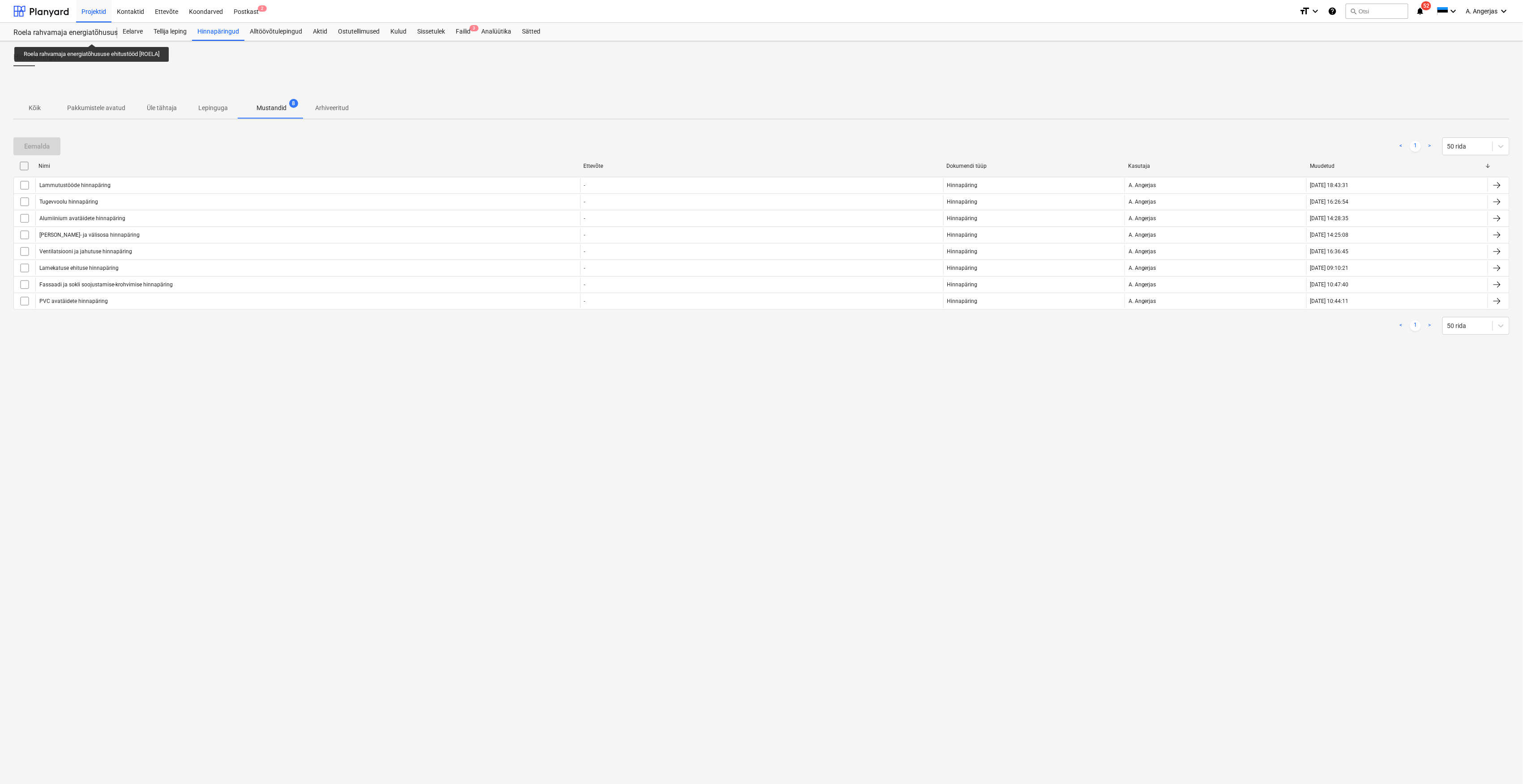
click at [94, 36] on div "Roela rahvamaja energiatõhususe ehitustööd [ROELA]" at bounding box center [60, 33] width 94 height 9
click at [78, 27] on div "Roela rahvamaja energiatõhususe ehitustööd [ROELA] Roela rahvamaja energiatõhus…" at bounding box center [65, 32] width 104 height 18
click at [149, 38] on div "Tellija leping" at bounding box center [170, 32] width 44 height 18
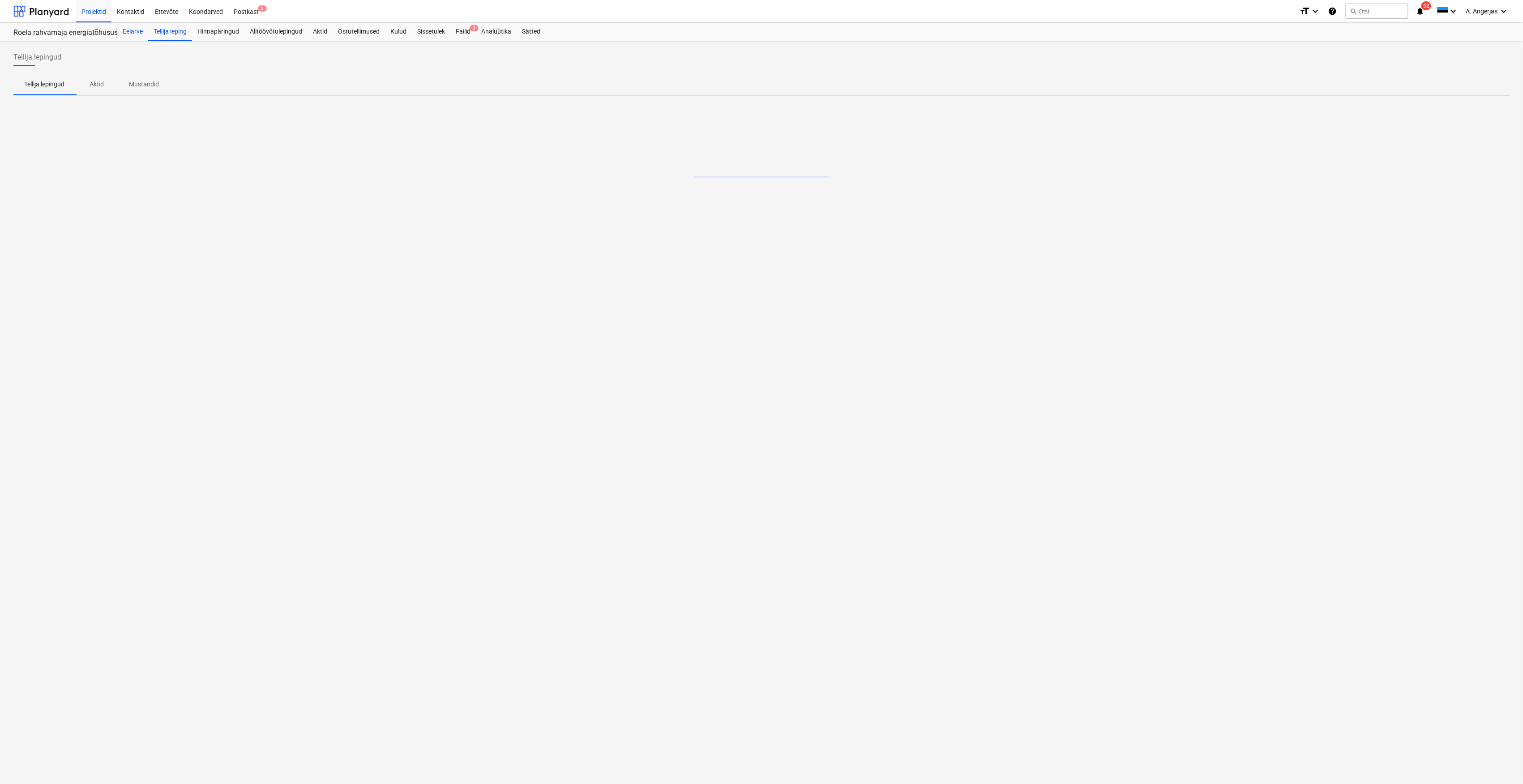
click at [142, 35] on div "Eelarve" at bounding box center [133, 32] width 31 height 18
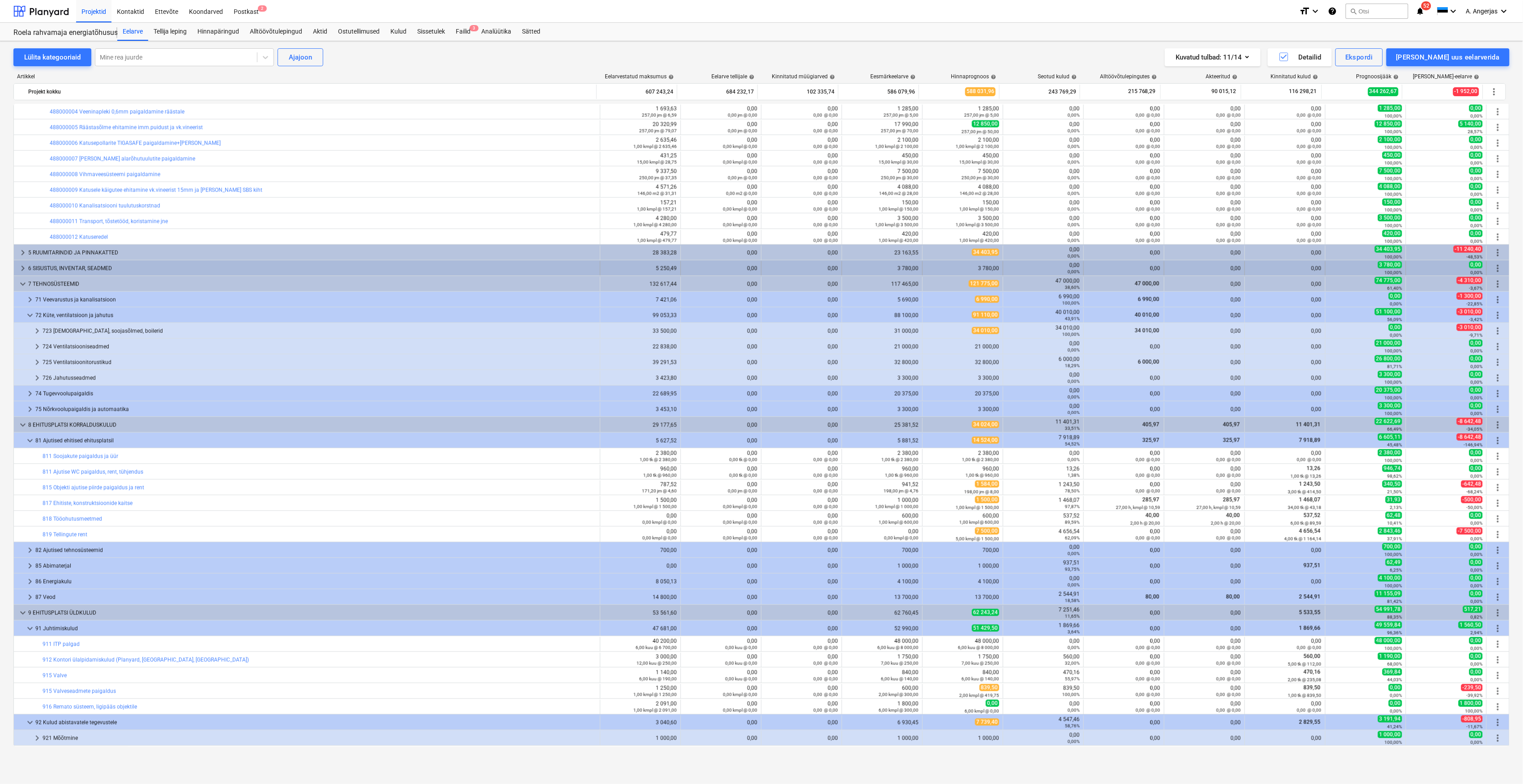
scroll to position [884, 0]
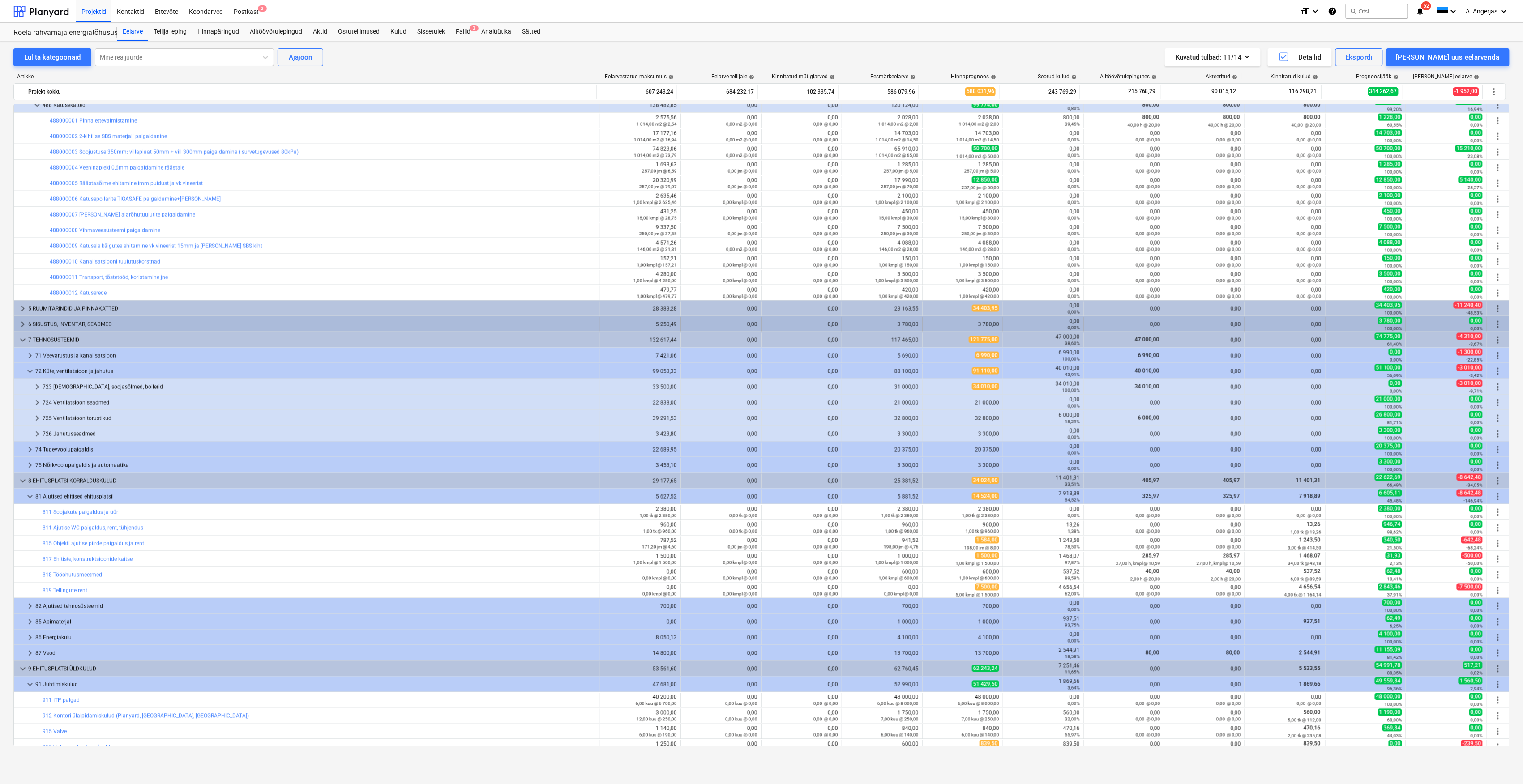
click at [24, 325] on span "keyboard_arrow_right" at bounding box center [22, 324] width 11 height 11
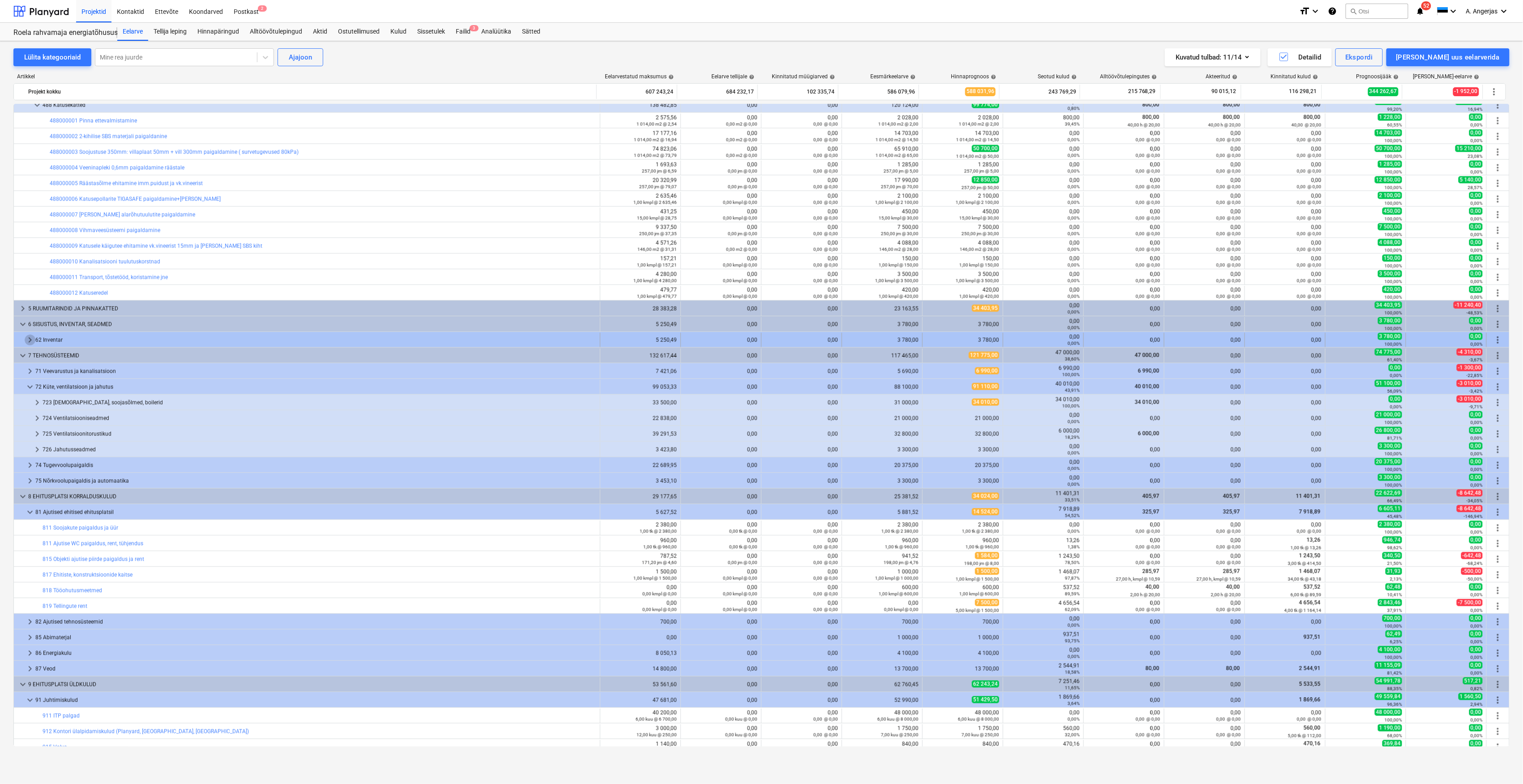
click at [28, 341] on span "keyboard_arrow_right" at bounding box center [30, 340] width 11 height 11
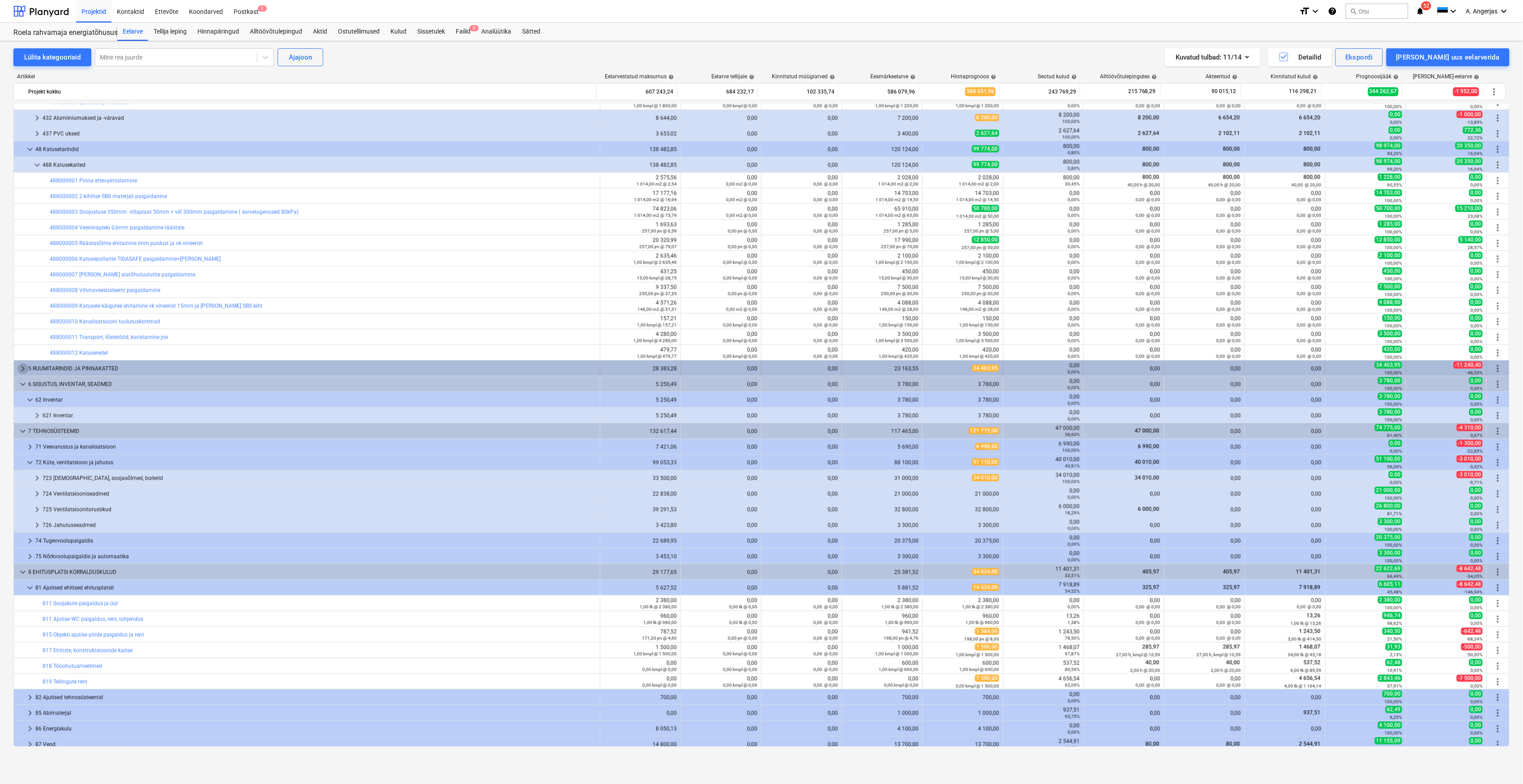
scroll to position [765, 0]
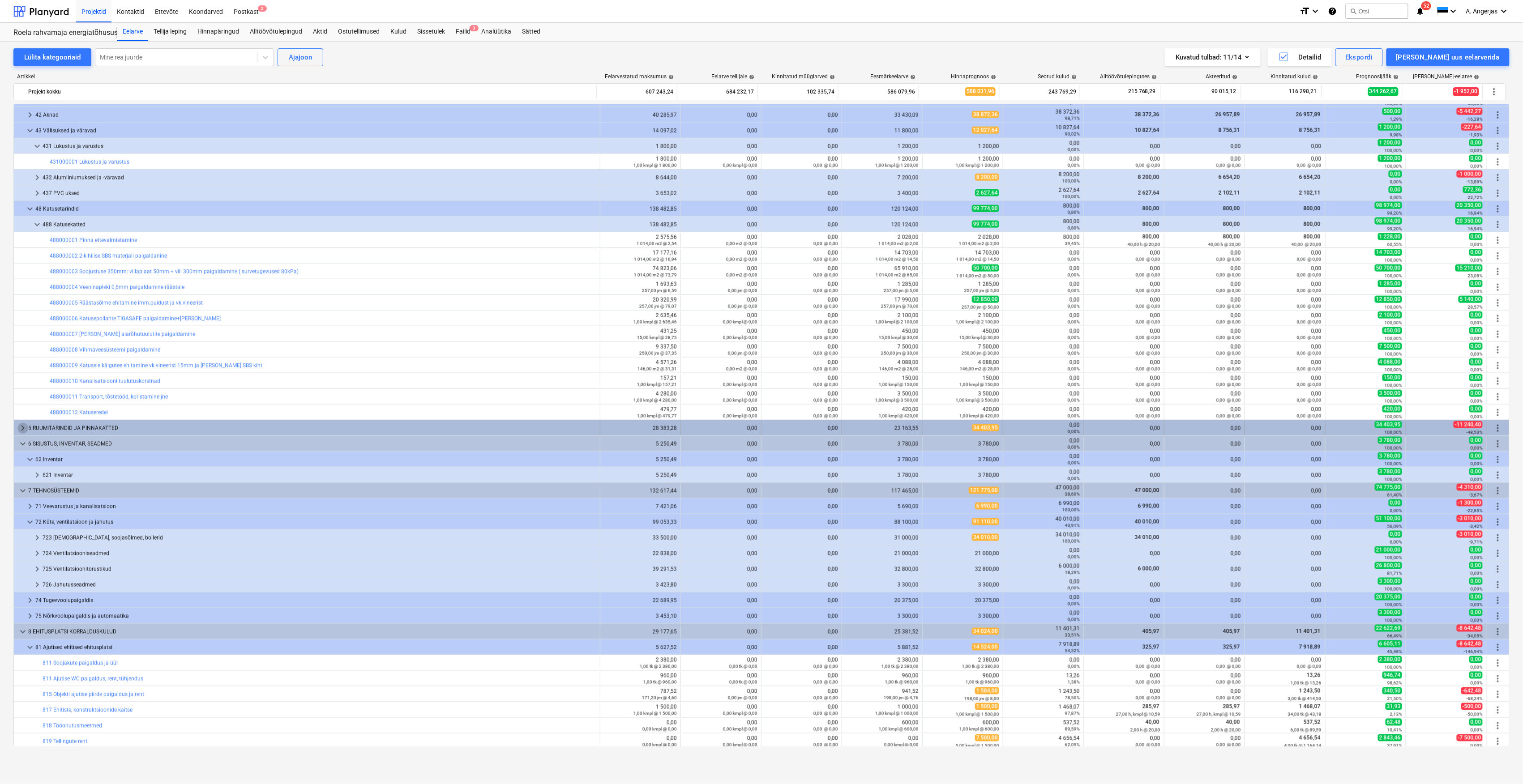
drag, startPoint x: 0, startPoint y: 416, endPoint x: 26, endPoint y: 428, distance: 28.6
click at [26, 428] on span "keyboard_arrow_right" at bounding box center [22, 428] width 11 height 11
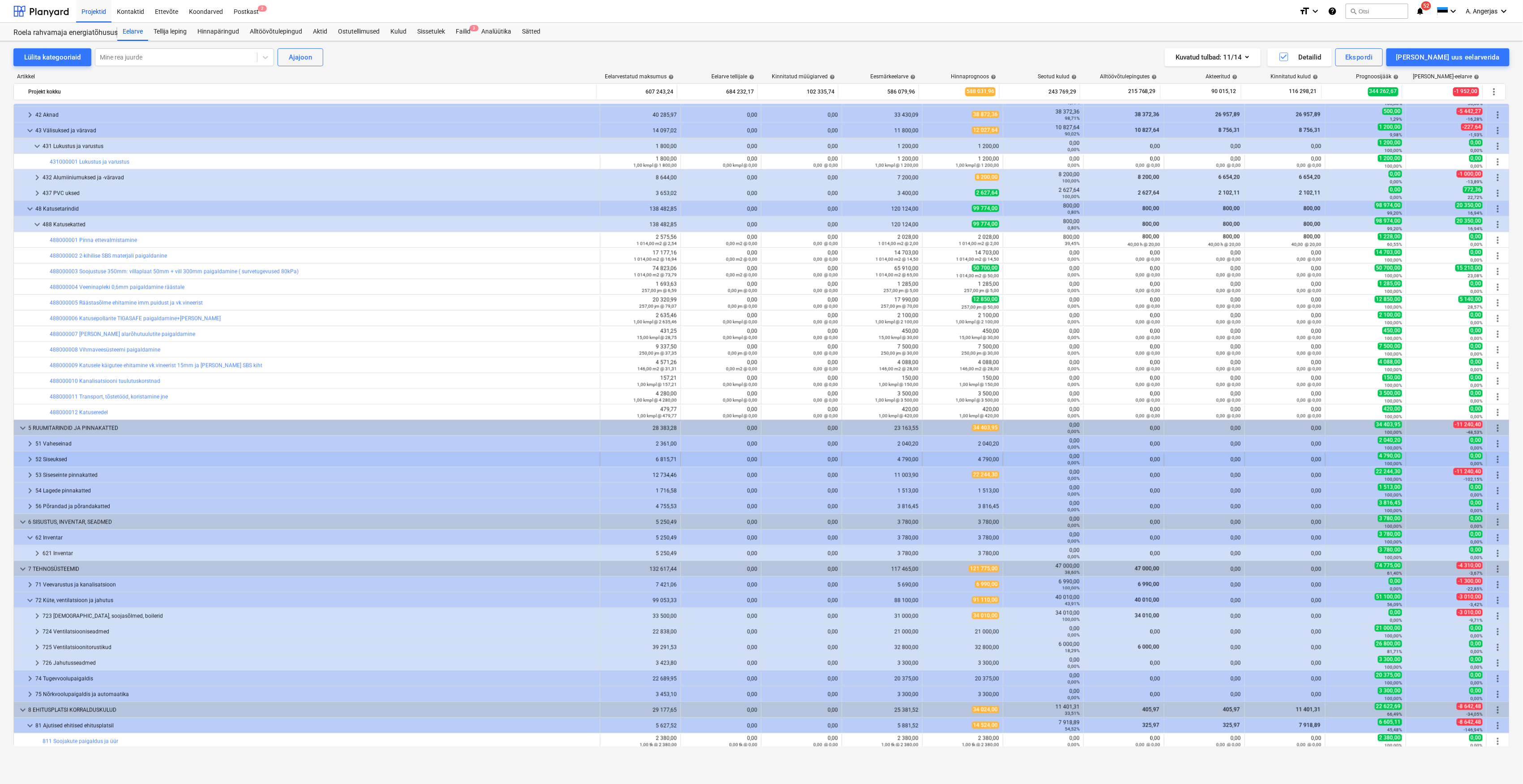
click at [32, 459] on span "keyboard_arrow_right" at bounding box center [30, 460] width 11 height 11
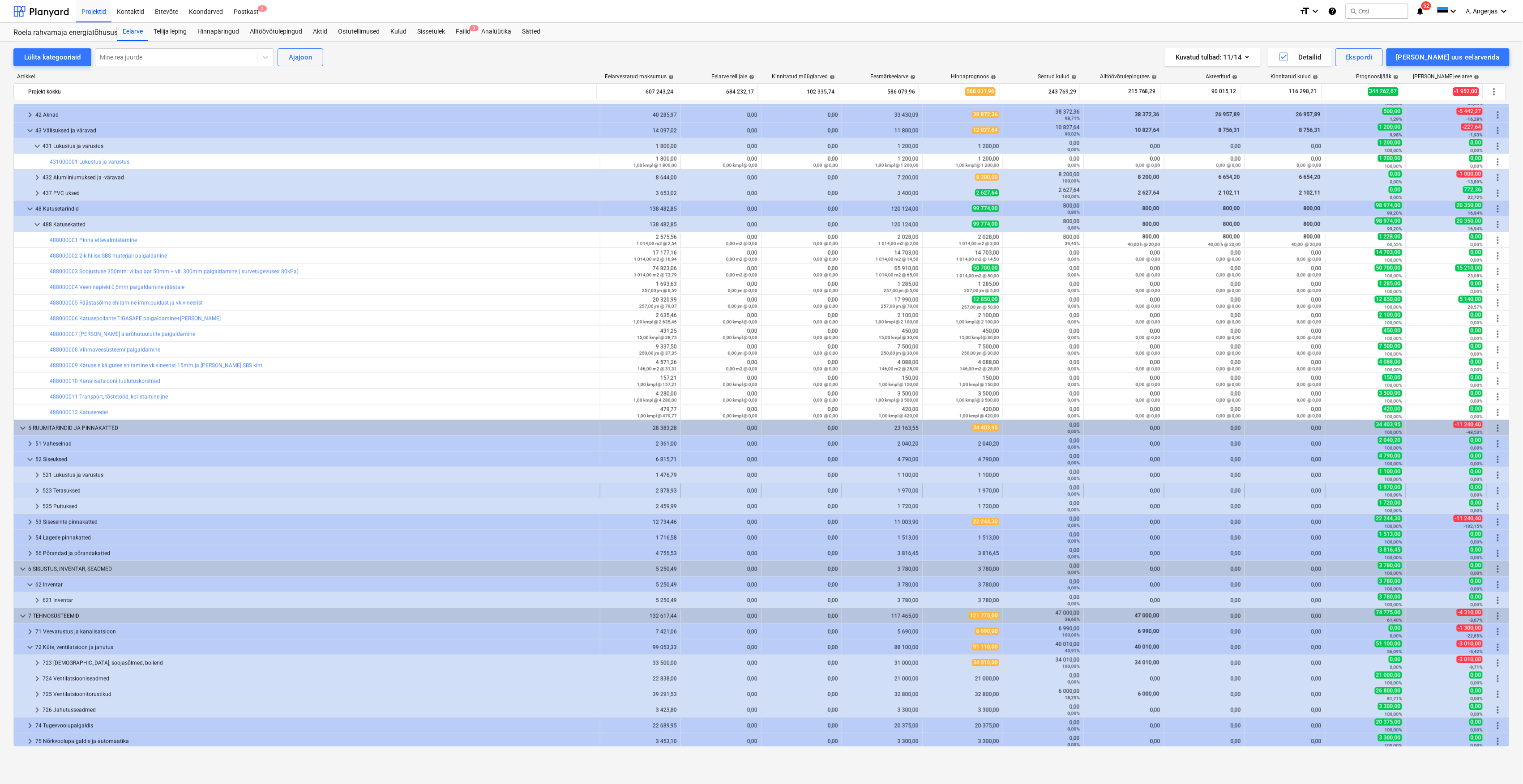
click at [39, 494] on span "keyboard_arrow_right" at bounding box center [37, 491] width 11 height 11
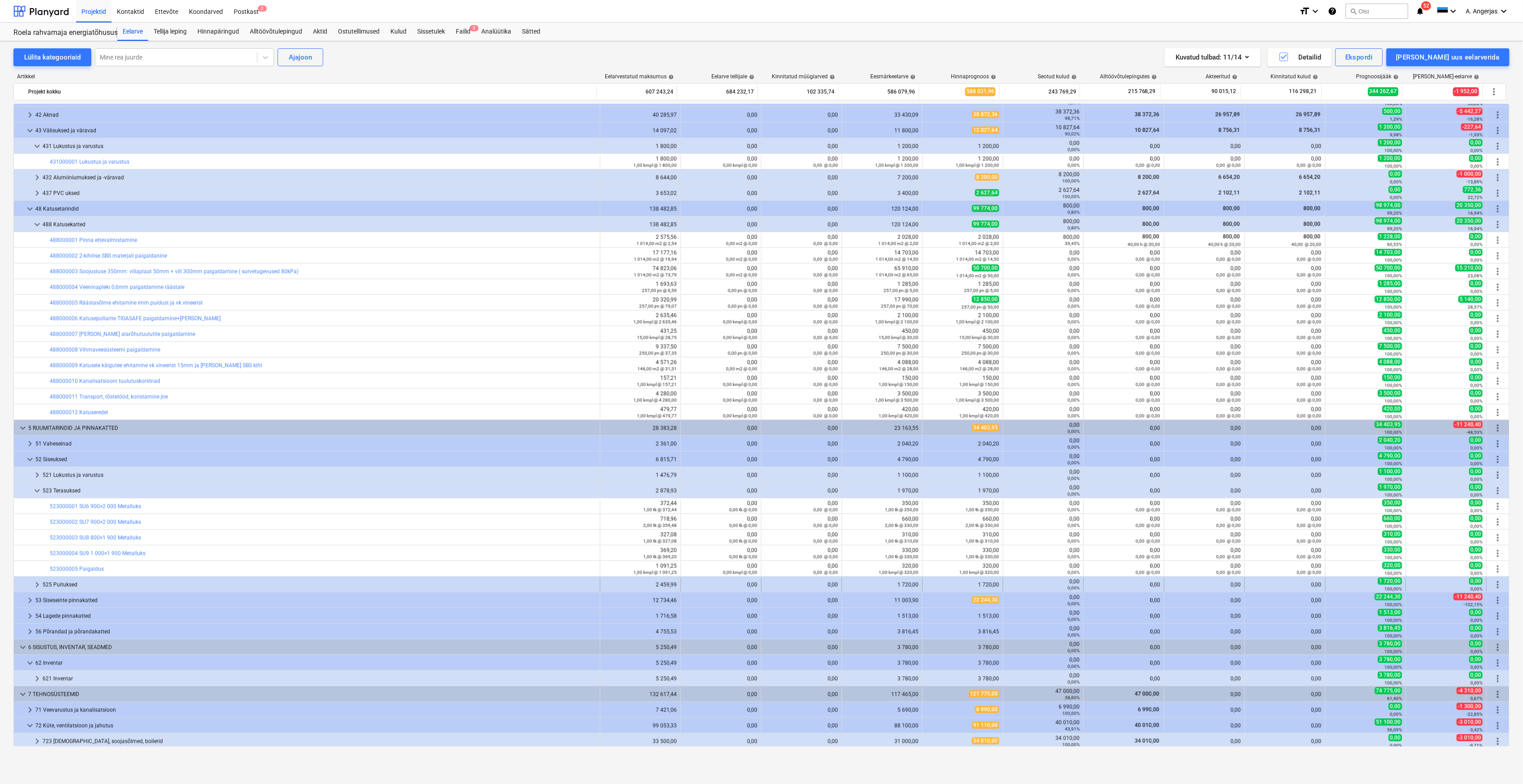
click at [38, 584] on span "keyboard_arrow_right" at bounding box center [37, 585] width 11 height 11
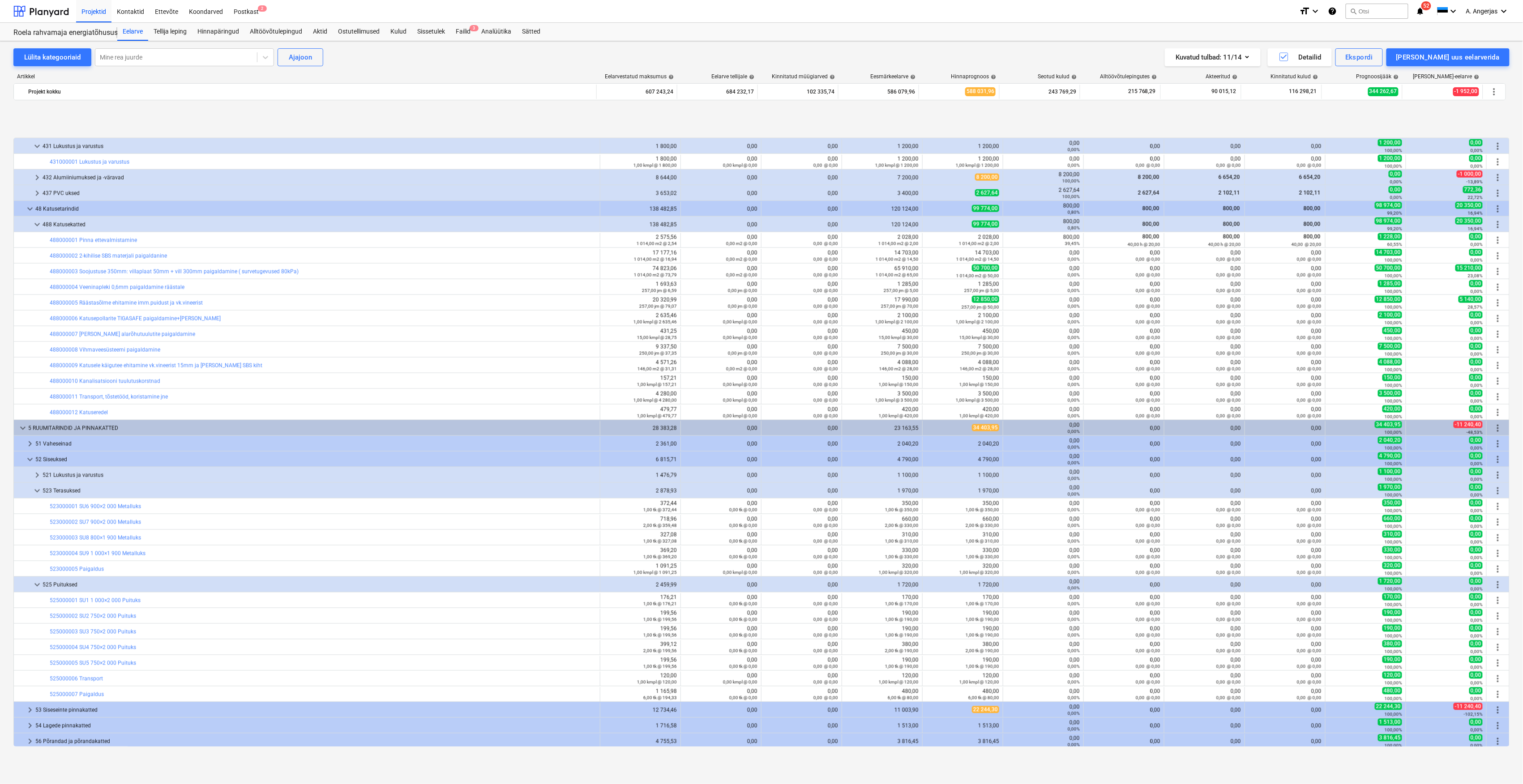
scroll to position [824, 0]
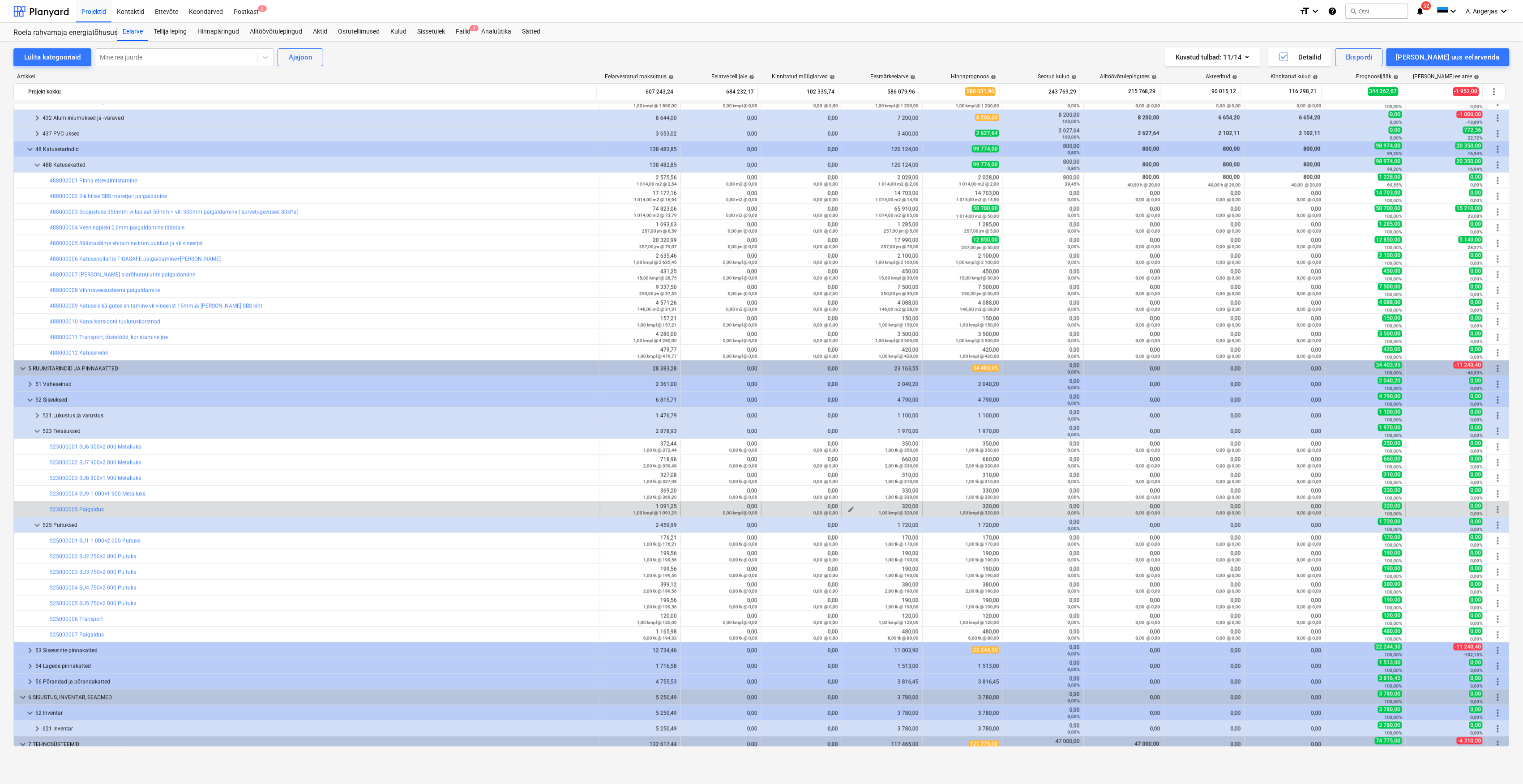
click at [848, 509] on span "edit" at bounding box center [851, 510] width 7 height 7
click at [937, 502] on div "bar_chart 523000005 Paigaldus edit 1 091,25 1,00 kmpl @ 1 091,25 edit 0,00 0,00…" at bounding box center [762, 509] width 1496 height 15
click at [935, 509] on div "edit 320,00 1,00 kmpl @ 320,00" at bounding box center [963, 510] width 73 height 15
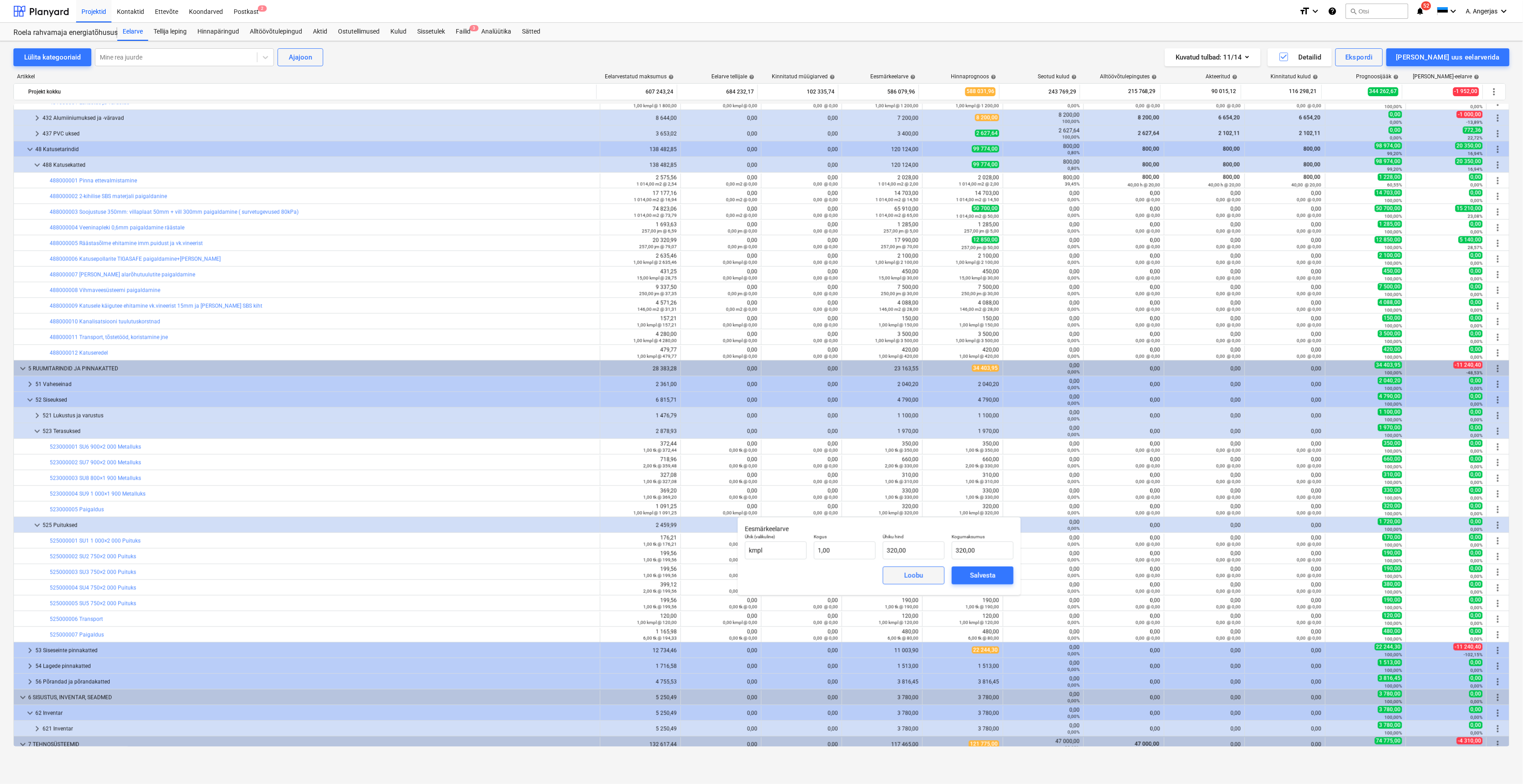
click at [924, 581] on span "Loobu" at bounding box center [914, 576] width 39 height 12
click at [848, 510] on span "edit" at bounding box center [851, 510] width 7 height 7
click at [919, 551] on input "320" at bounding box center [914, 550] width 62 height 18
drag, startPoint x: 918, startPoint y: 552, endPoint x: 879, endPoint y: 558, distance: 39.5
click at [879, 558] on div "Ühiku hind 320" at bounding box center [914, 546] width 69 height 33
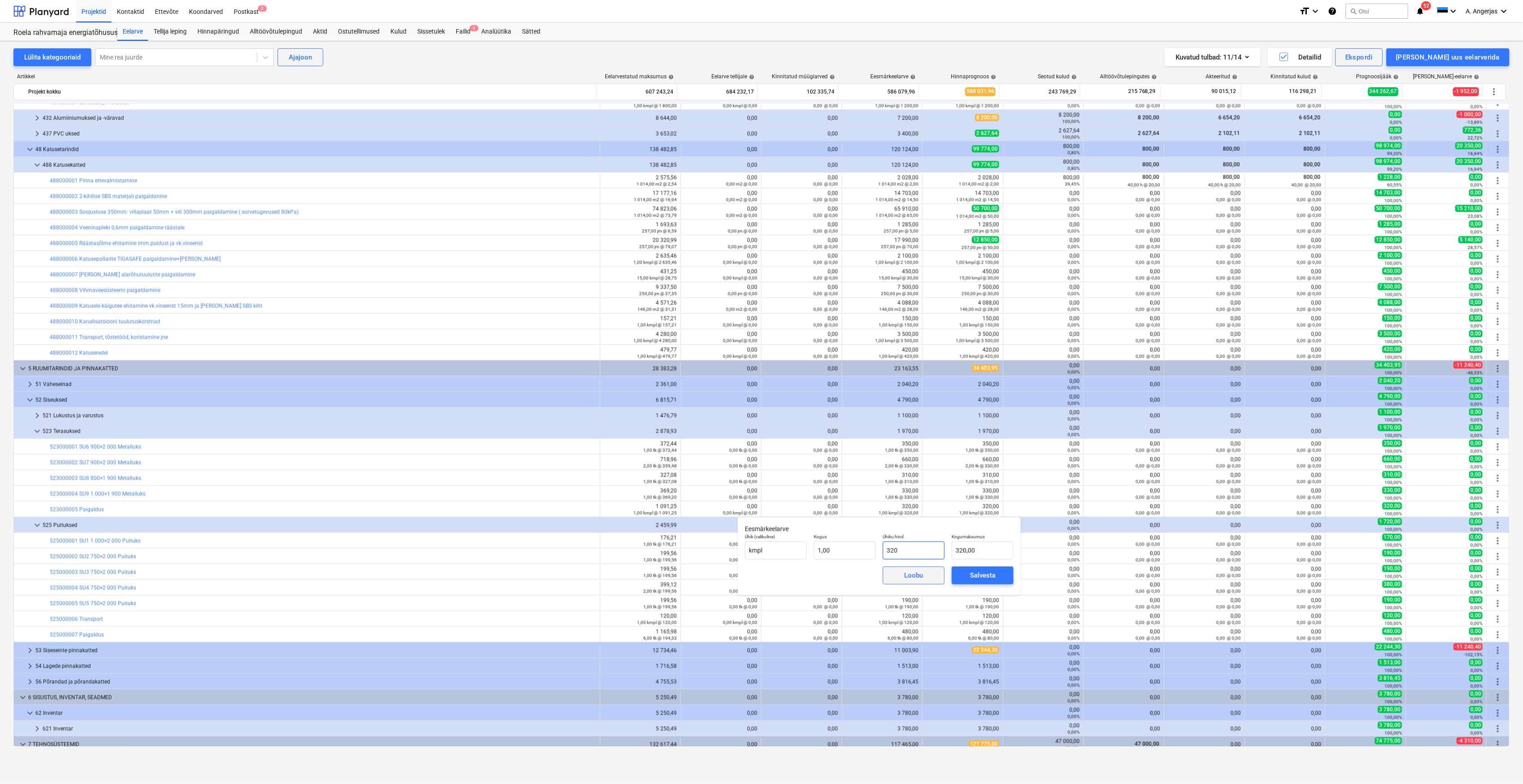
type input "6"
type input "6,00"
type input "60"
type input "60,00"
type input "600"
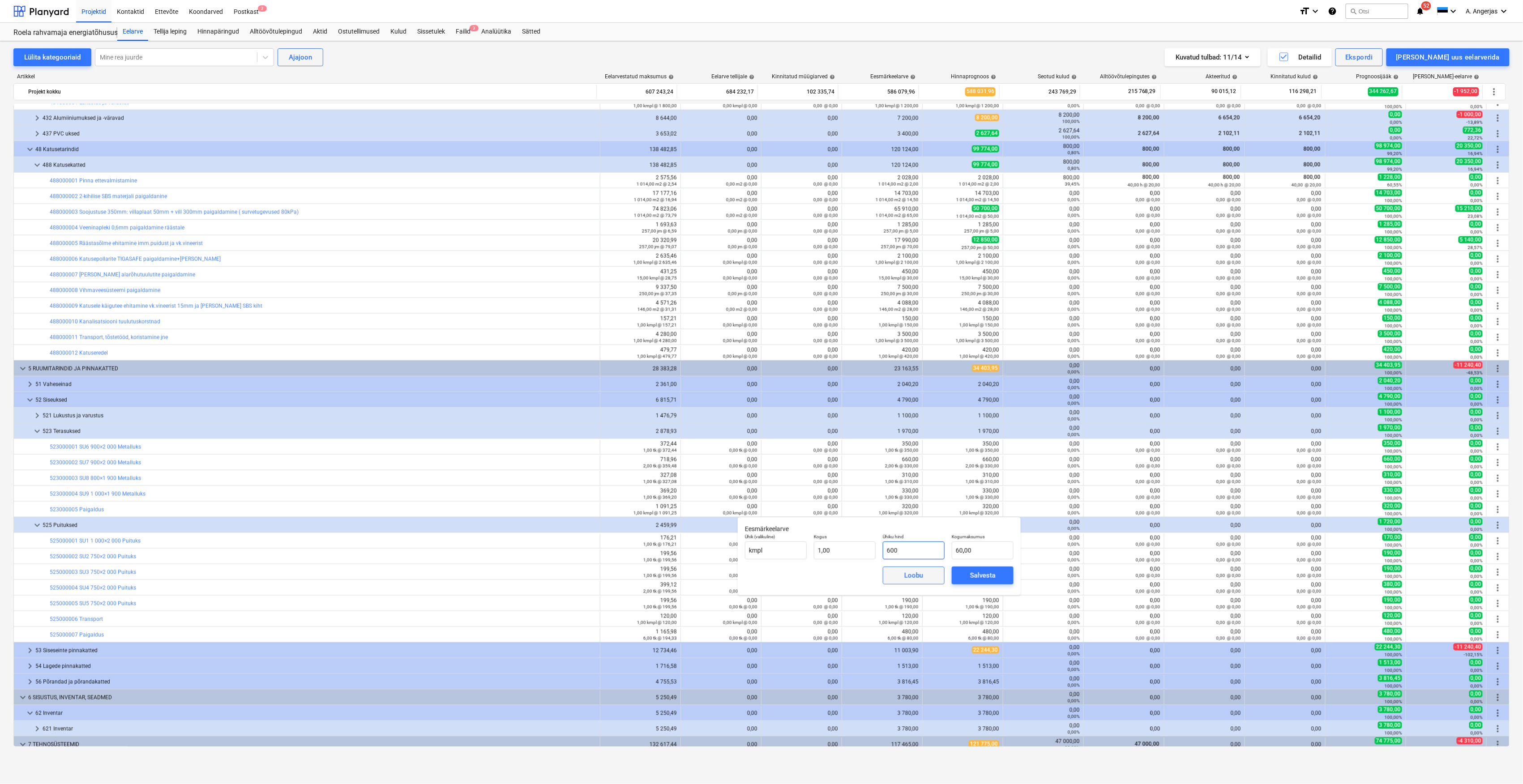
type input "600,00"
click at [971, 573] on div "Salvesta" at bounding box center [983, 576] width 26 height 12
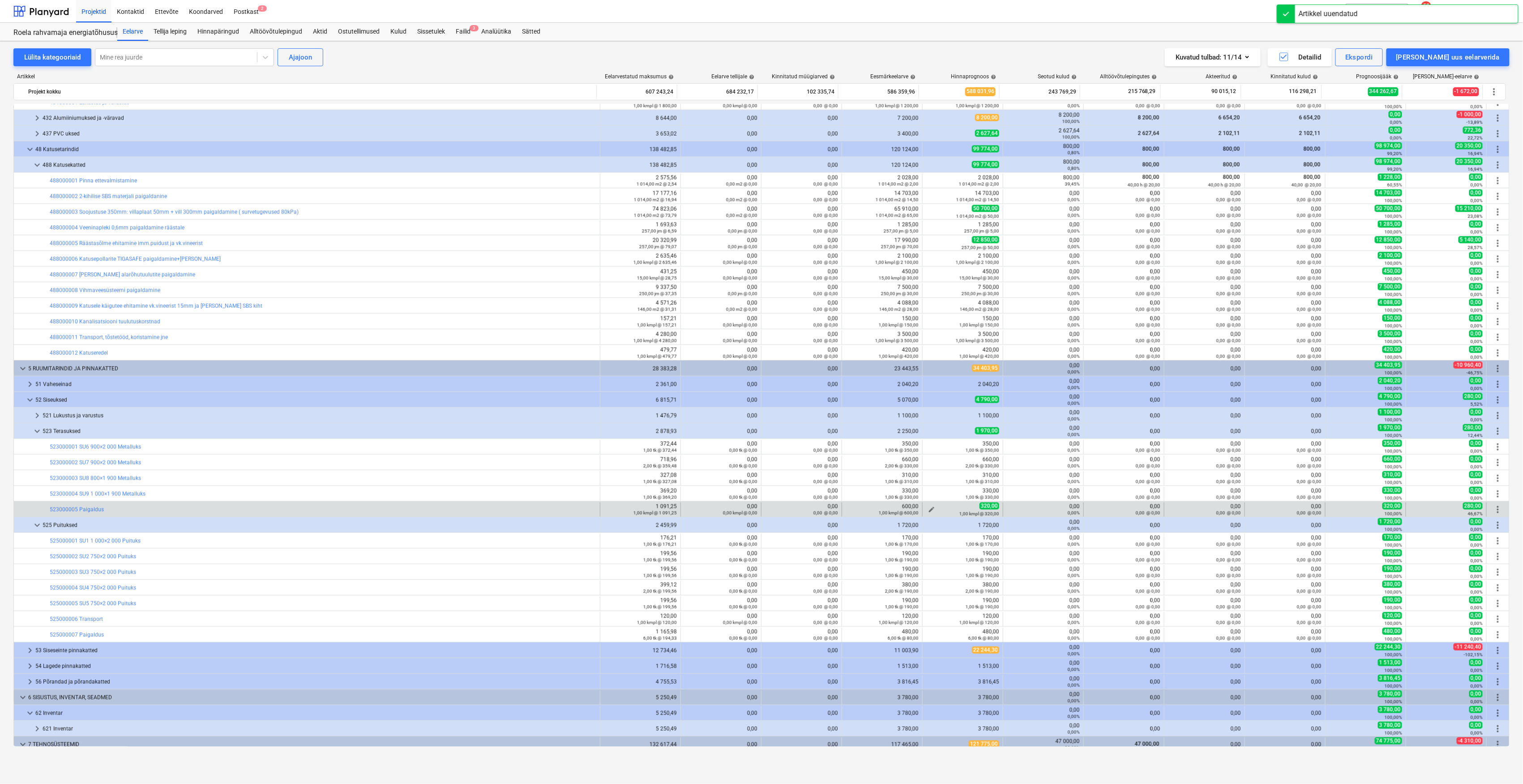
click at [927, 509] on button "edit" at bounding box center [932, 510] width 11 height 11
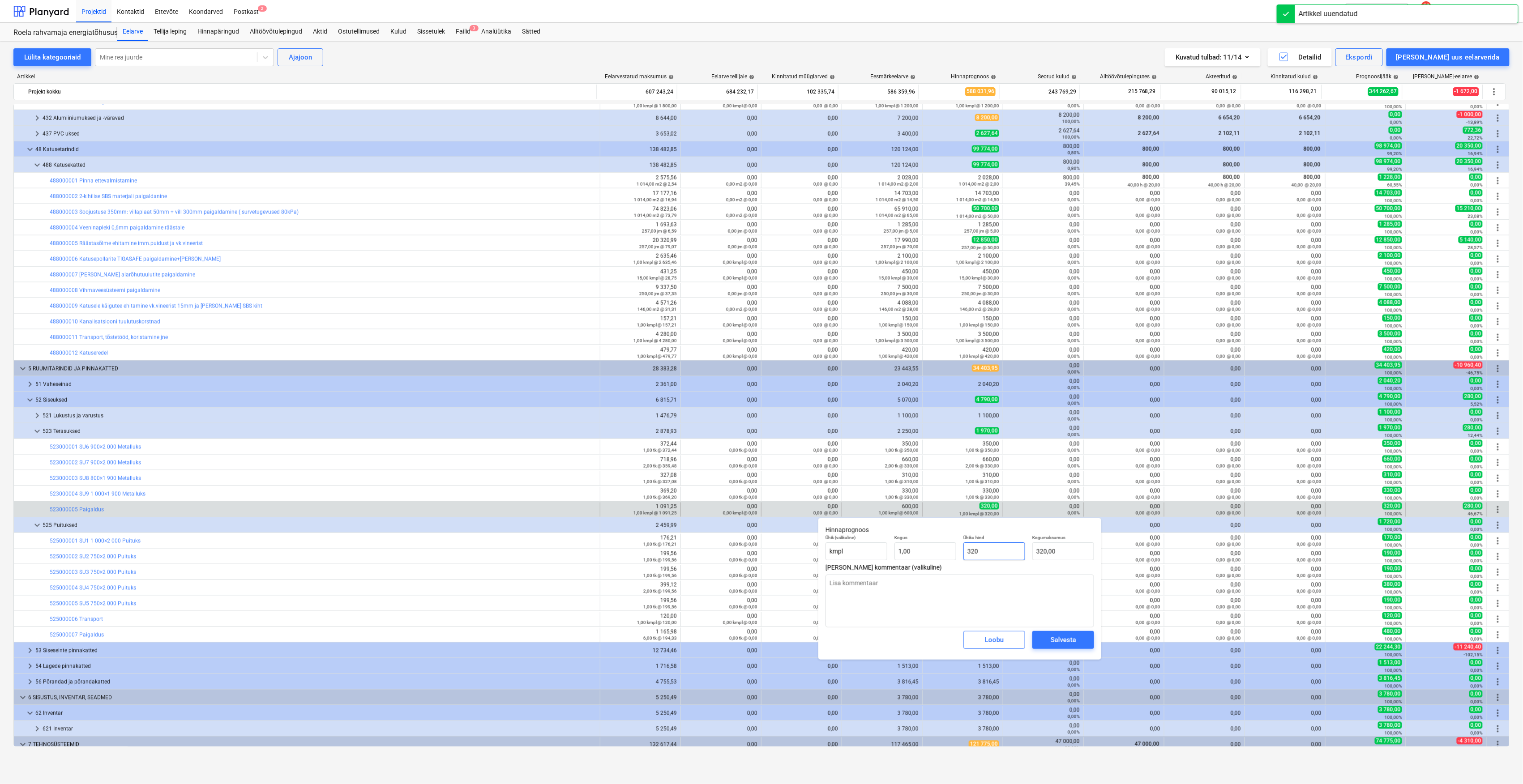
click at [995, 559] on input "320" at bounding box center [994, 551] width 62 height 18
type input "6"
type textarea "x"
type input "6,00"
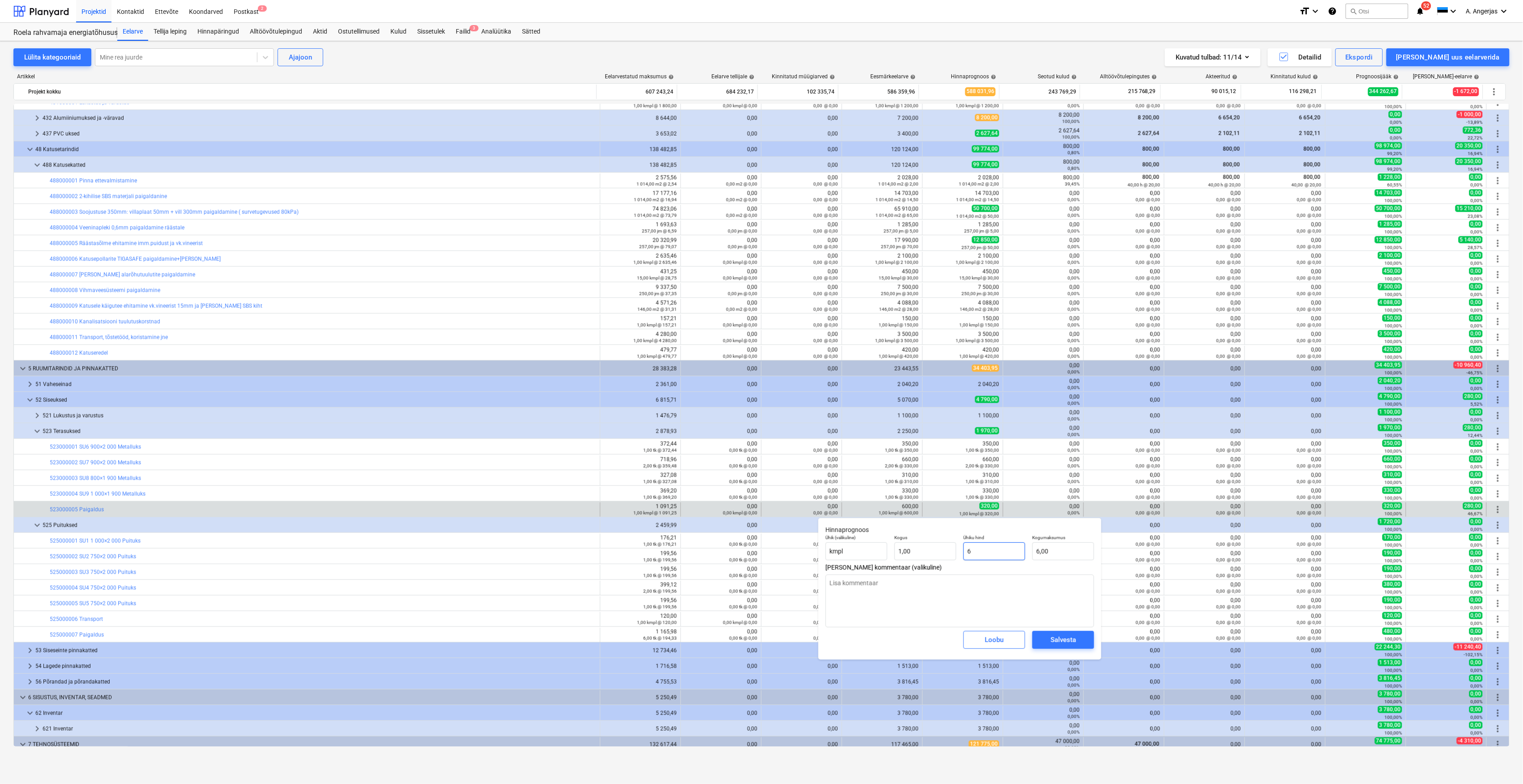
type input "60"
type textarea "x"
type input "60,00"
type input "600"
type textarea "x"
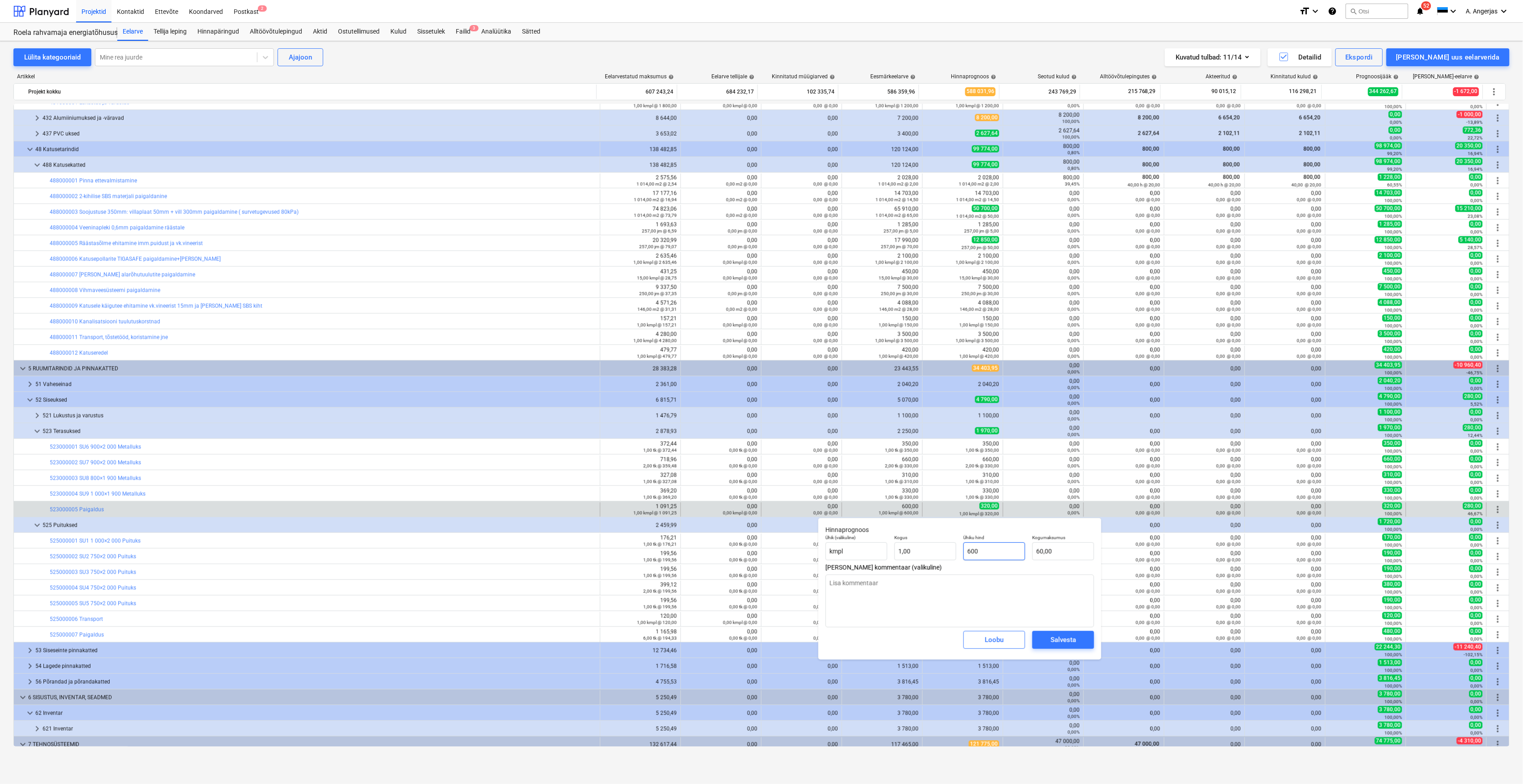
type input "600,00"
click at [1083, 642] on span "Salvesta" at bounding box center [1063, 640] width 40 height 12
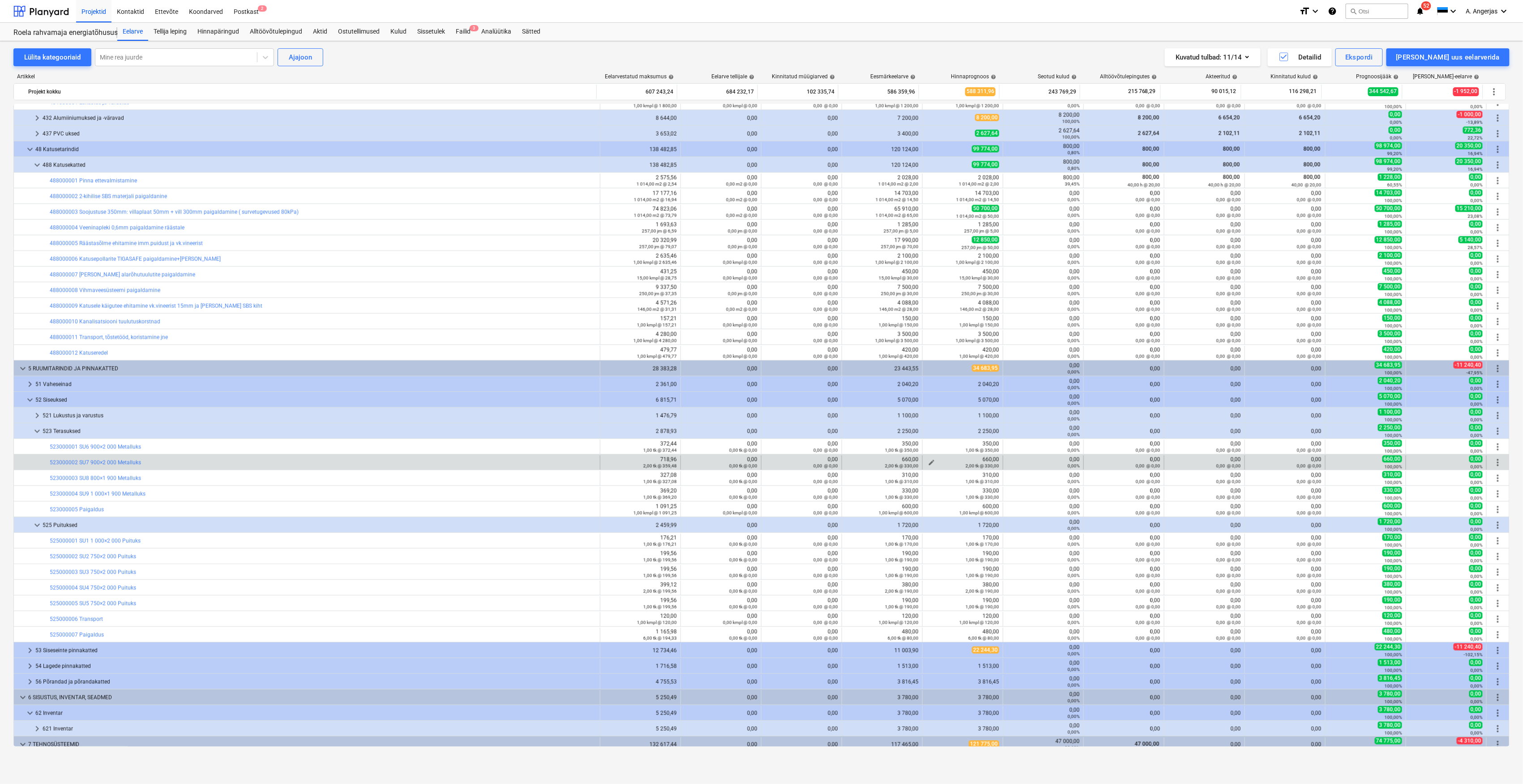
click at [930, 462] on span "edit" at bounding box center [932, 462] width 7 height 7
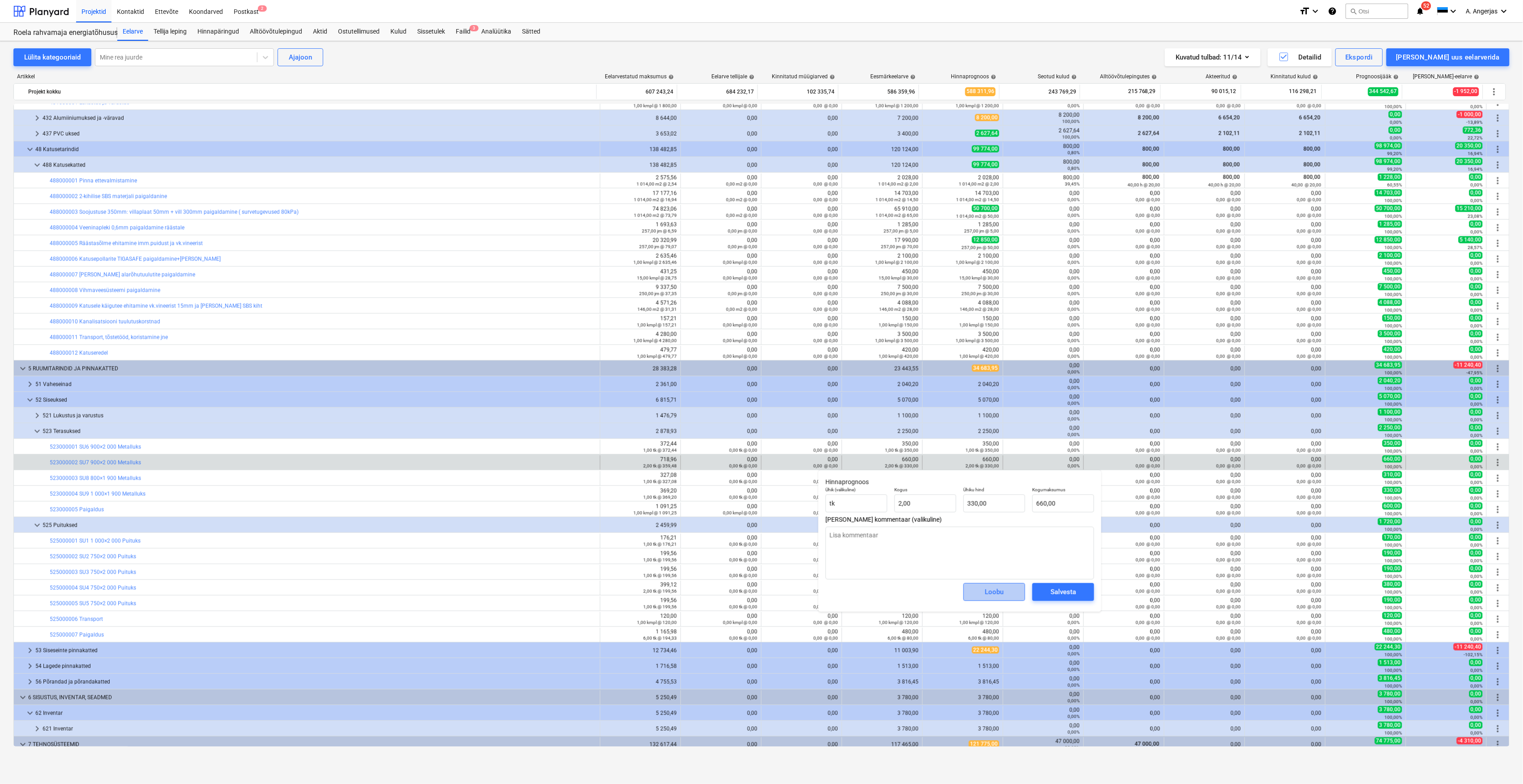
click at [982, 594] on span "Loobu" at bounding box center [994, 592] width 39 height 12
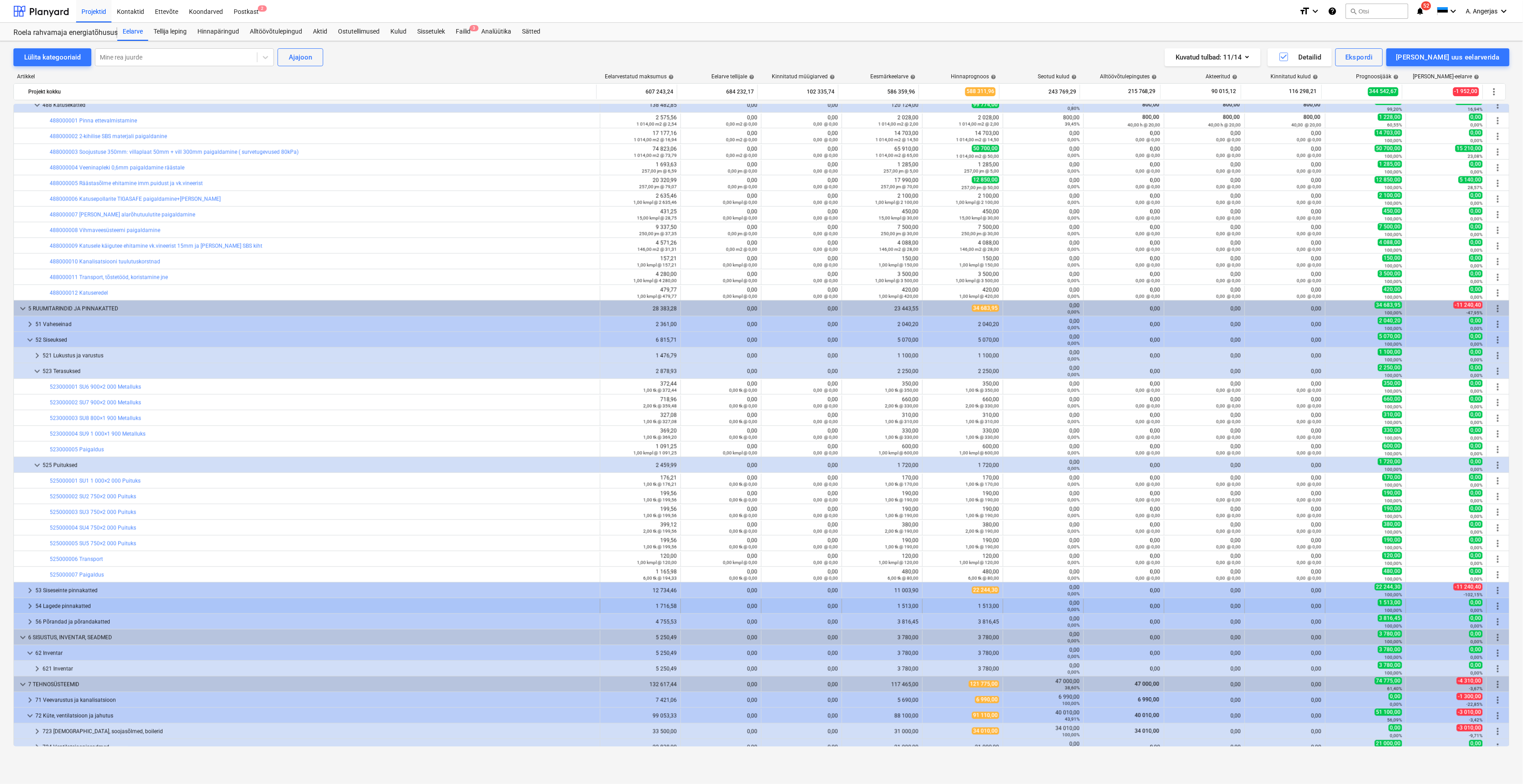
scroll to position [944, 0]
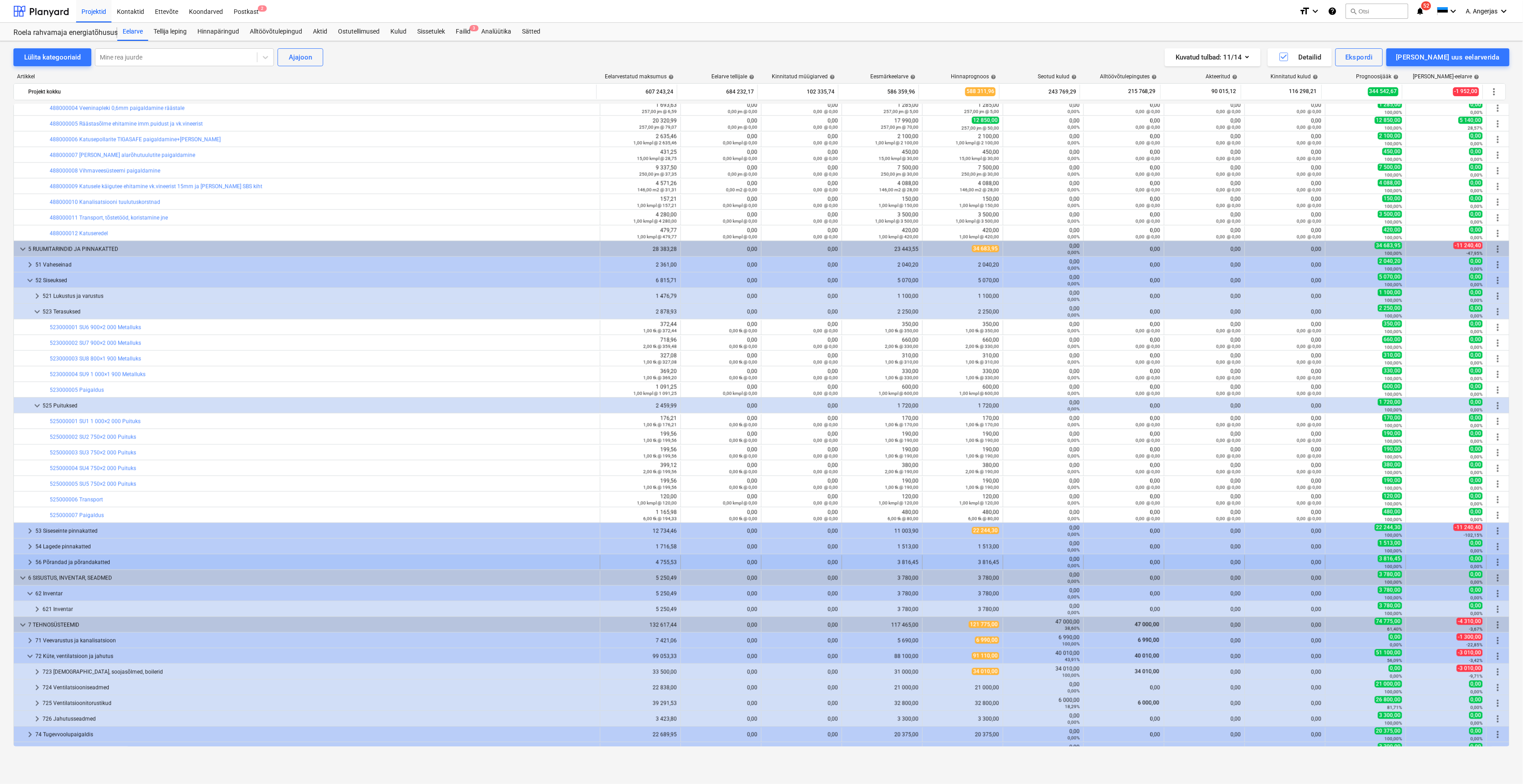
click at [29, 564] on span "keyboard_arrow_right" at bounding box center [30, 563] width 11 height 11
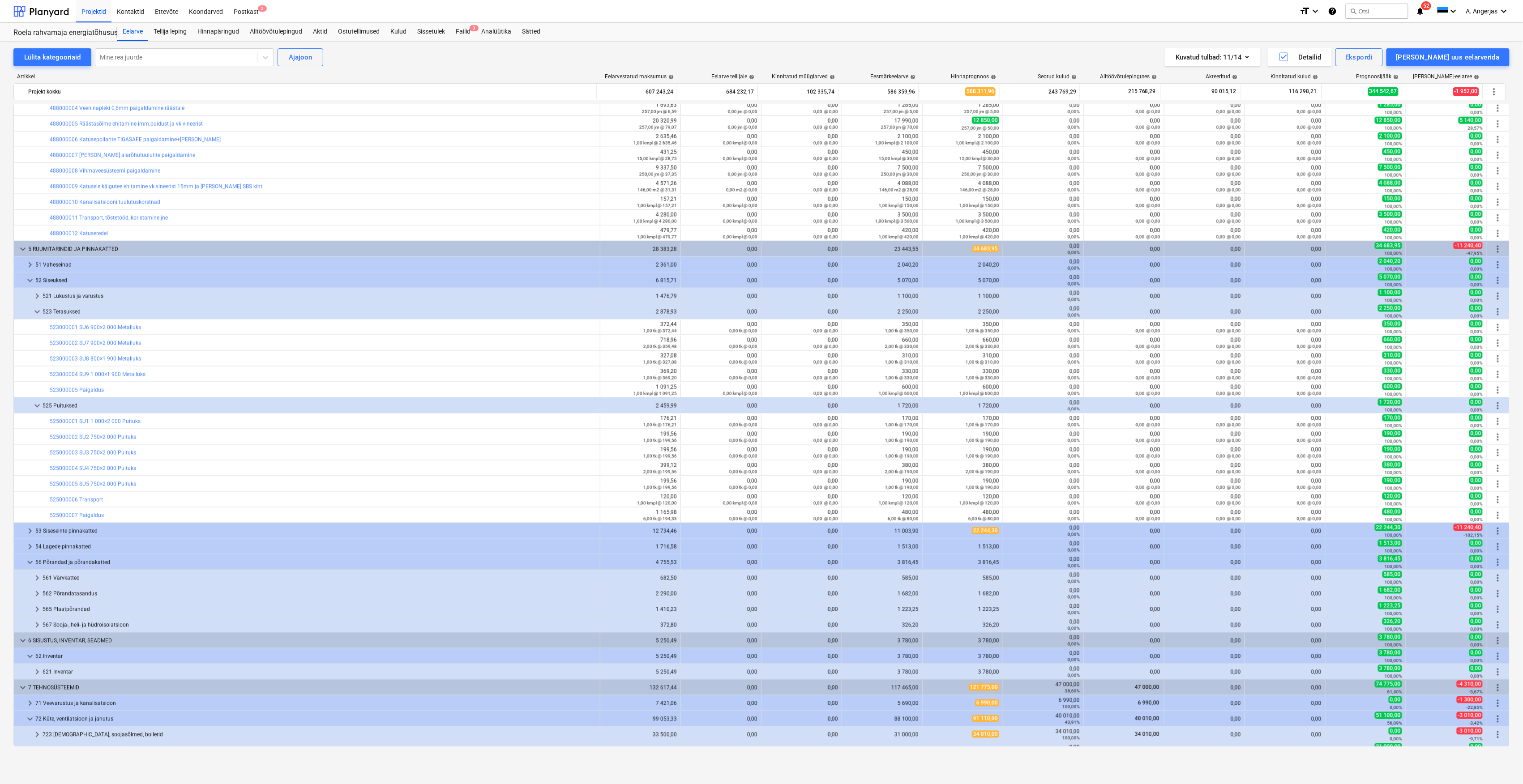
scroll to position [1004, 0]
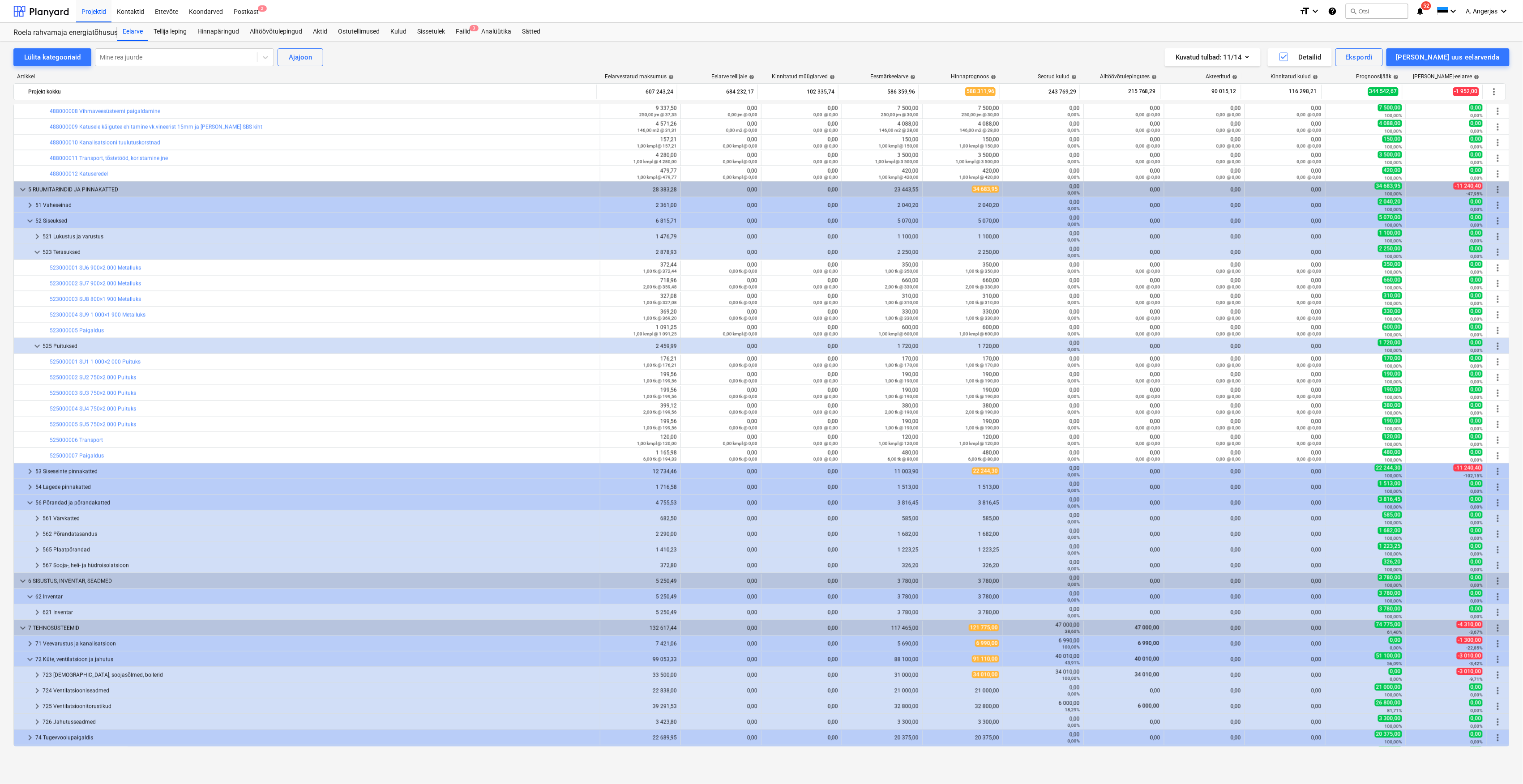
click at [33, 520] on span "keyboard_arrow_right" at bounding box center [37, 518] width 11 height 11
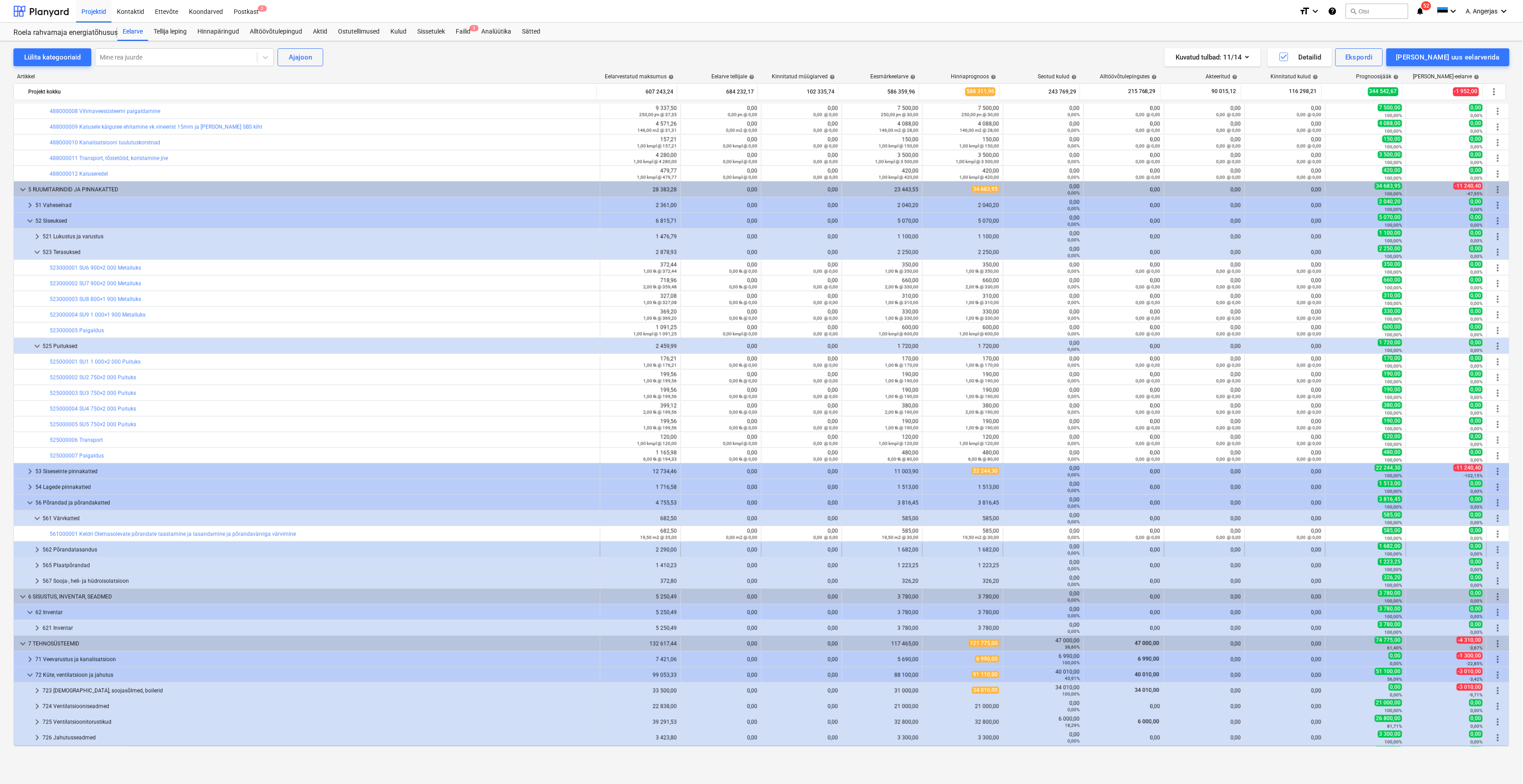
click at [36, 550] on span "keyboard_arrow_right" at bounding box center [37, 550] width 11 height 11
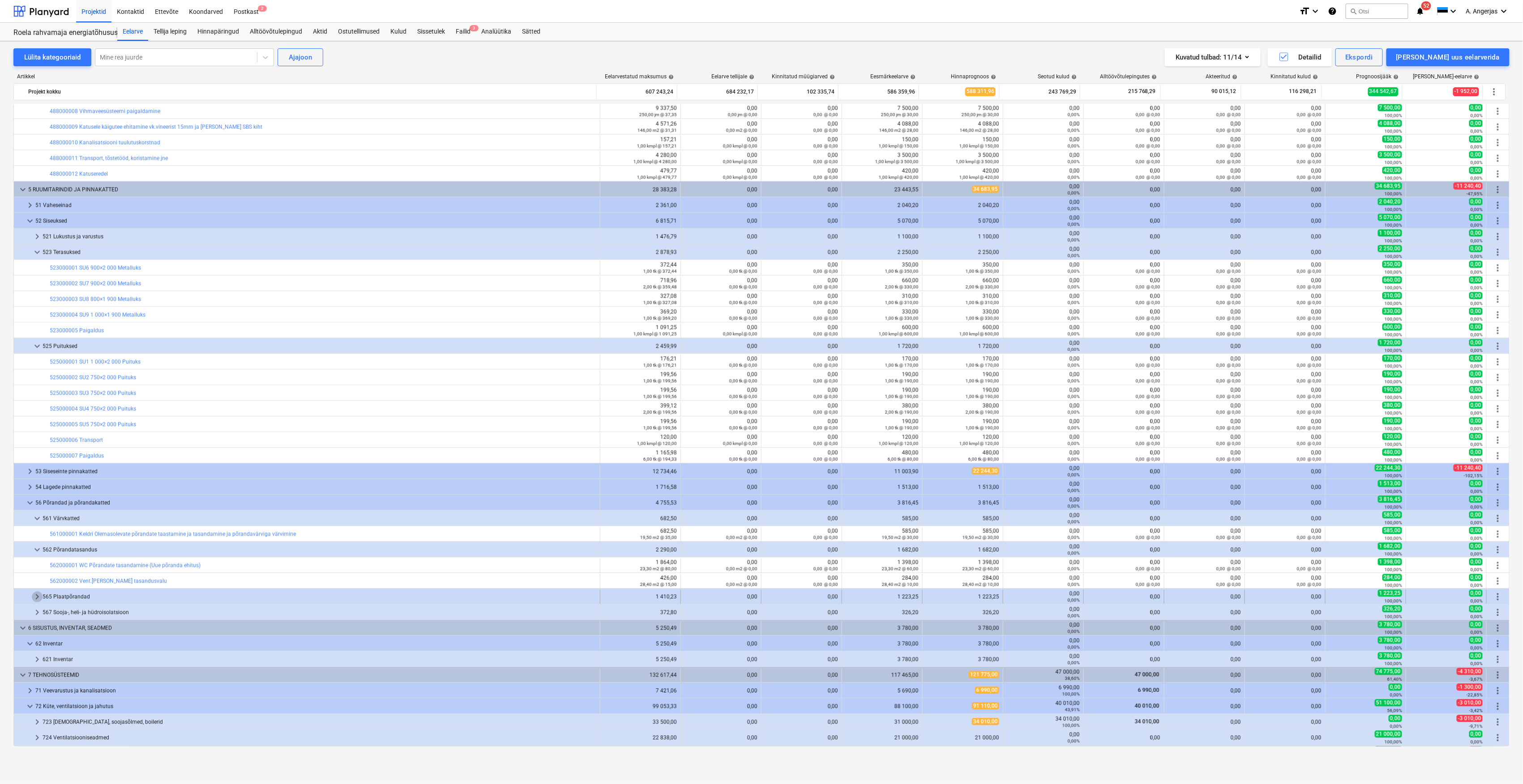
click at [39, 600] on span "keyboard_arrow_right" at bounding box center [37, 597] width 11 height 11
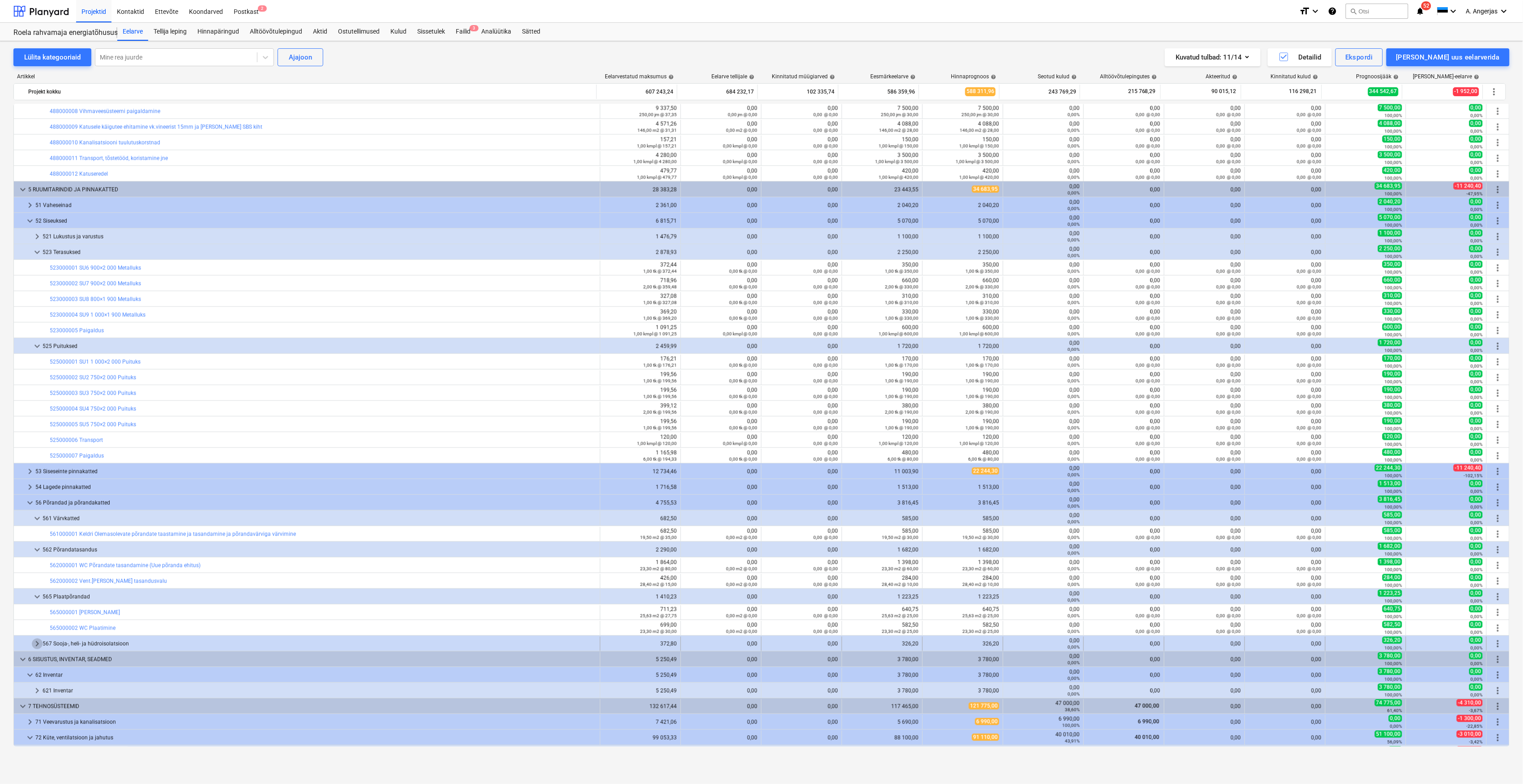
click at [36, 647] on span "keyboard_arrow_right" at bounding box center [37, 644] width 11 height 11
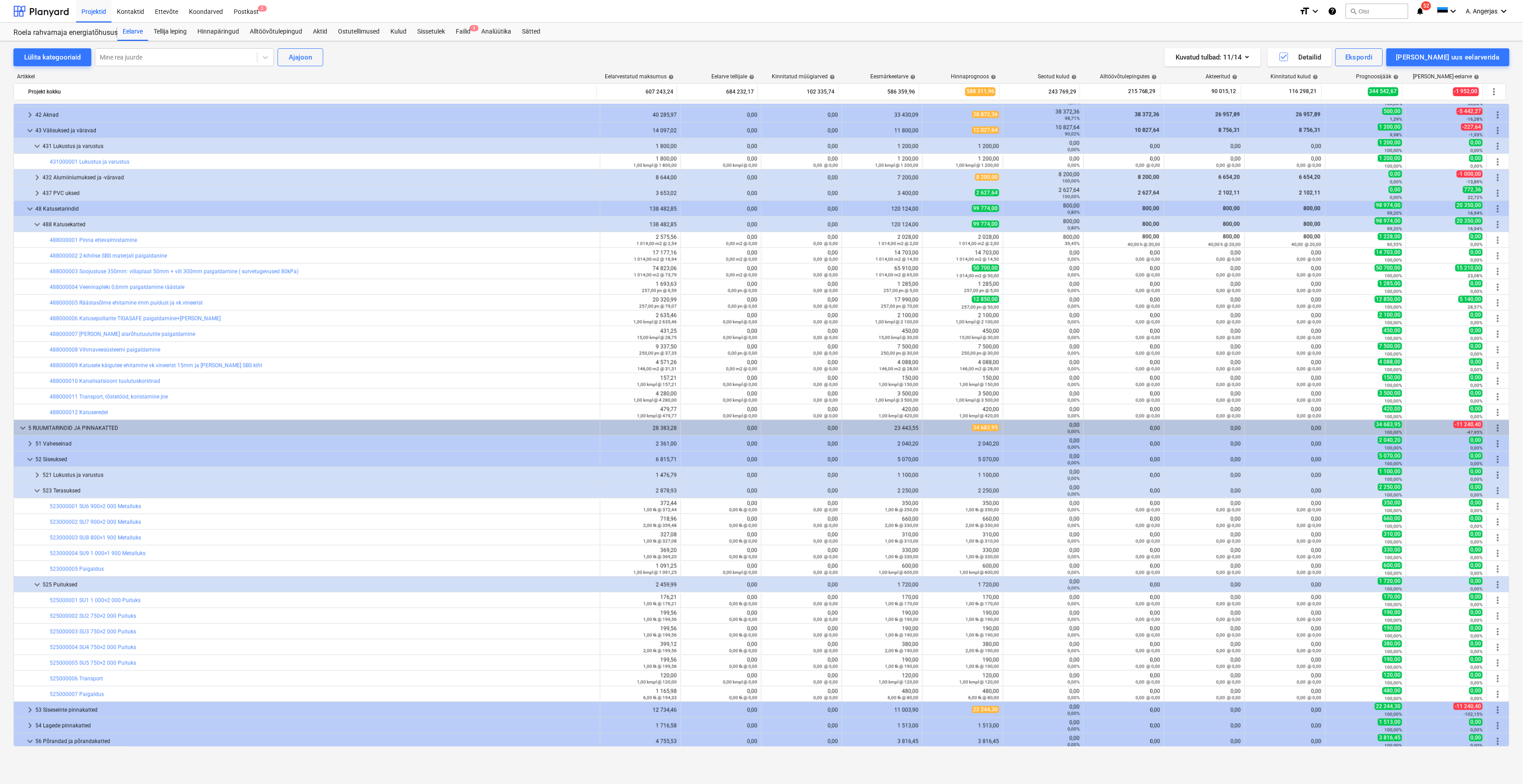
scroll to position [705, 0]
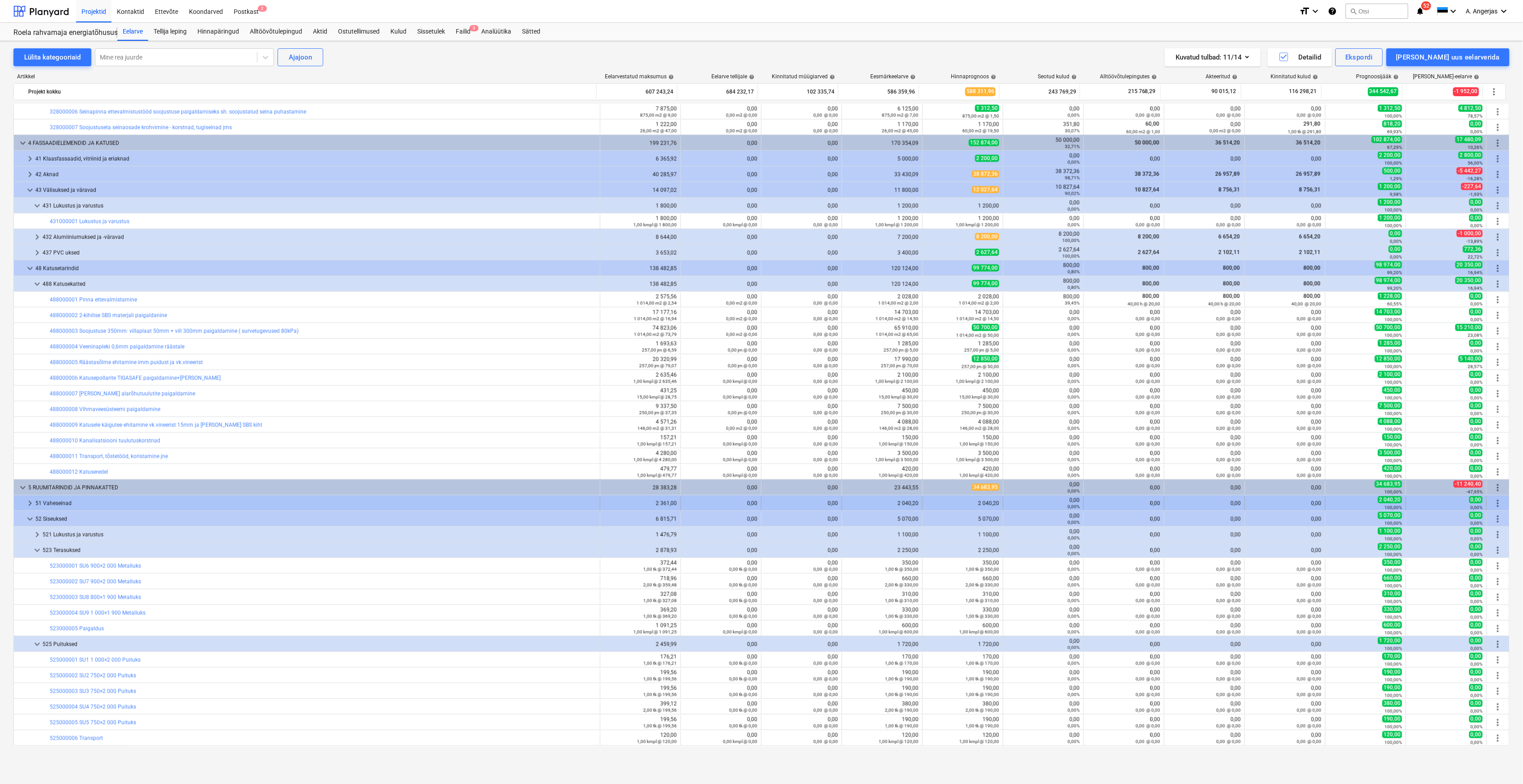
click at [29, 502] on span "keyboard_arrow_right" at bounding box center [30, 504] width 11 height 11
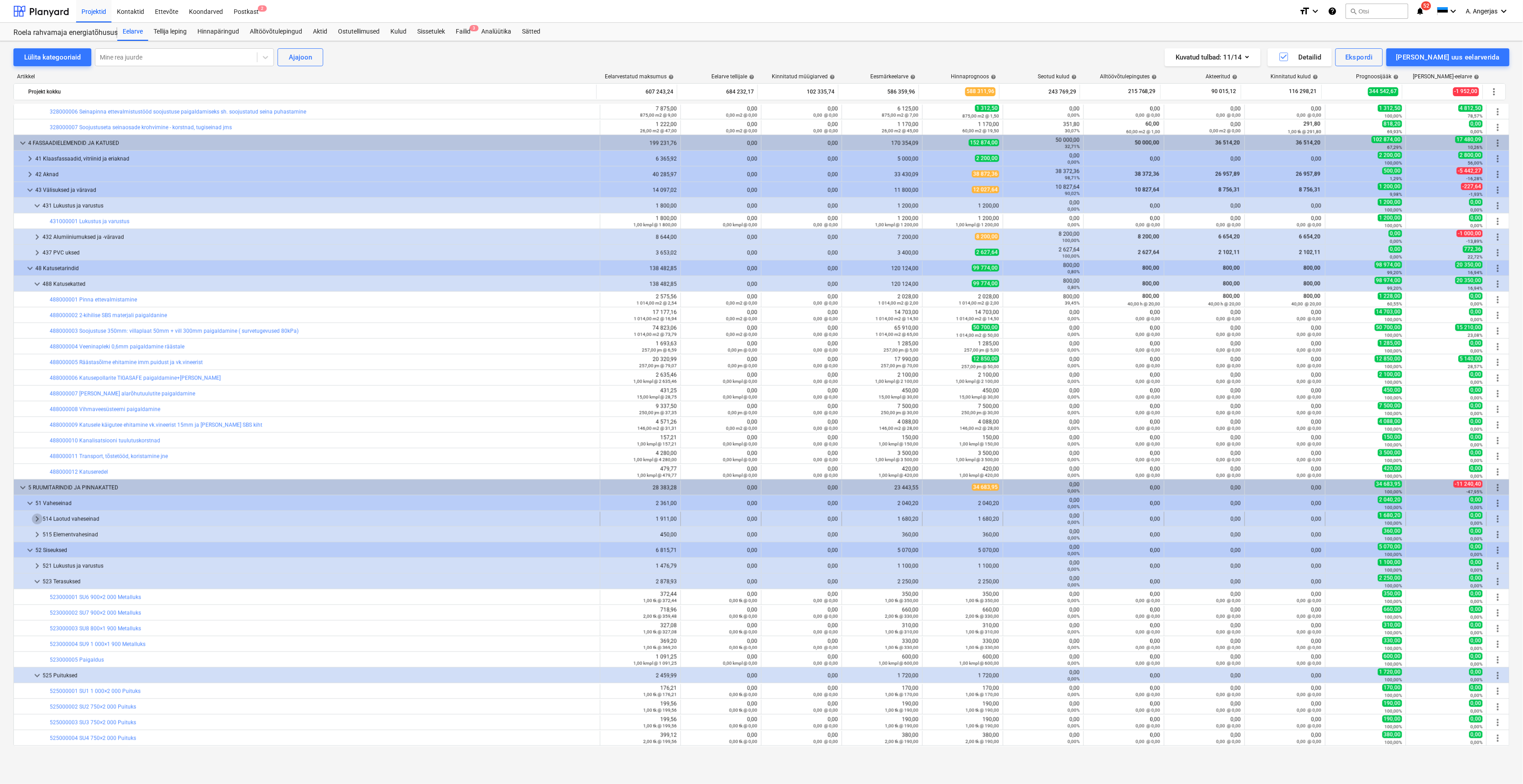
click at [37, 520] on span "keyboard_arrow_right" at bounding box center [37, 519] width 11 height 11
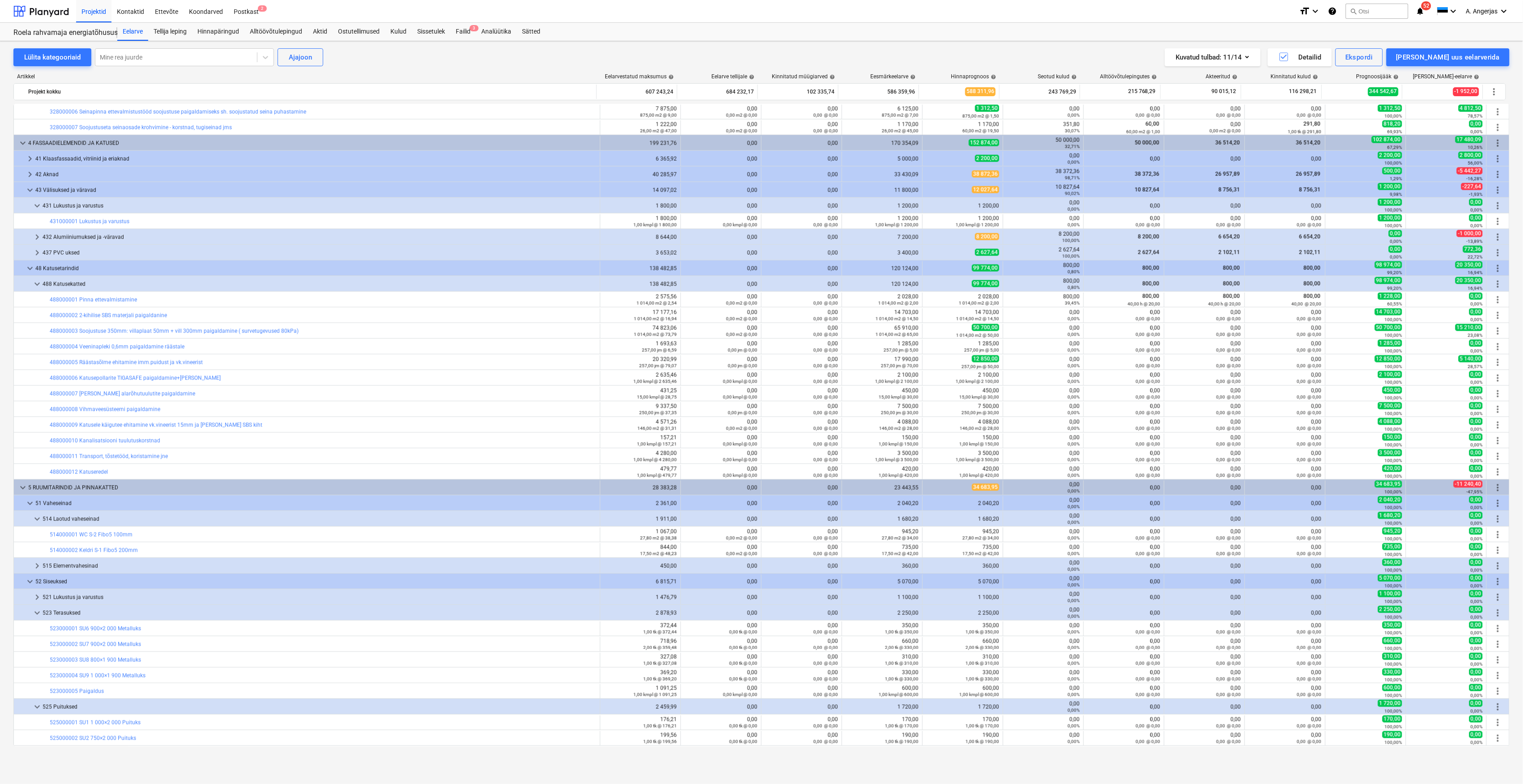
scroll to position [765, 0]
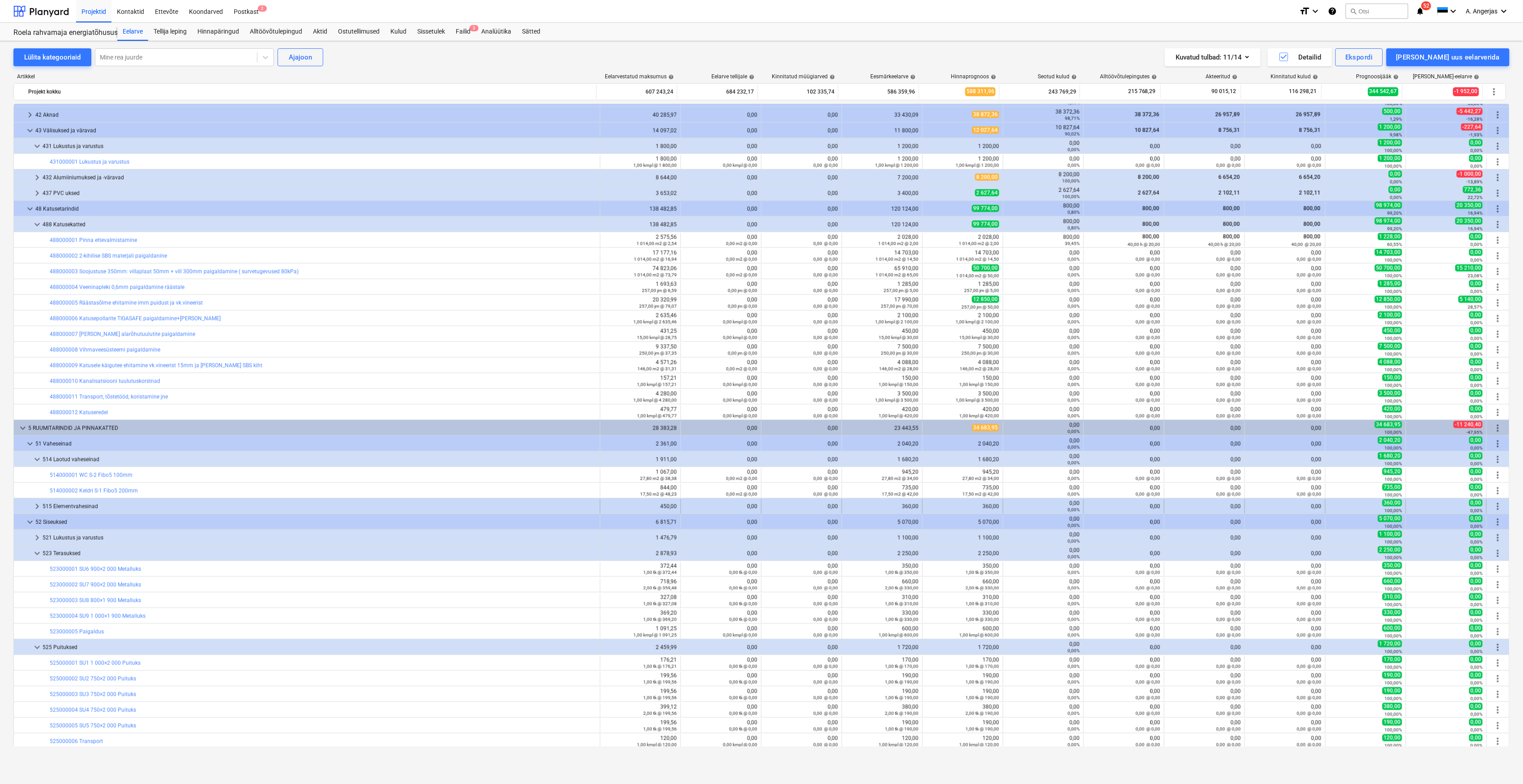
click at [37, 506] on span "keyboard_arrow_right" at bounding box center [37, 506] width 11 height 11
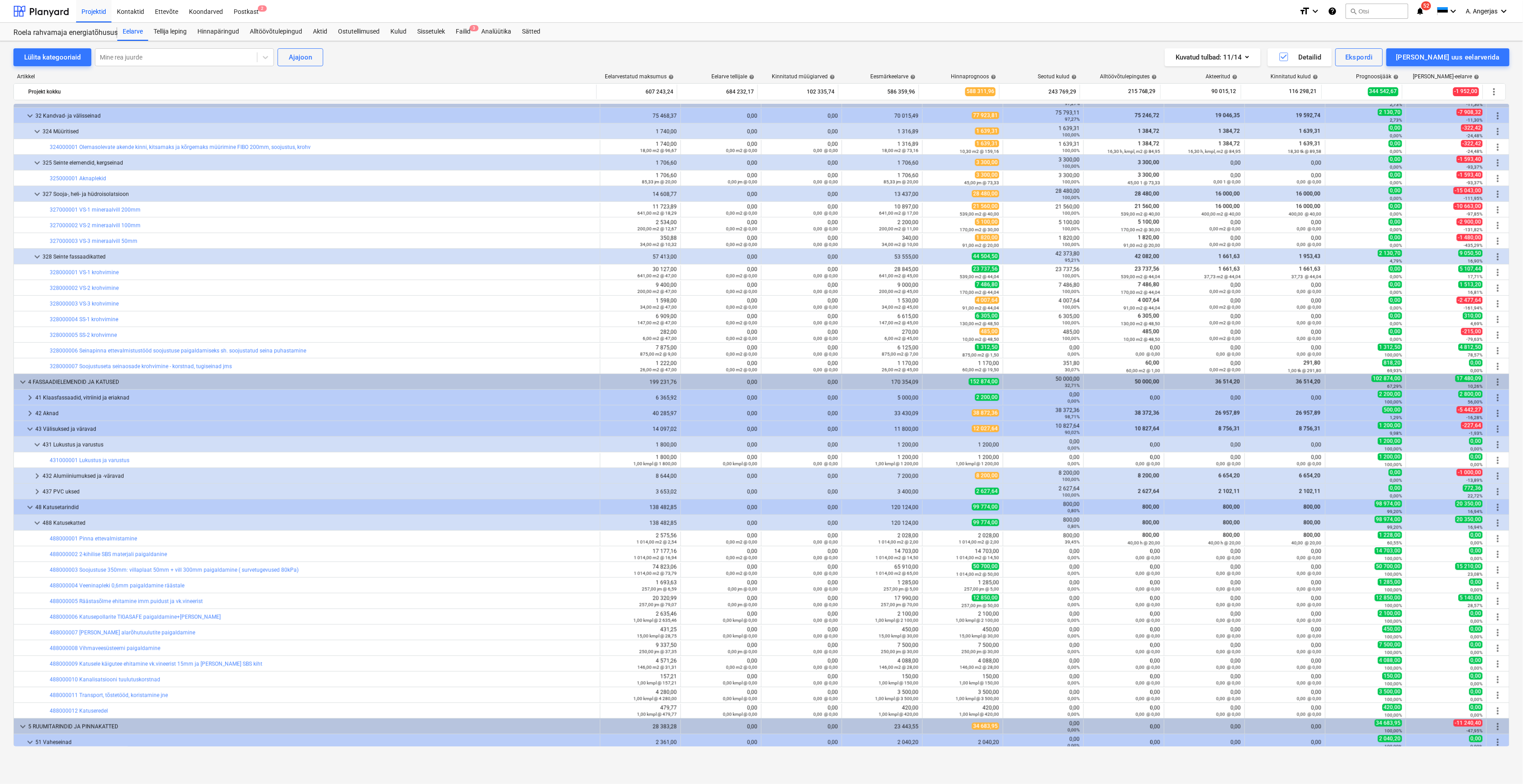
scroll to position [347, 0]
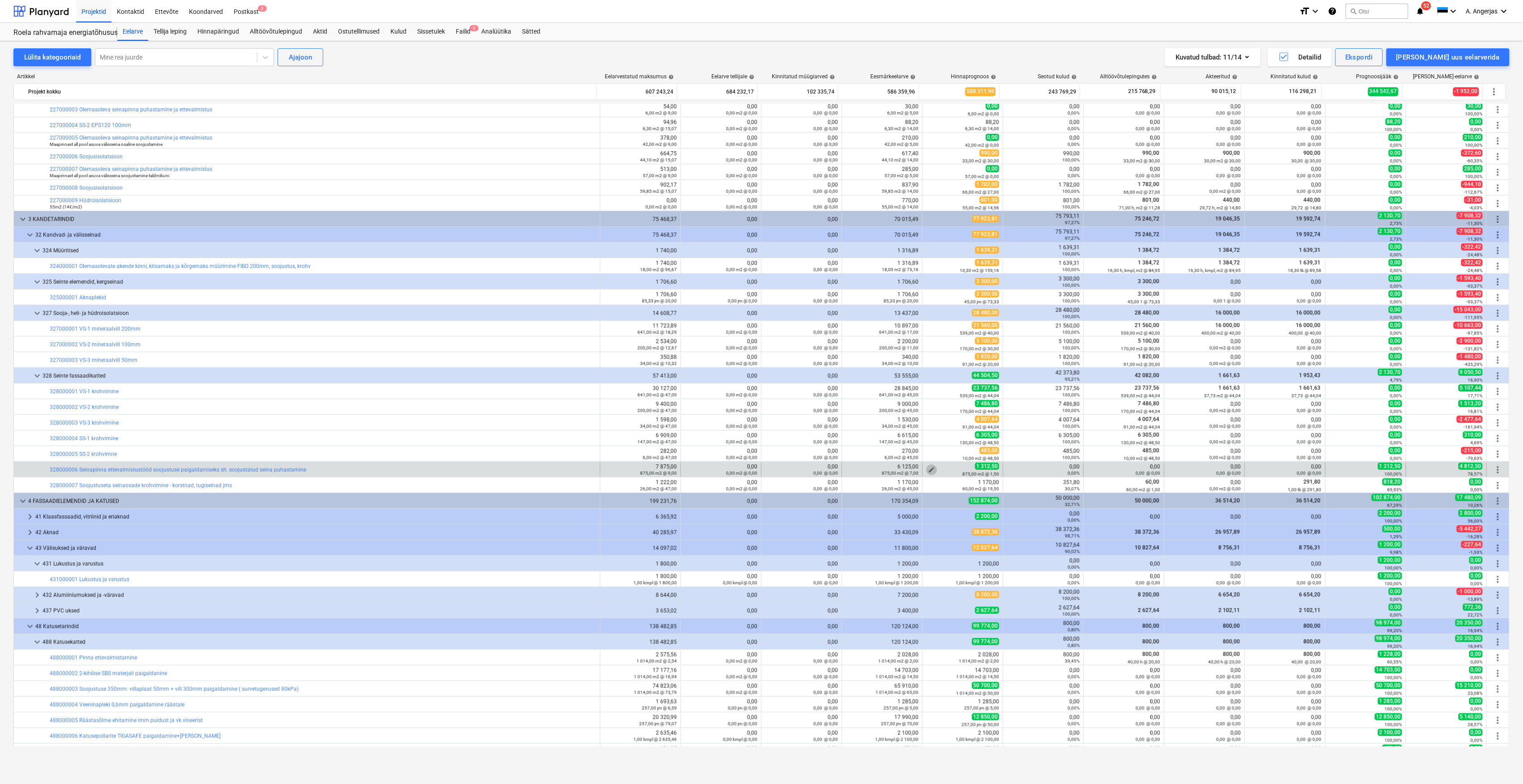
click at [930, 466] on button "edit" at bounding box center [932, 470] width 11 height 11
type textarea "x"
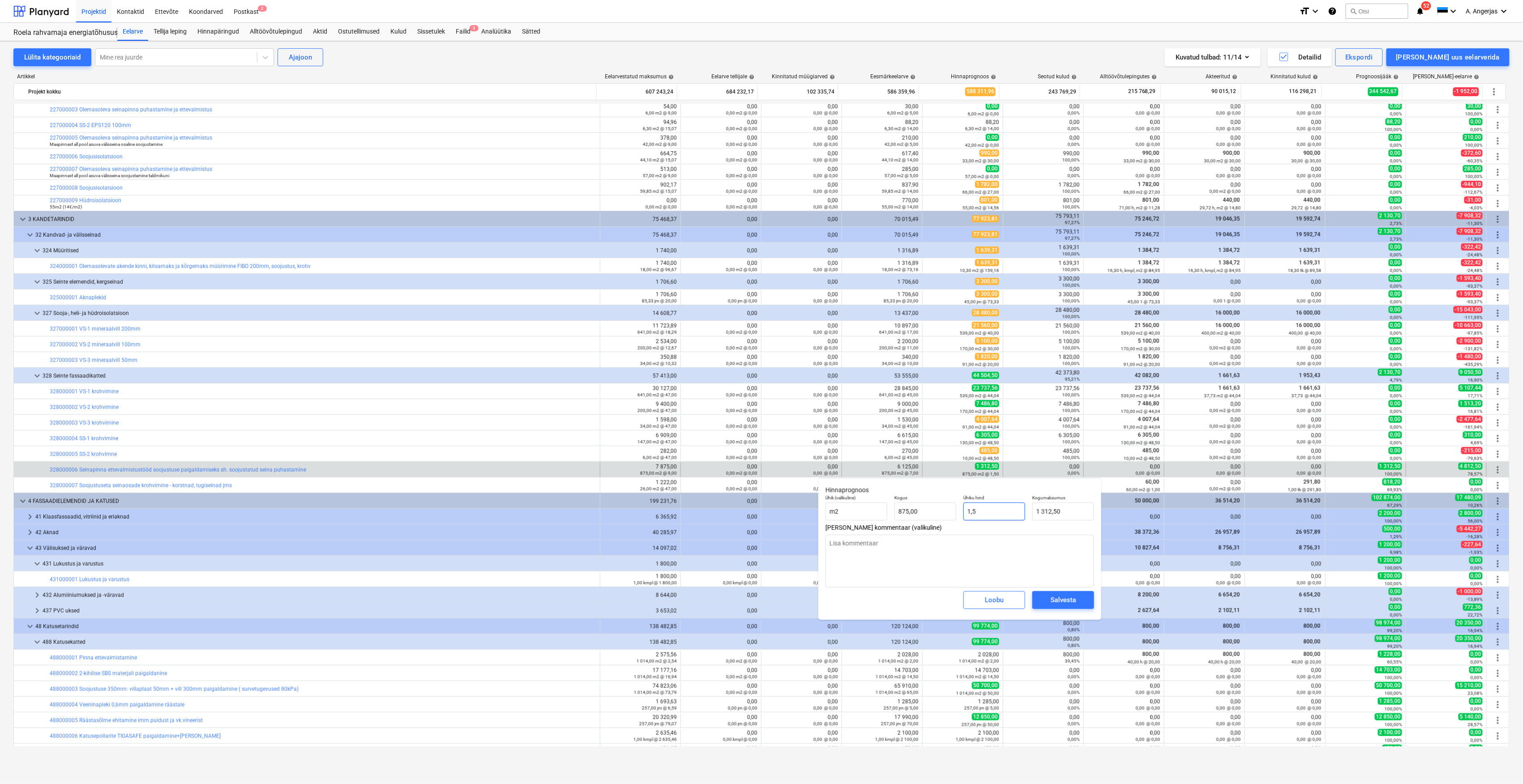
click at [991, 508] on input "1,5" at bounding box center [994, 511] width 62 height 18
drag, startPoint x: 992, startPoint y: 511, endPoint x: 953, endPoint y: 512, distance: 39.0
click at [953, 512] on div "Ühik (valikuline) m2 Kogus 875,00 Ühiku hind 1,5 Kogumaksumus 1 312,50" at bounding box center [959, 508] width 275 height 33
type input "0"
type textarea "x"
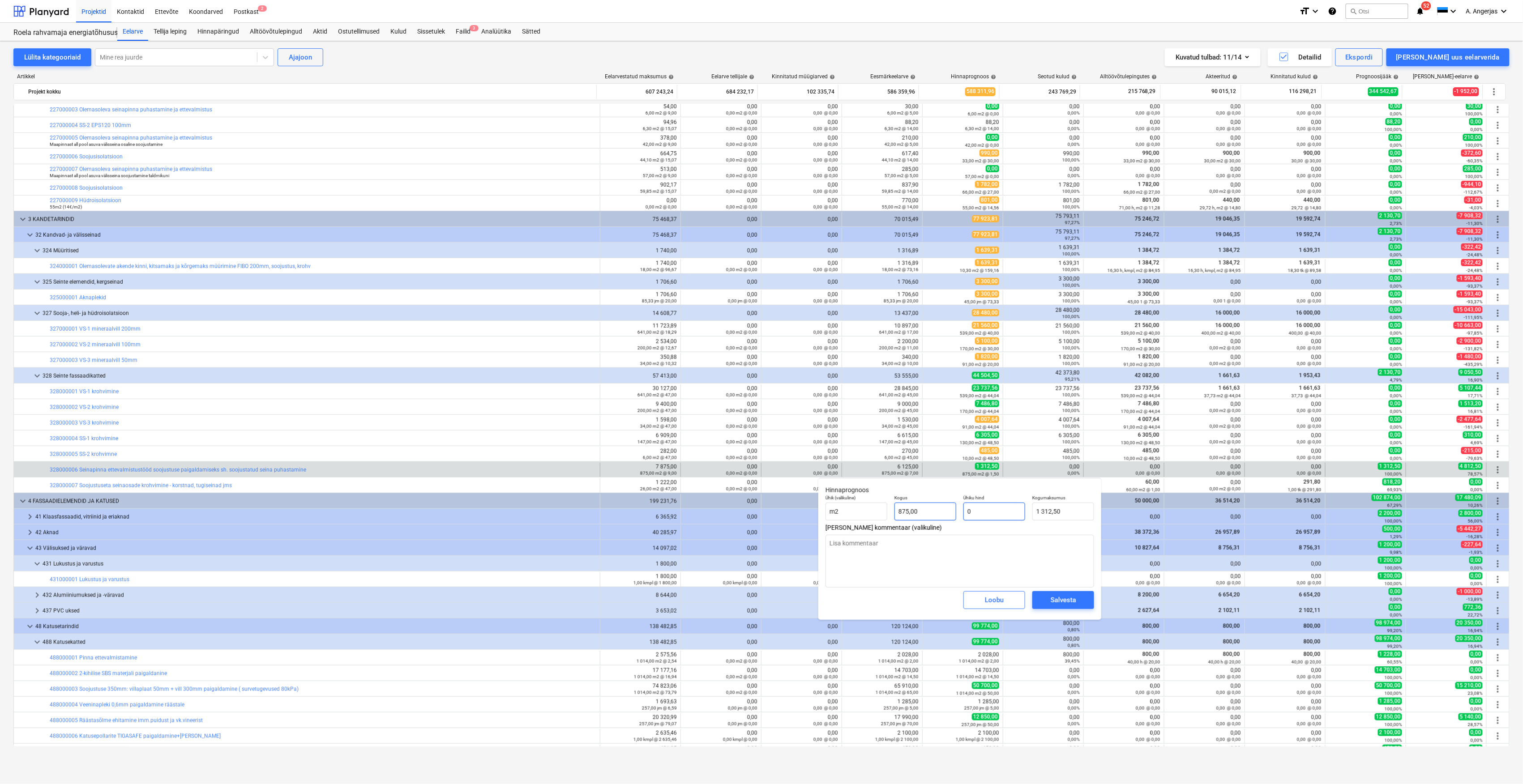
type input "0,00"
click at [1082, 604] on span "Salvesta" at bounding box center [1063, 600] width 40 height 12
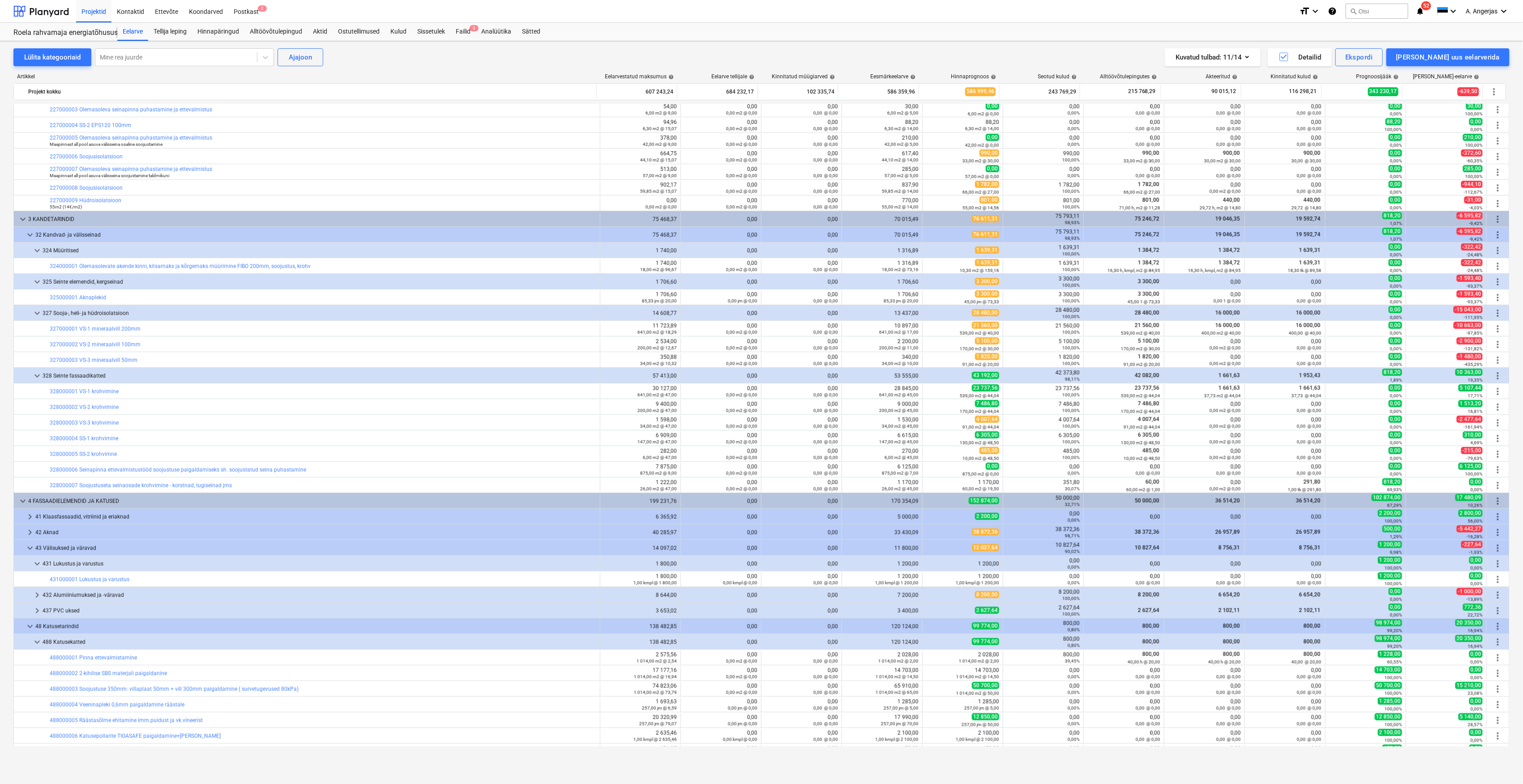
type textarea "x"
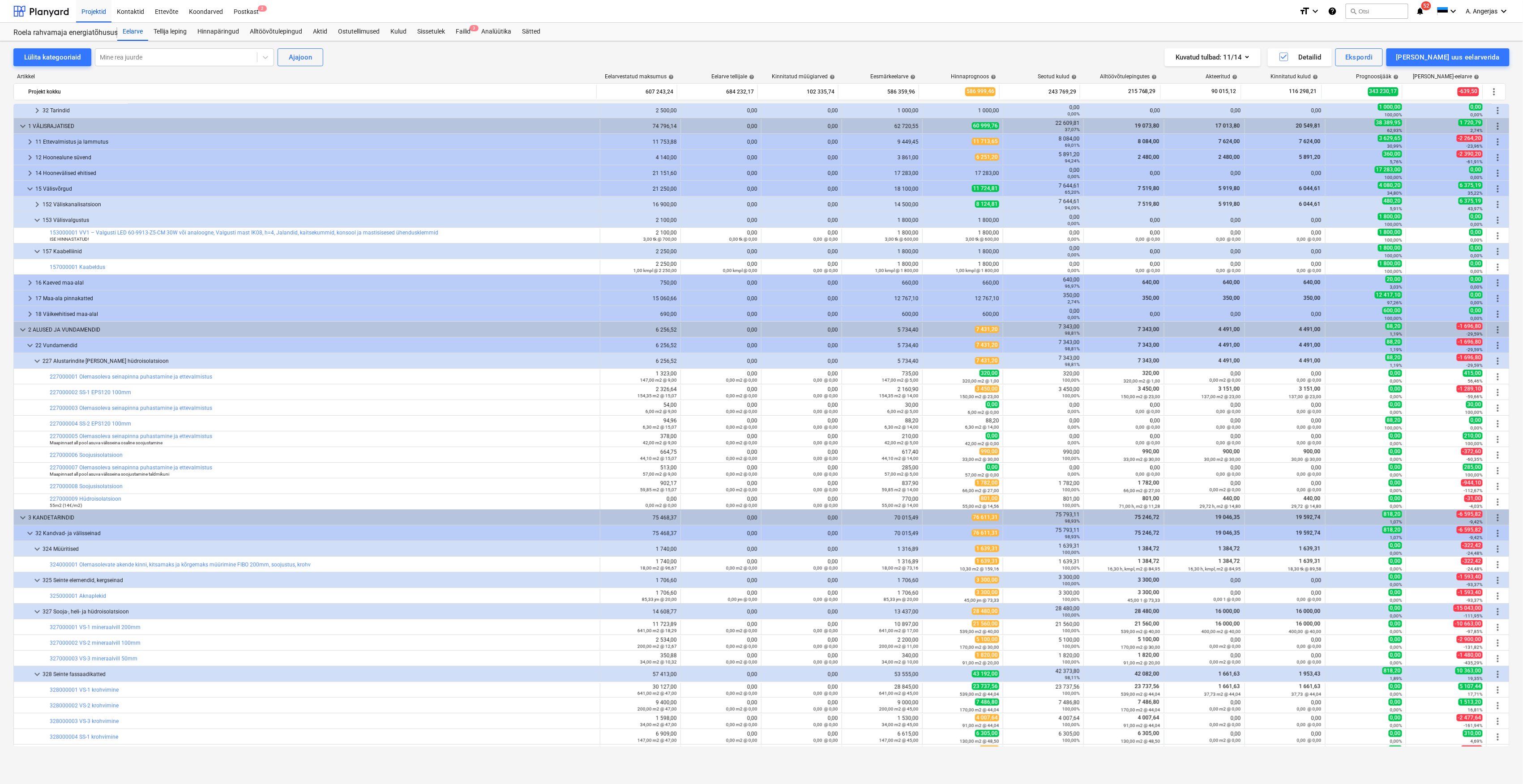
scroll to position [0, 0]
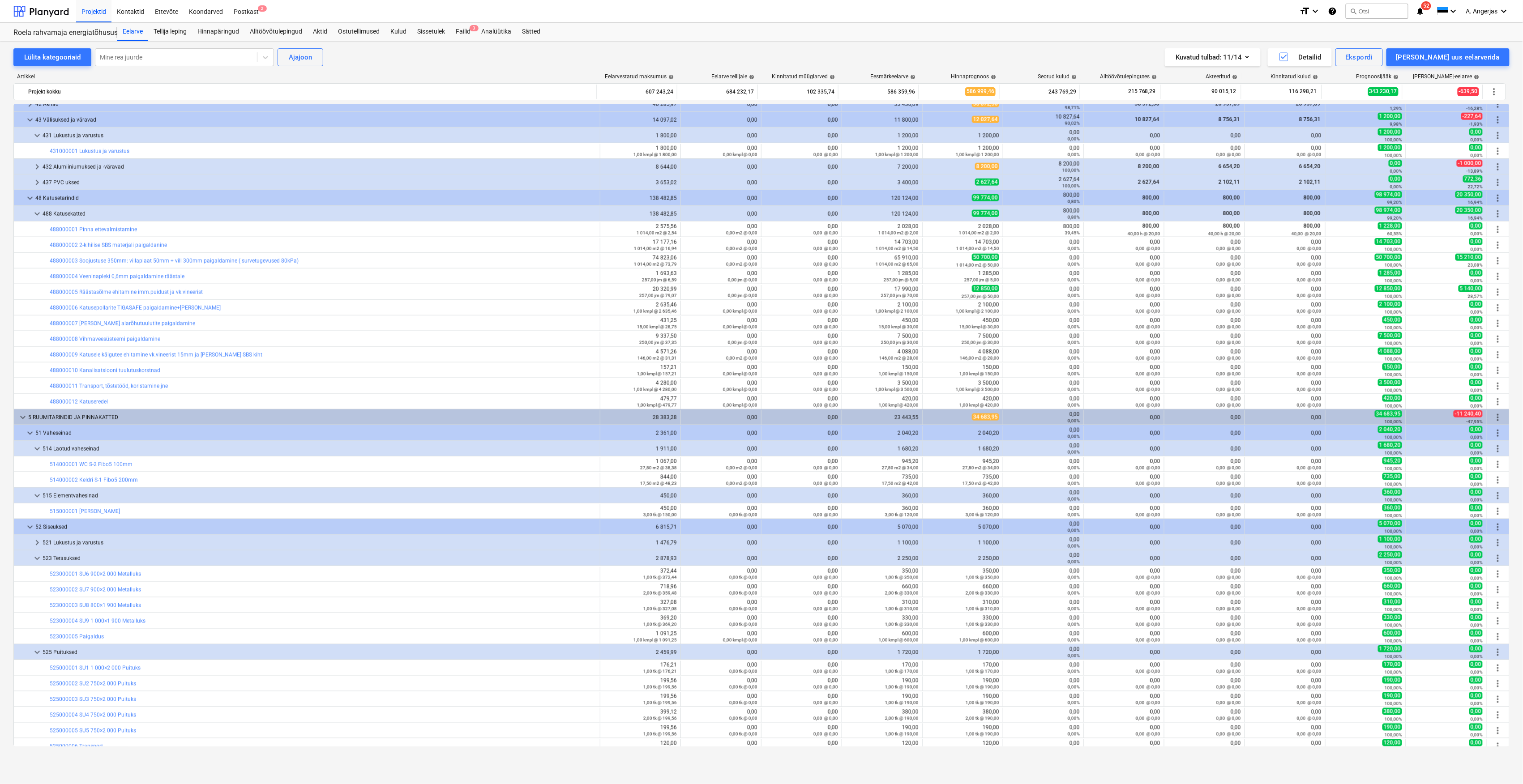
scroll to position [1074, 0]
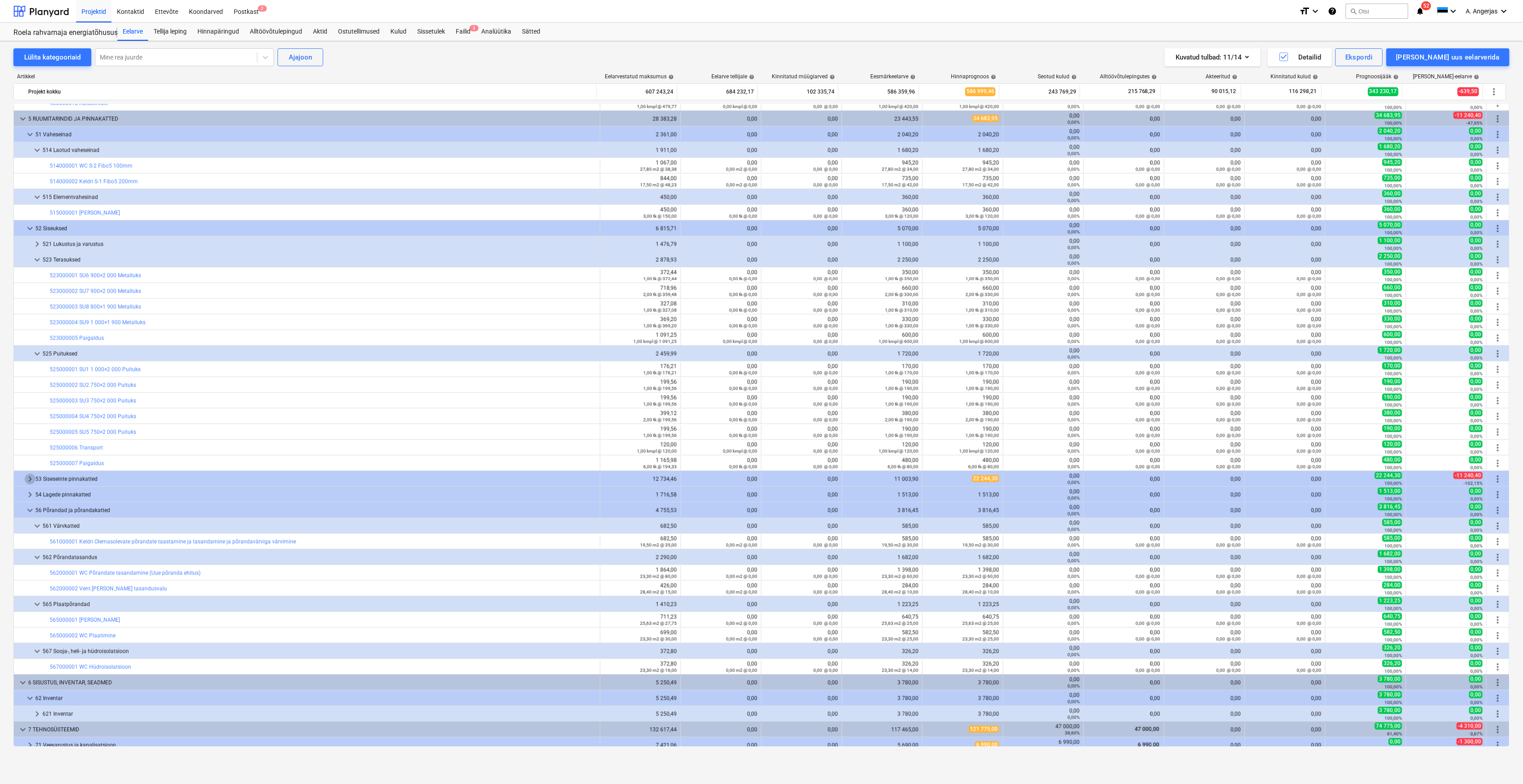
click at [27, 479] on span "keyboard_arrow_right" at bounding box center [30, 479] width 11 height 11
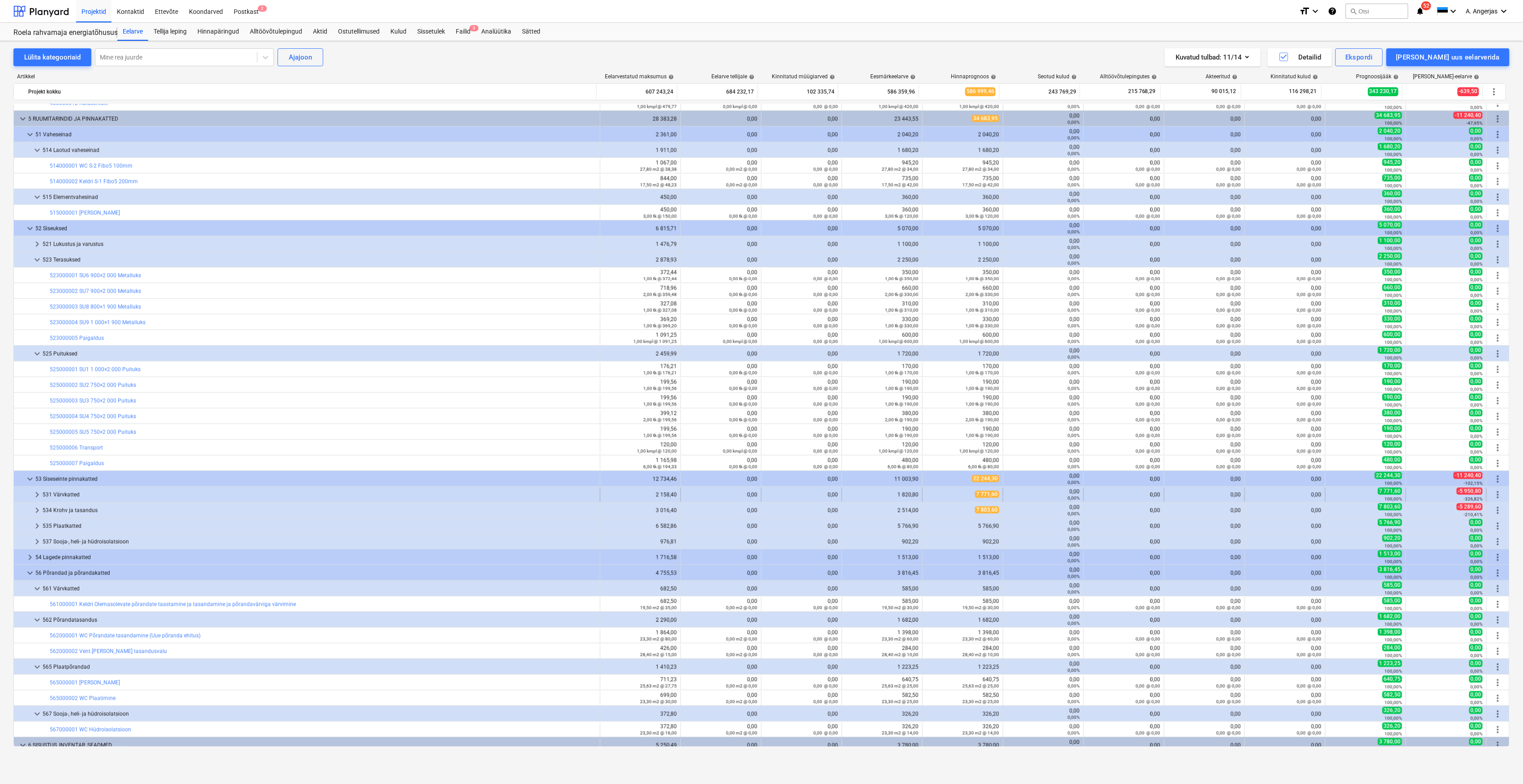
click at [34, 494] on span "keyboard_arrow_right" at bounding box center [37, 495] width 11 height 11
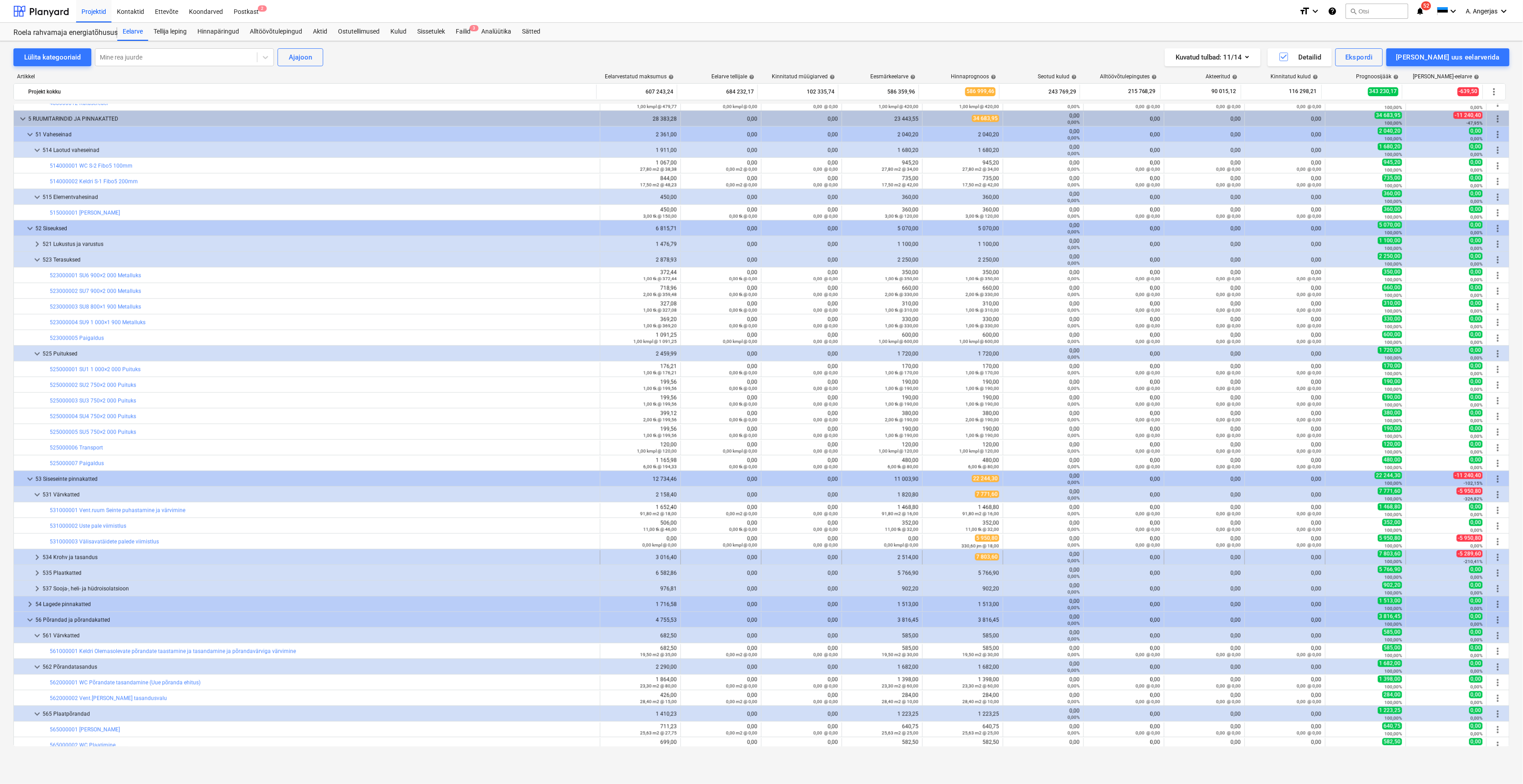
click at [38, 558] on span "keyboard_arrow_right" at bounding box center [37, 558] width 11 height 11
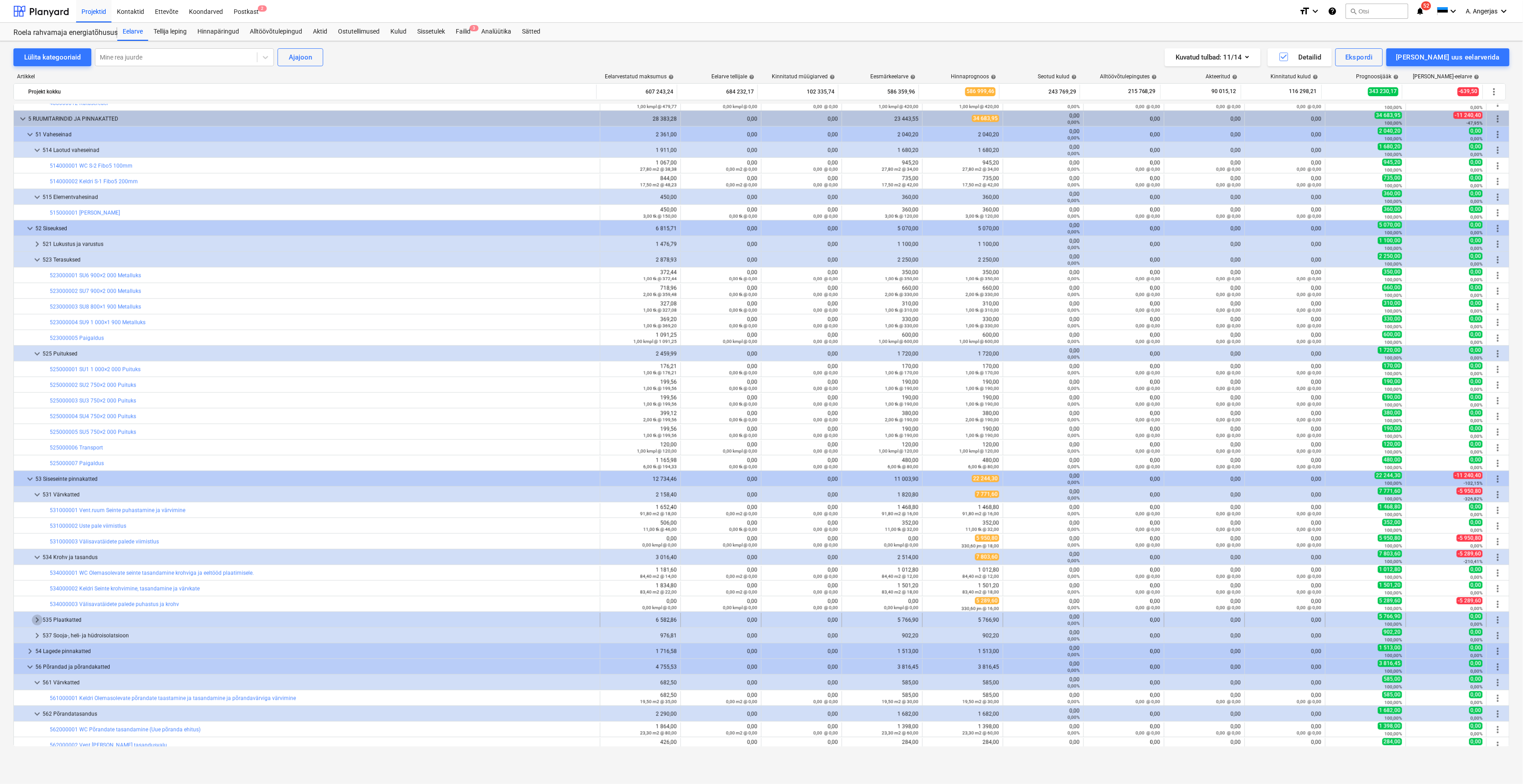
click at [36, 624] on span "keyboard_arrow_right" at bounding box center [37, 620] width 11 height 11
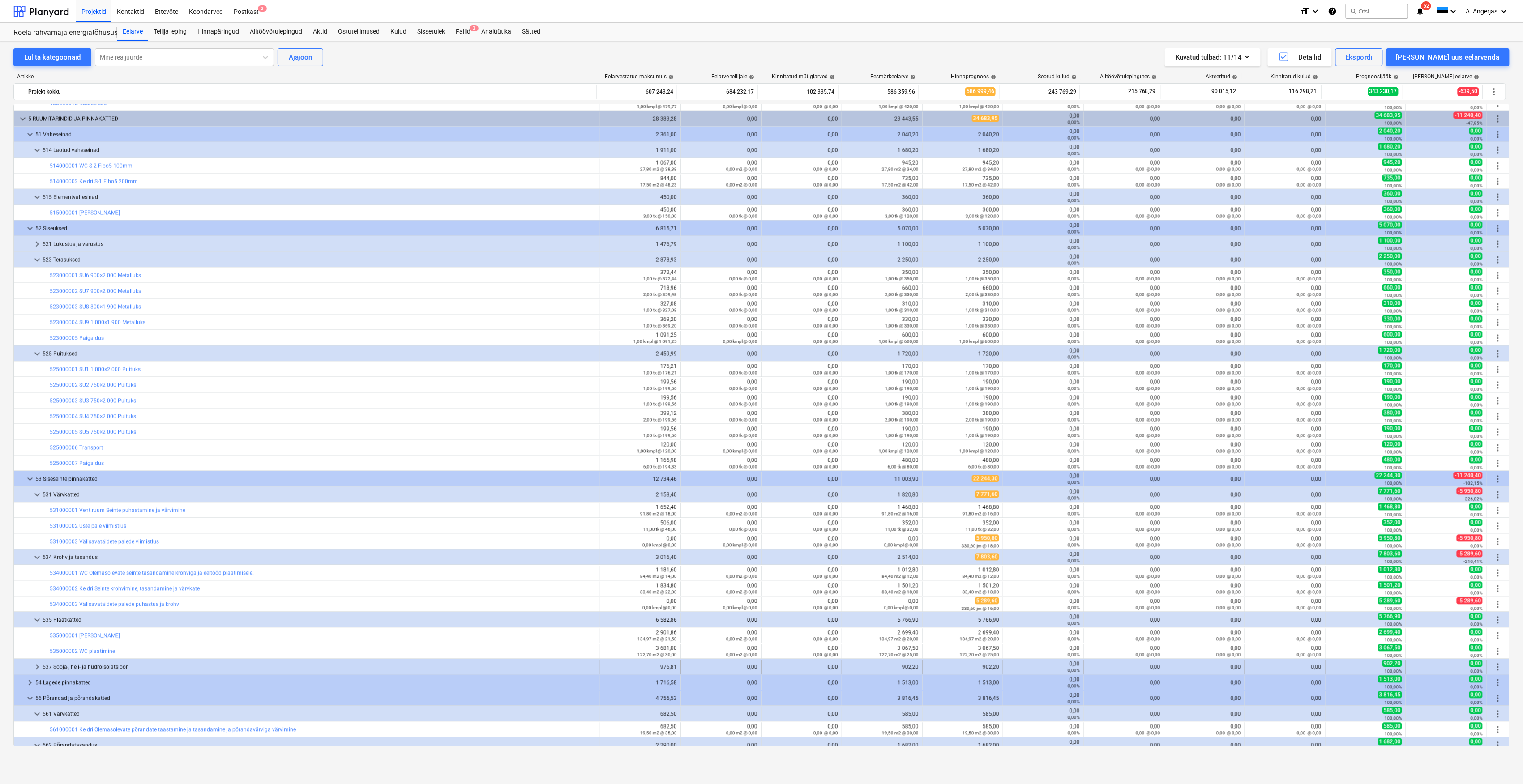
click at [39, 666] on span "keyboard_arrow_right" at bounding box center [37, 667] width 11 height 11
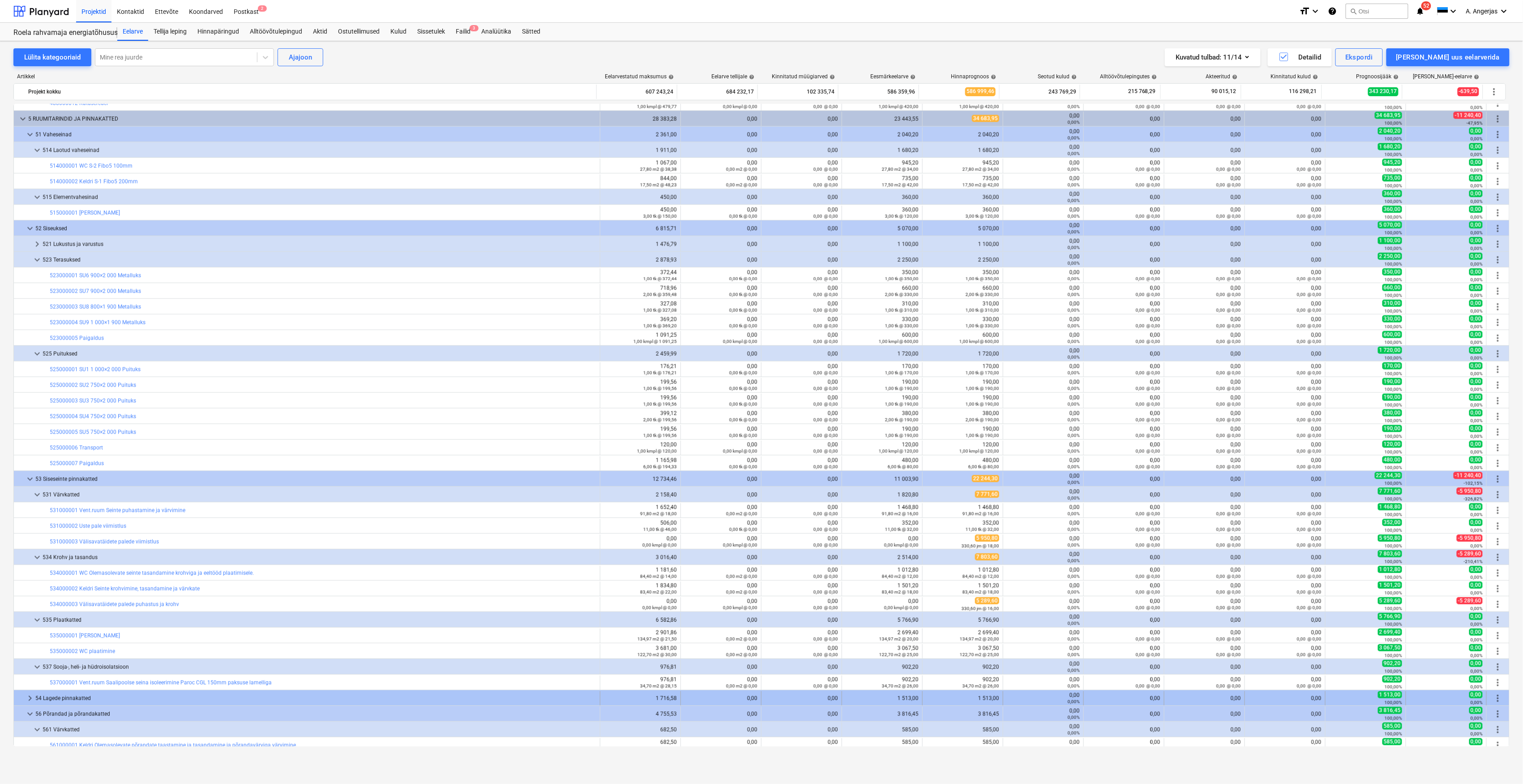
click at [30, 701] on span "keyboard_arrow_right" at bounding box center [30, 698] width 11 height 11
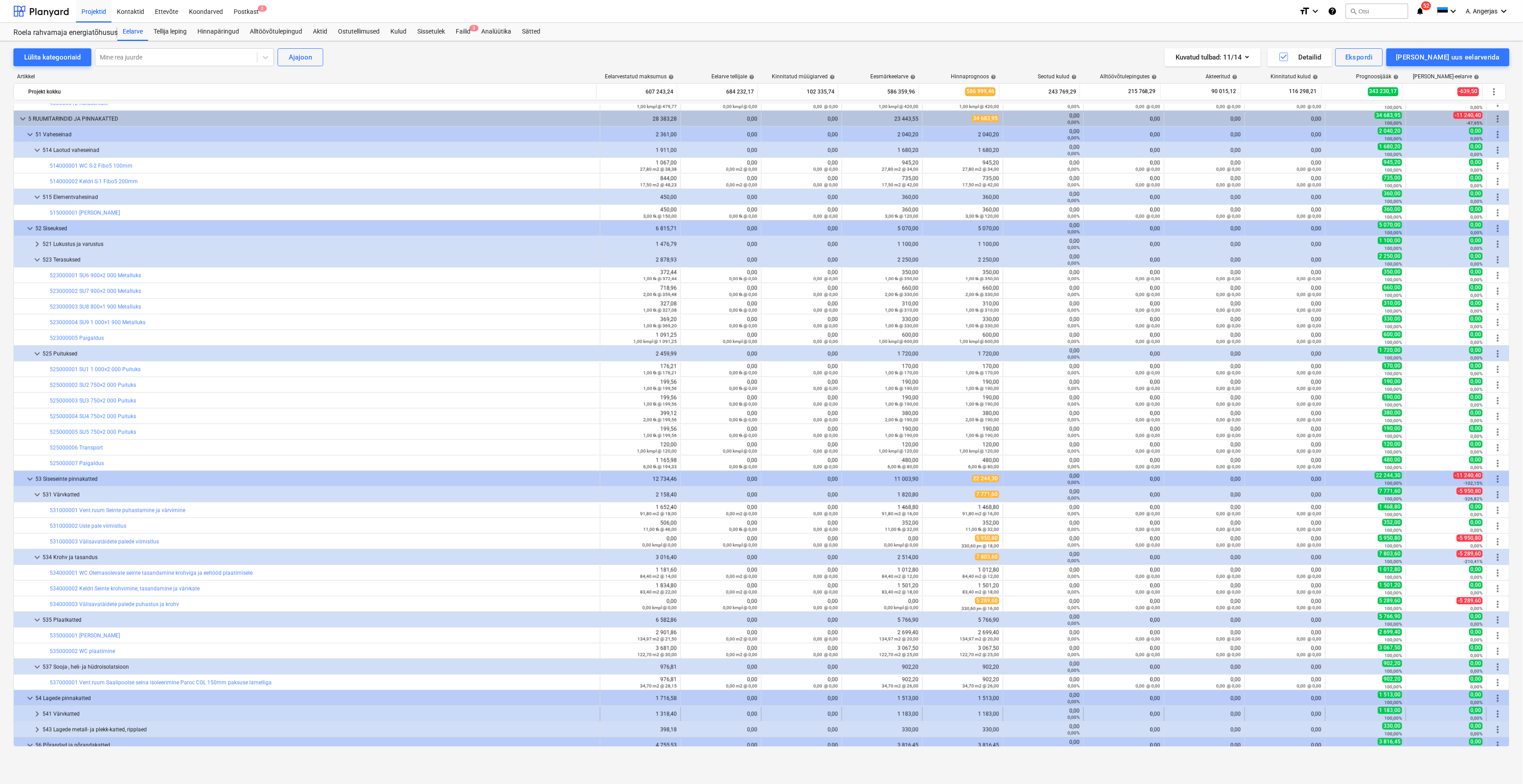
click at [34, 712] on span "keyboard_arrow_right" at bounding box center [37, 714] width 11 height 11
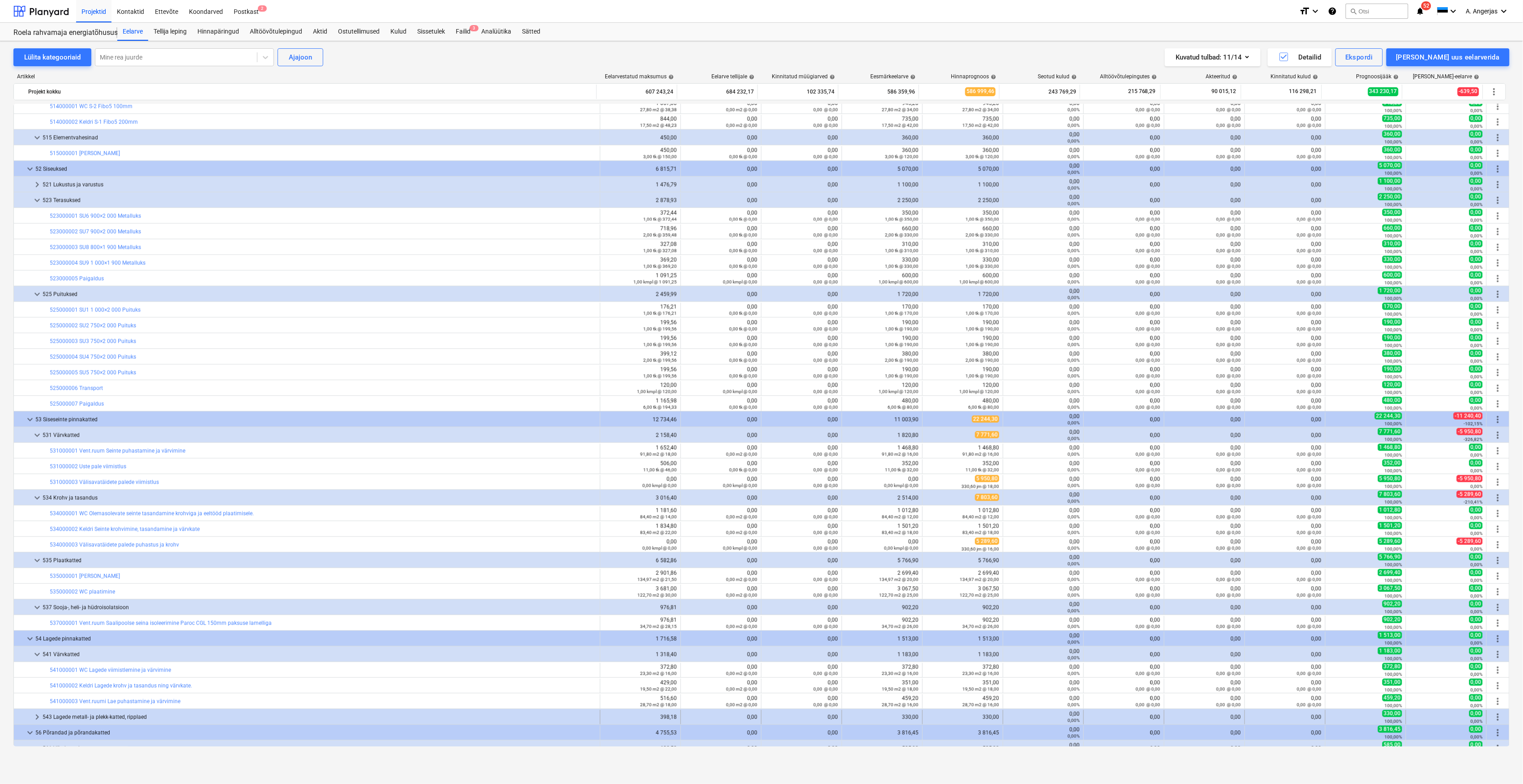
scroll to position [1193, 0]
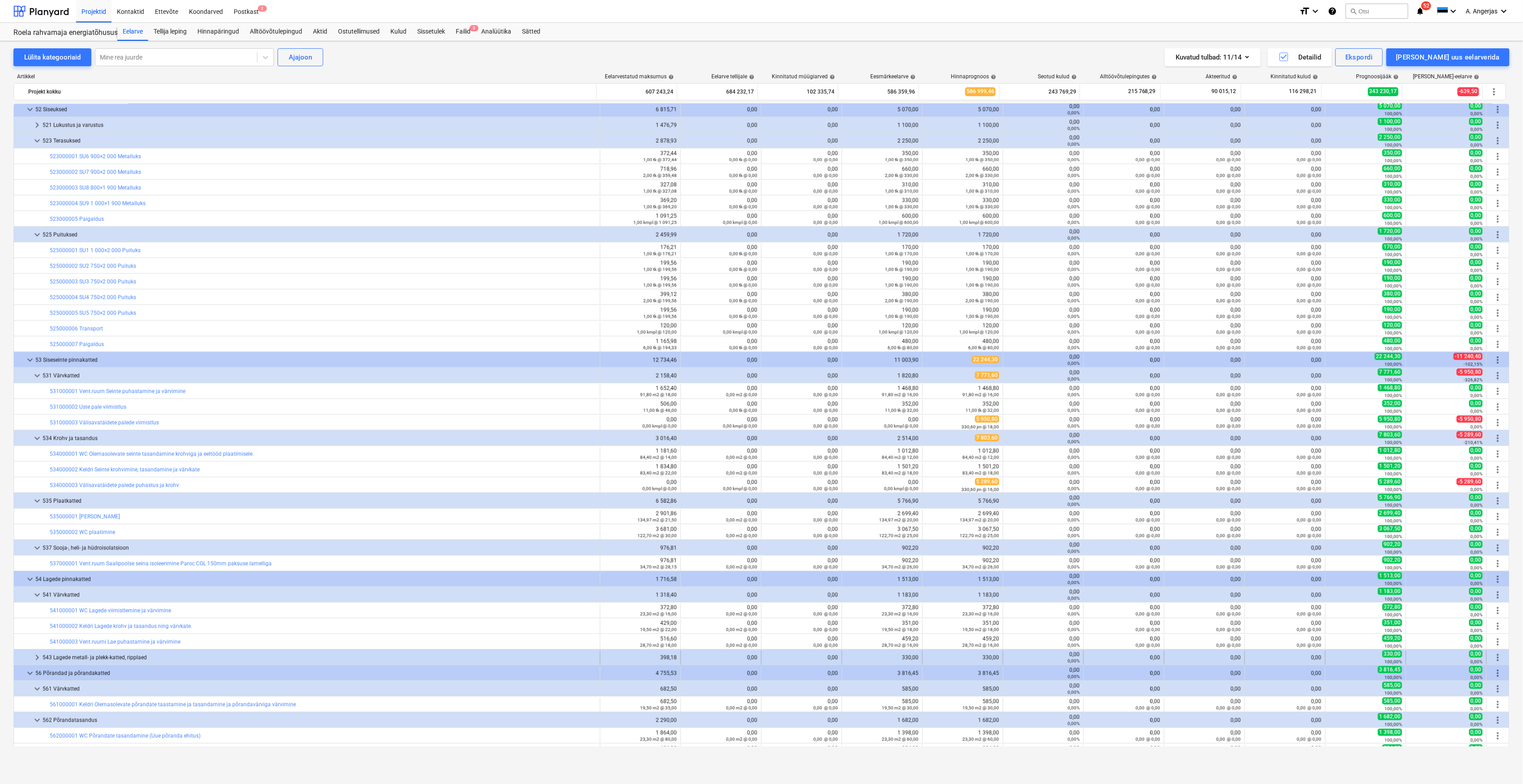
click at [35, 660] on span "keyboard_arrow_right" at bounding box center [37, 658] width 11 height 11
